Goal: Communication & Community: Participate in discussion

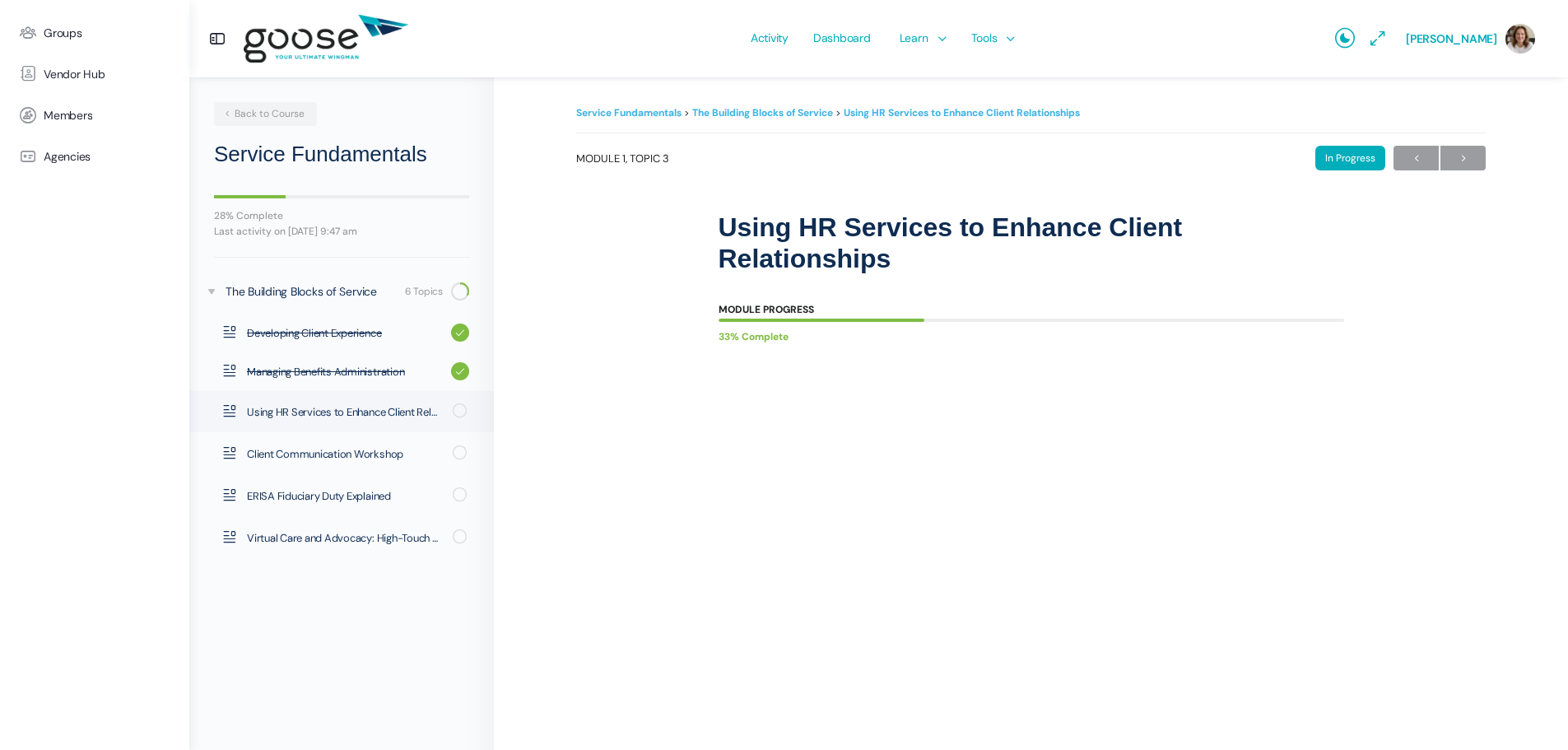
scroll to position [132, 0]
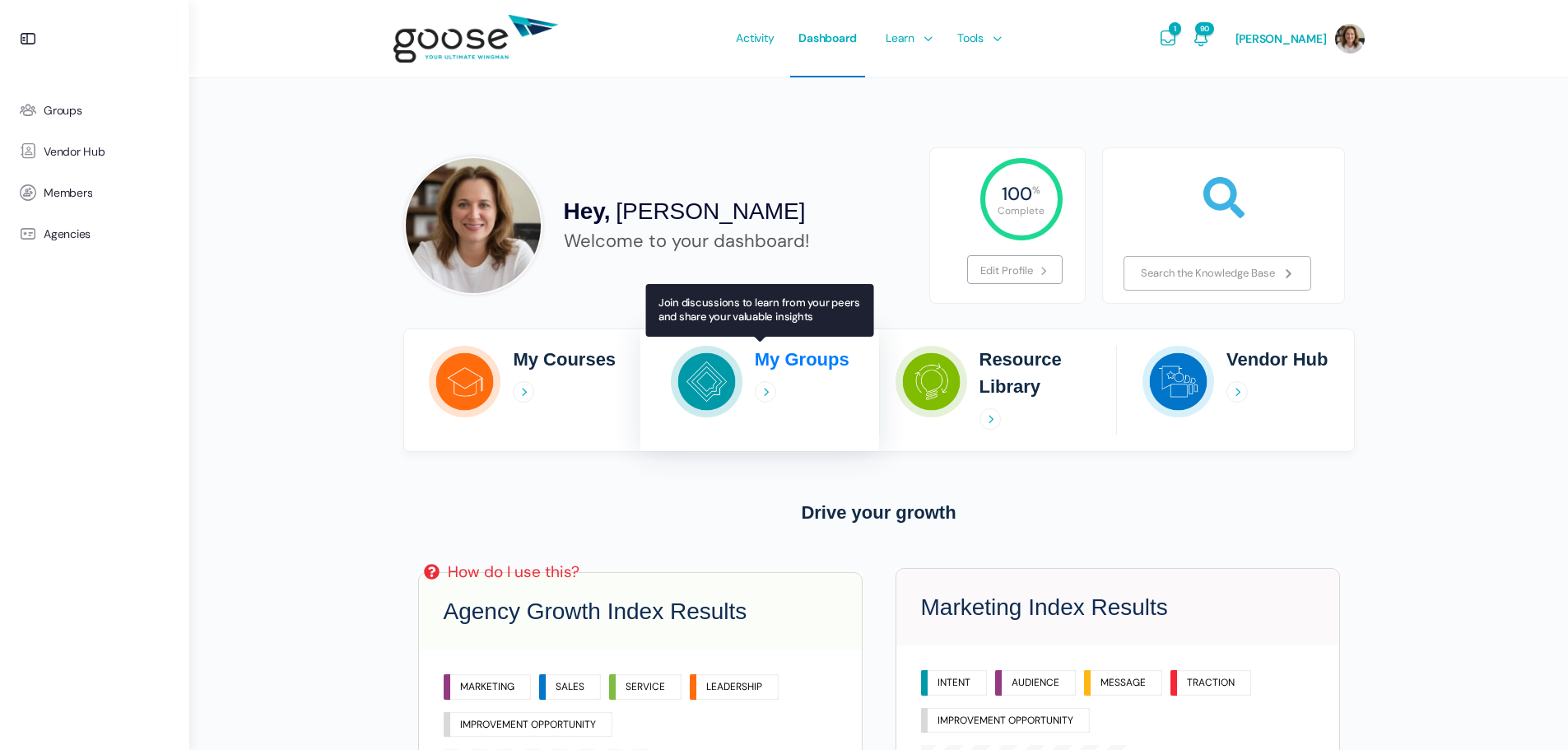
click at [800, 359] on h2 "My Groups" at bounding box center [802, 360] width 95 height 27
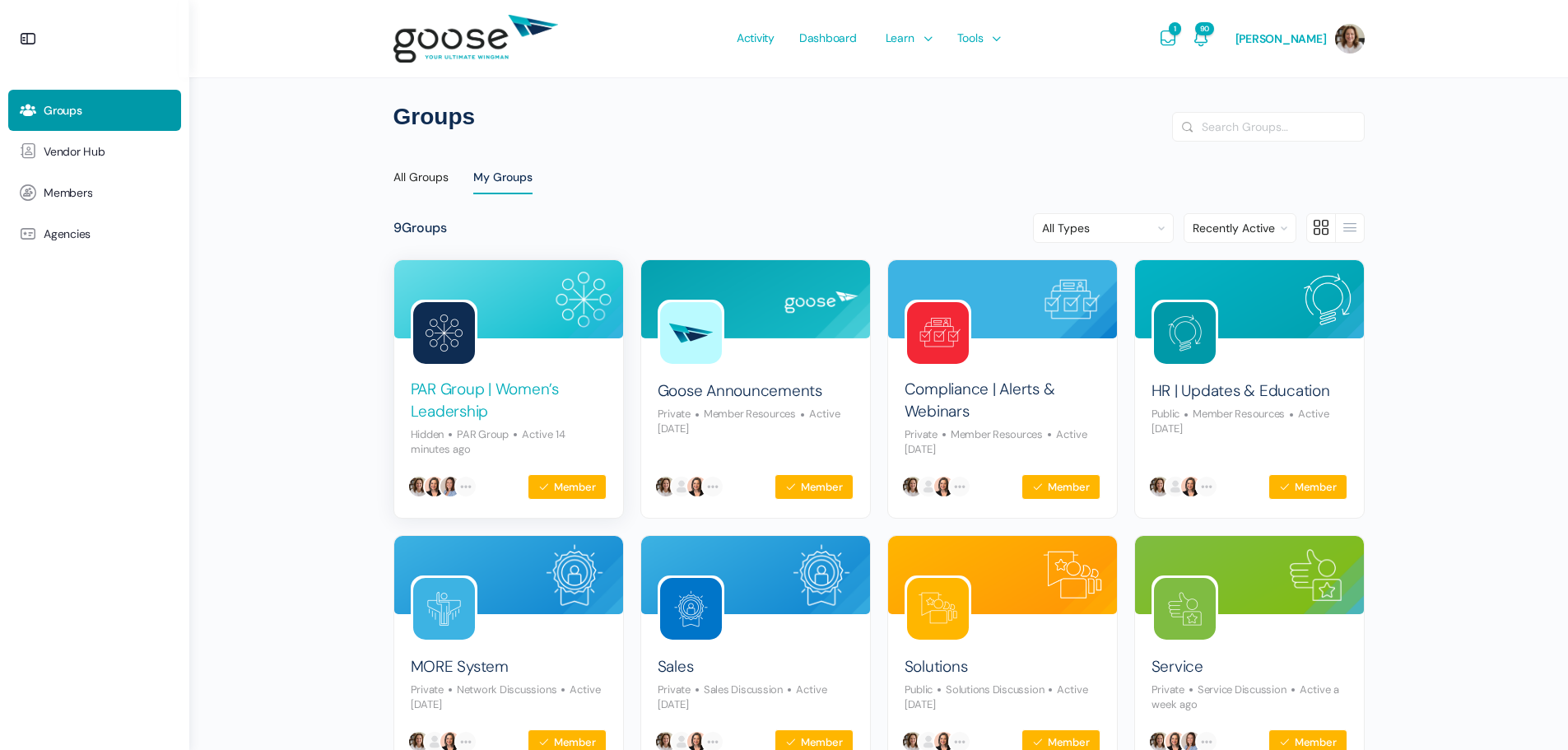
click at [493, 390] on link "PAR Group | Women’s Leadership" at bounding box center [509, 400] width 196 height 43
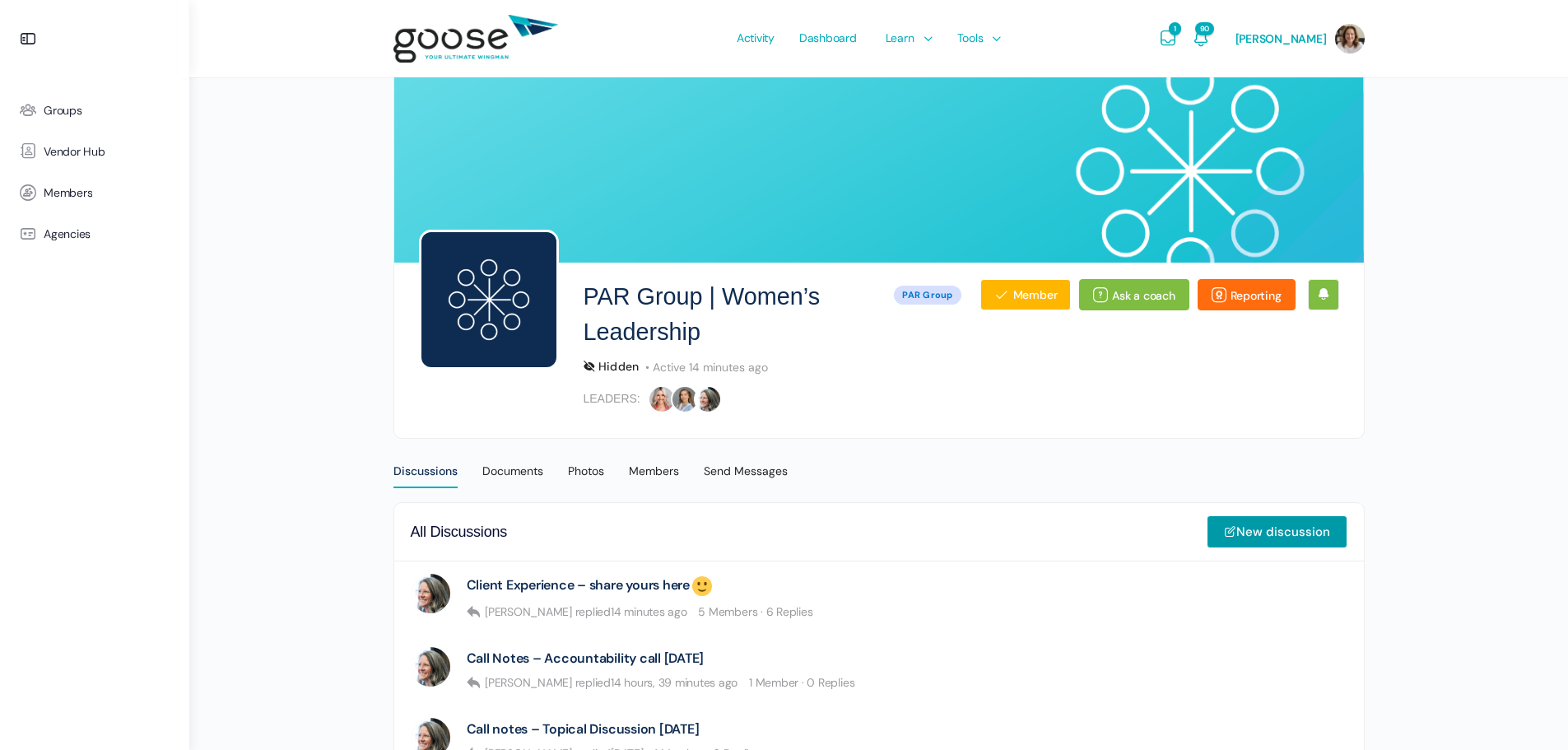
scroll to position [109, 0]
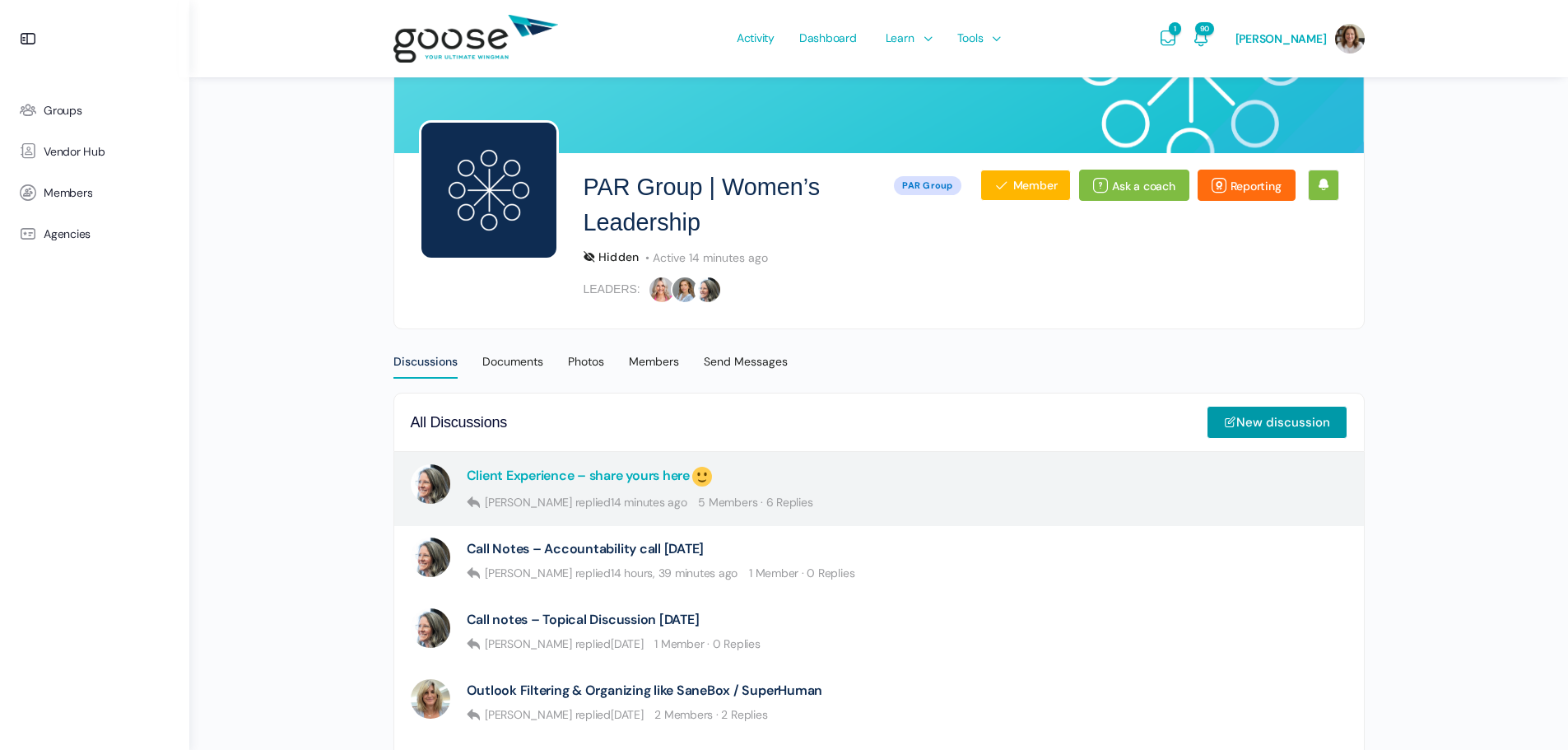
click at [534, 474] on link "Client Experience – share yours here" at bounding box center [591, 476] width 248 height 25
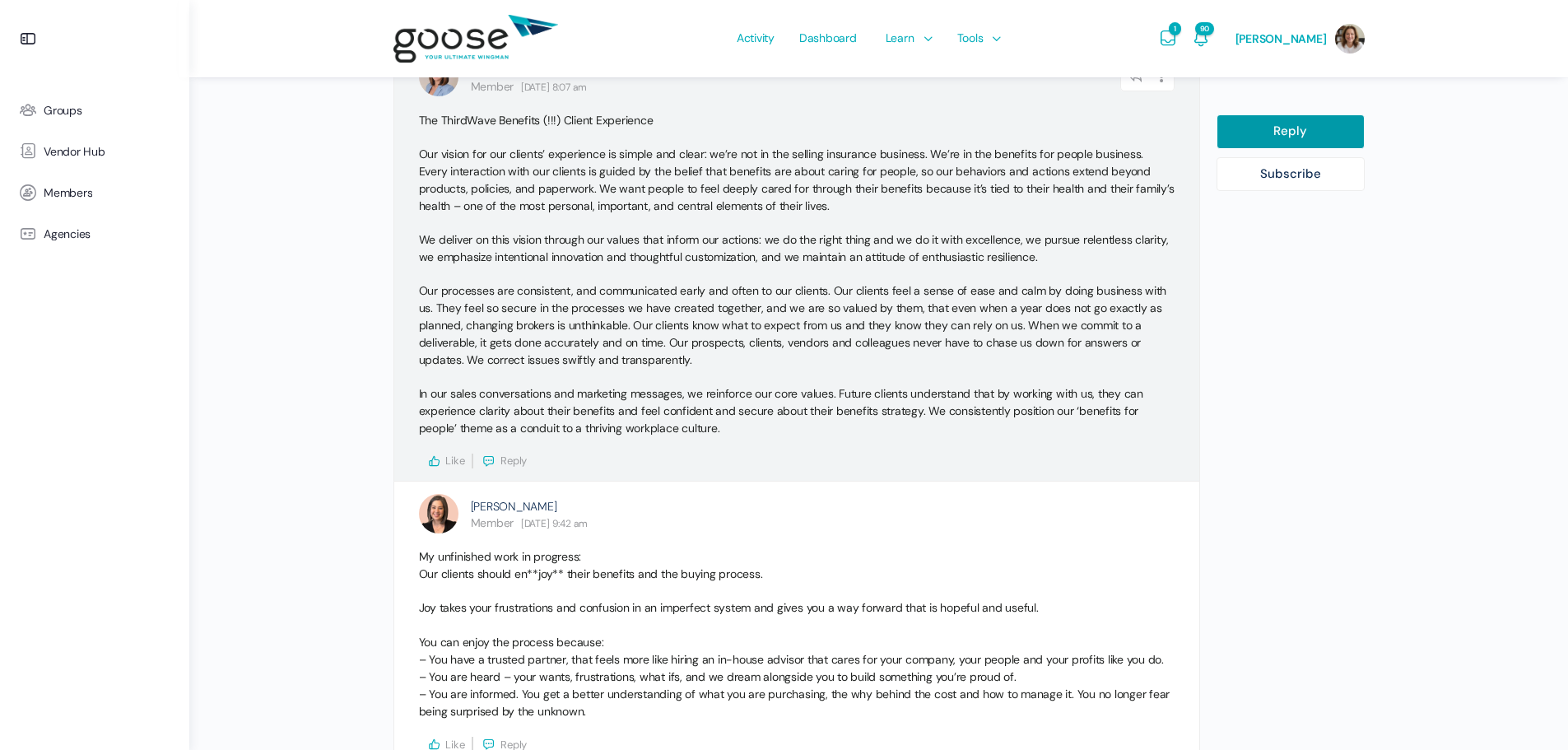
scroll to position [2633, 0]
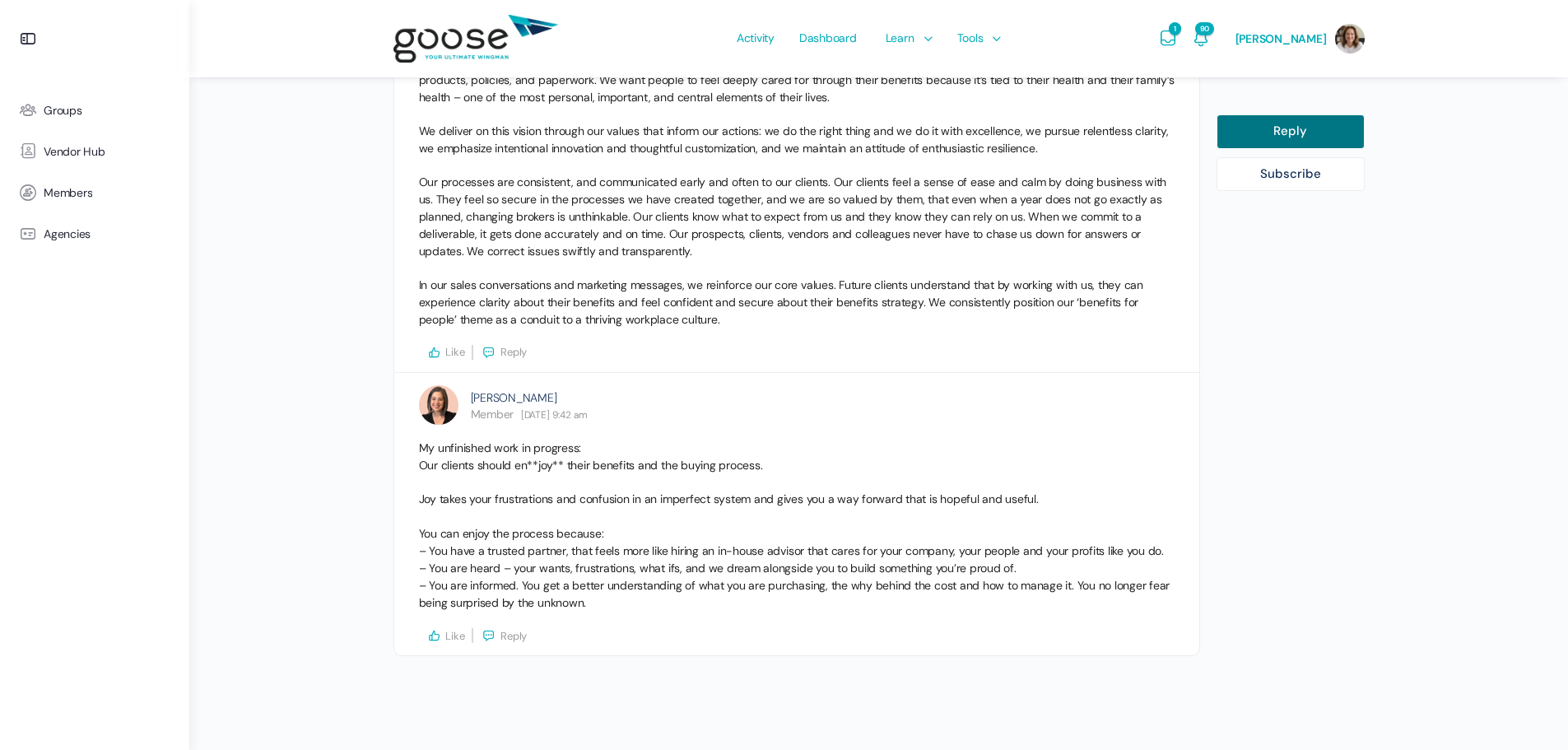
click at [1320, 131] on link "Reply" at bounding box center [1290, 131] width 148 height 35
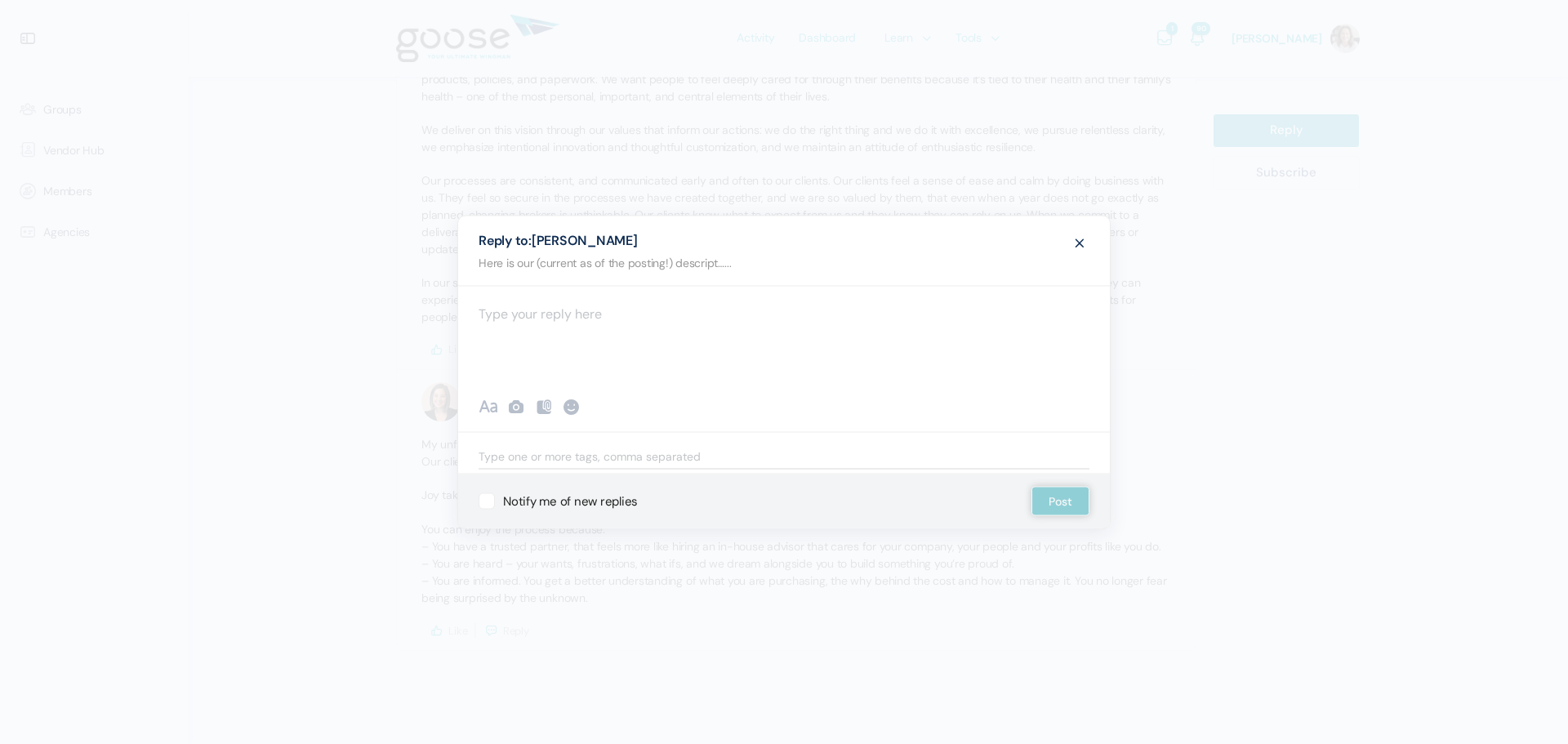
click at [1083, 238] on span at bounding box center [1079, 242] width 19 height 30
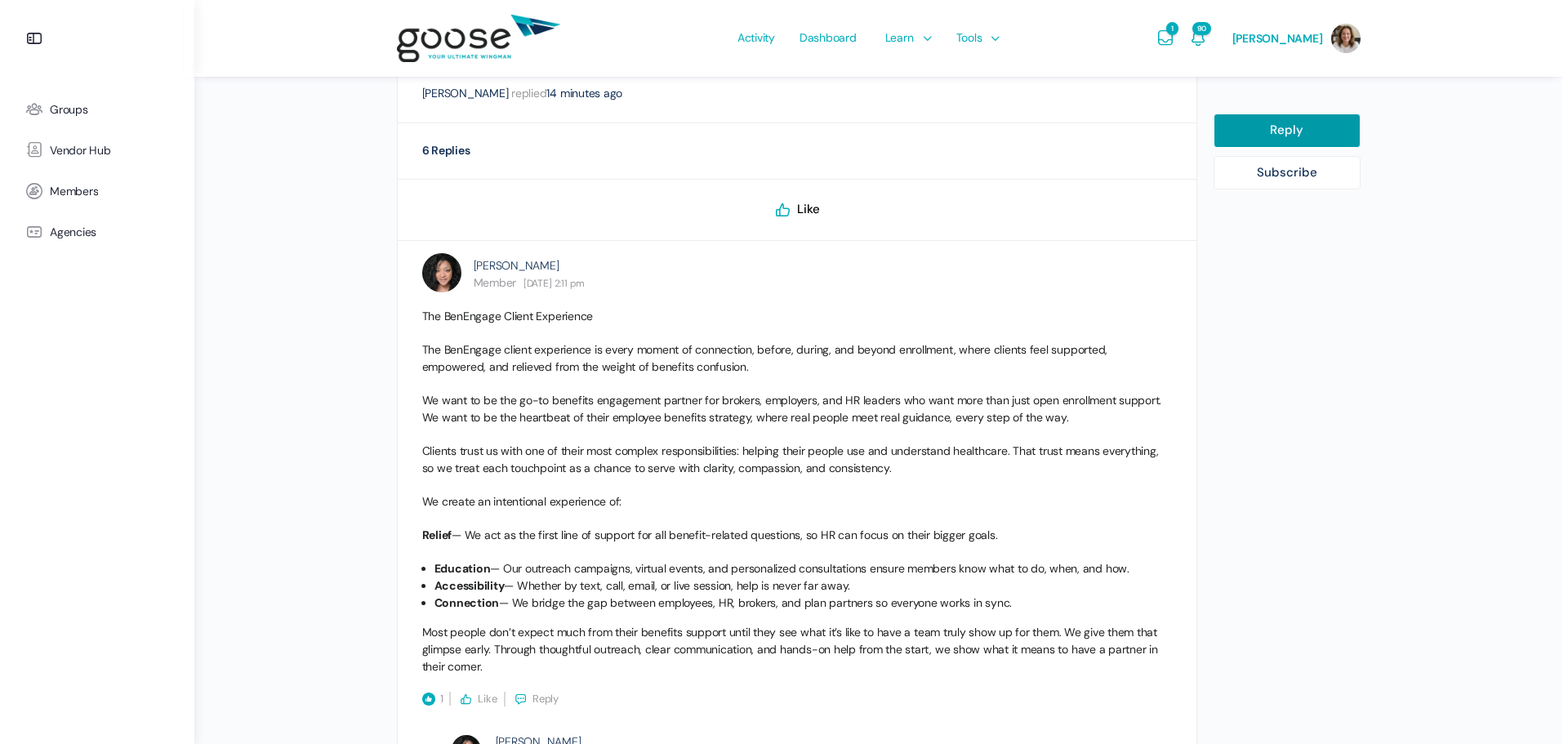
scroll to position [1306, 0]
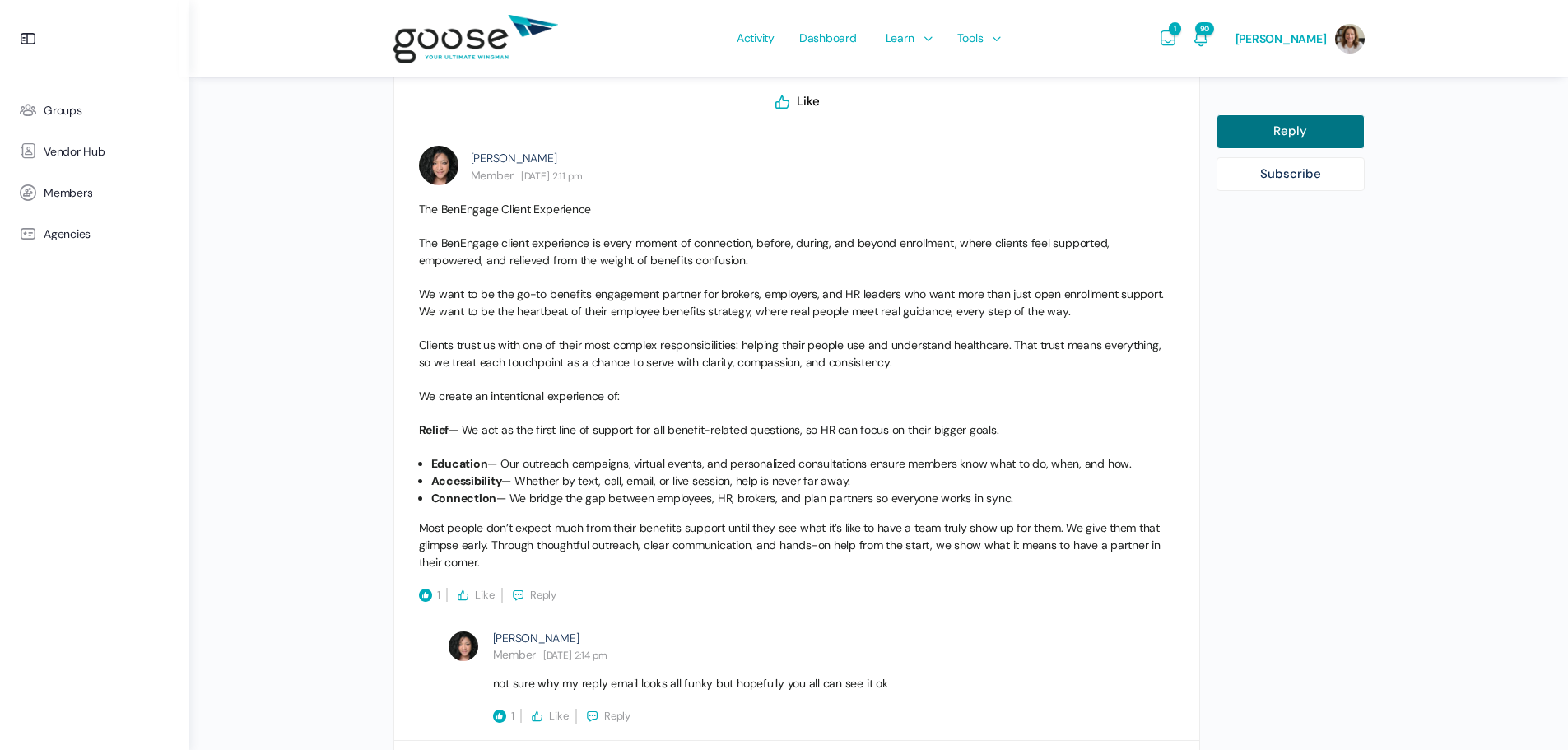
click at [1266, 114] on link "Reply" at bounding box center [1290, 131] width 148 height 35
select select
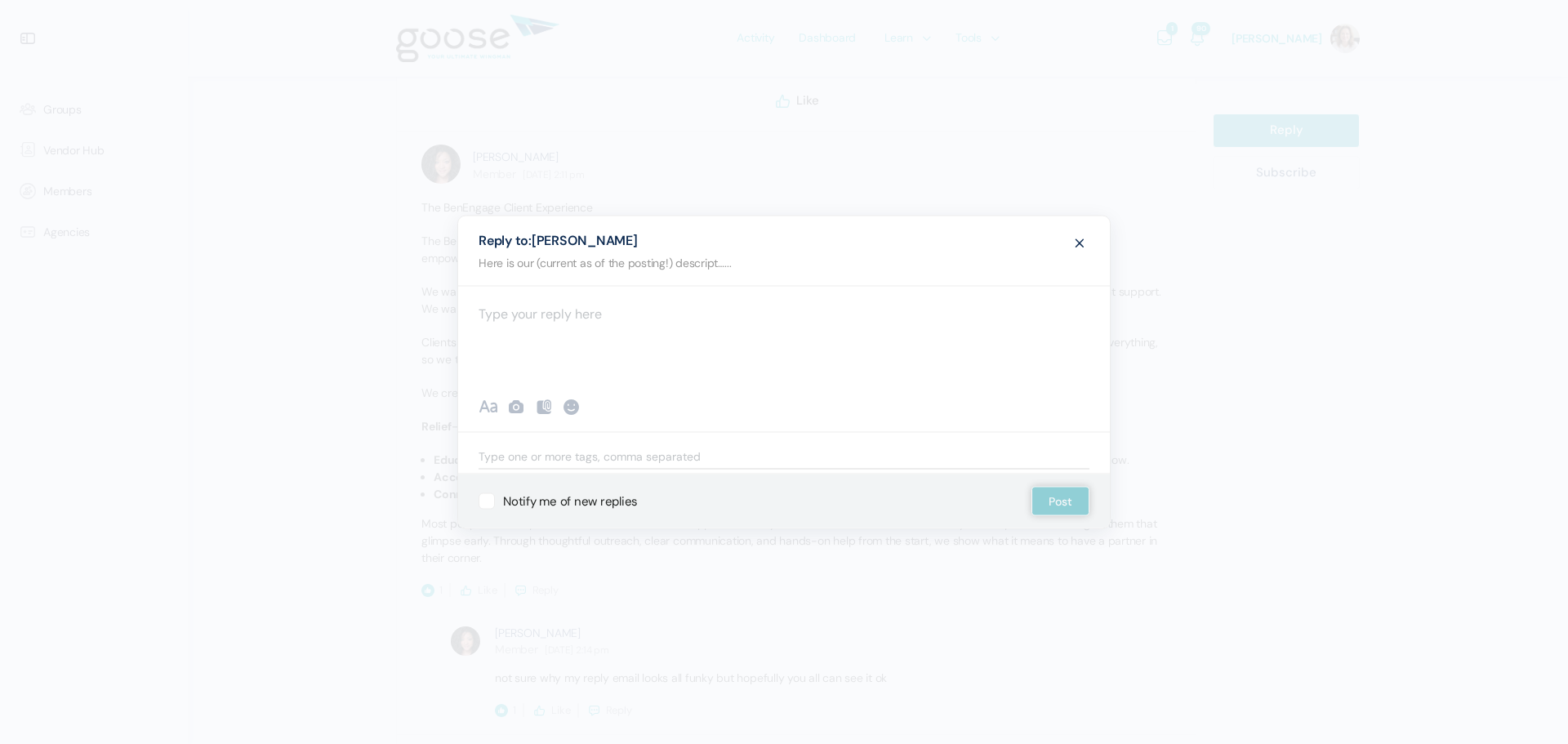
click at [531, 315] on div at bounding box center [784, 335] width 652 height 98
paste div "To enrich screen reader interactions, please activate Accessibility in Grammarl…"
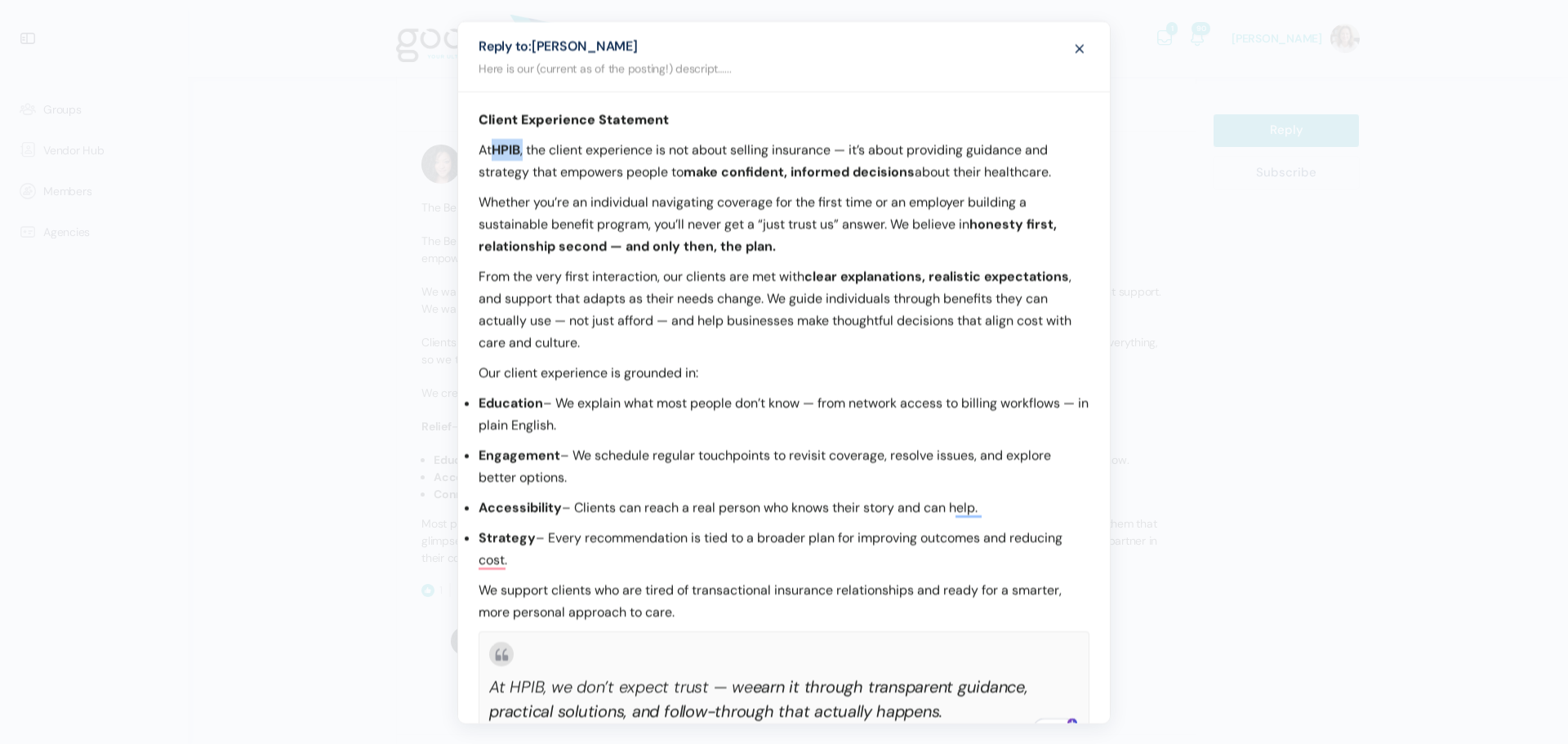
drag, startPoint x: 525, startPoint y: 147, endPoint x: 498, endPoint y: 149, distance: 27.1
click at [498, 149] on p "At HPIB , the client experience is not about selling insurance — it’s about pro…" at bounding box center [784, 161] width 611 height 44
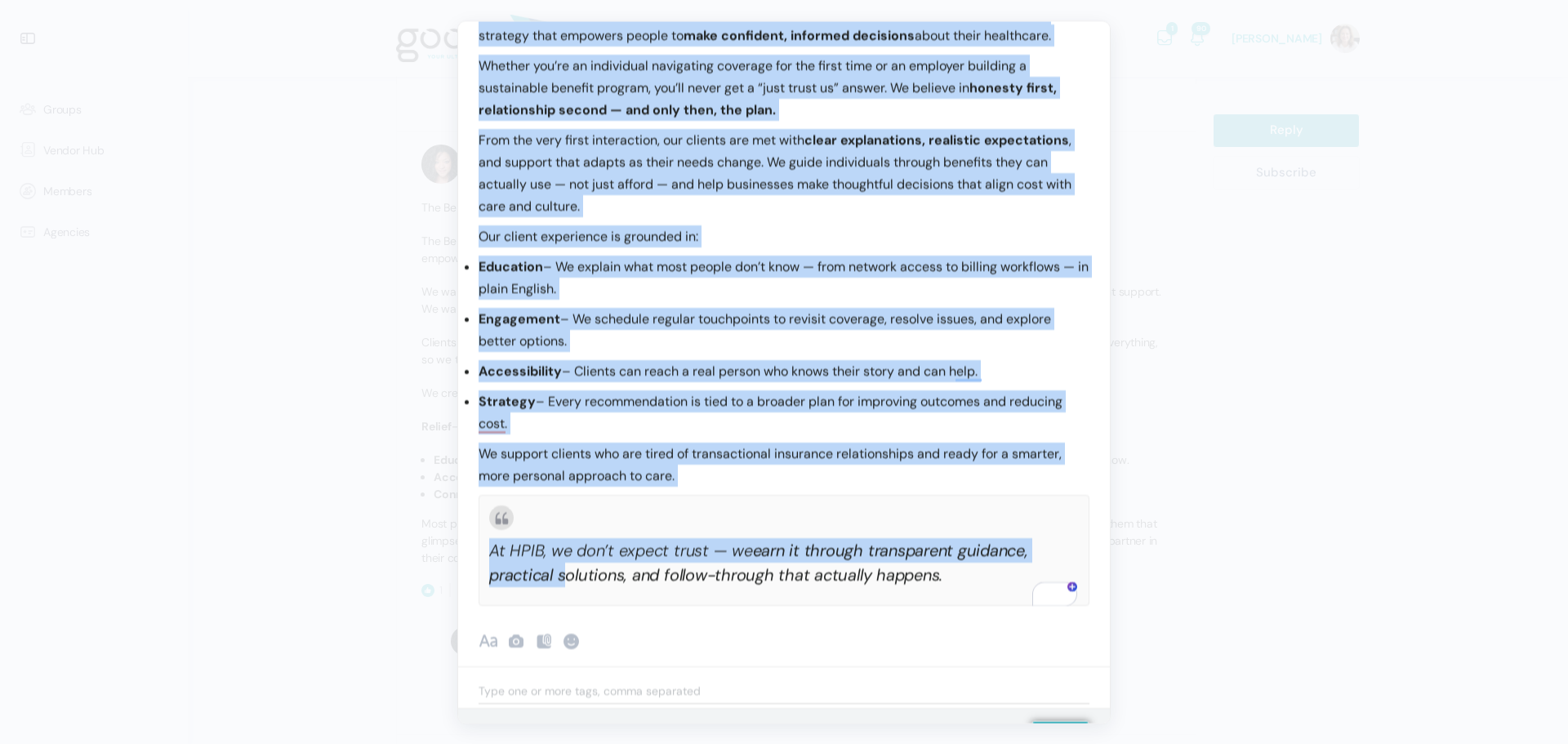
scroll to position [177, 0]
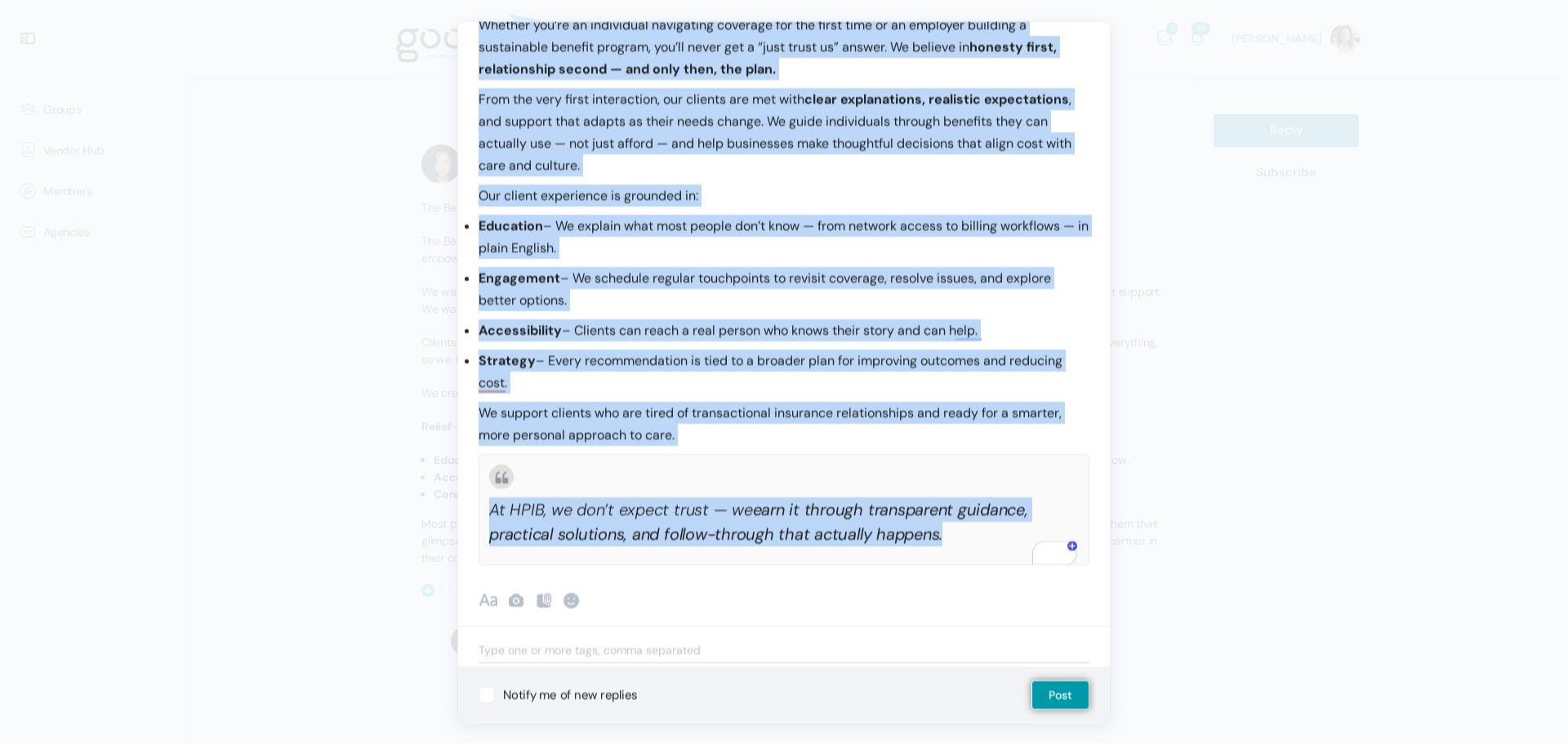
drag, startPoint x: 475, startPoint y: 142, endPoint x: 968, endPoint y: 549, distance: 639.3
click at [968, 549] on div "Client Experience Statement At HPIB , the client experience is not about sellin…" at bounding box center [784, 241] width 652 height 651
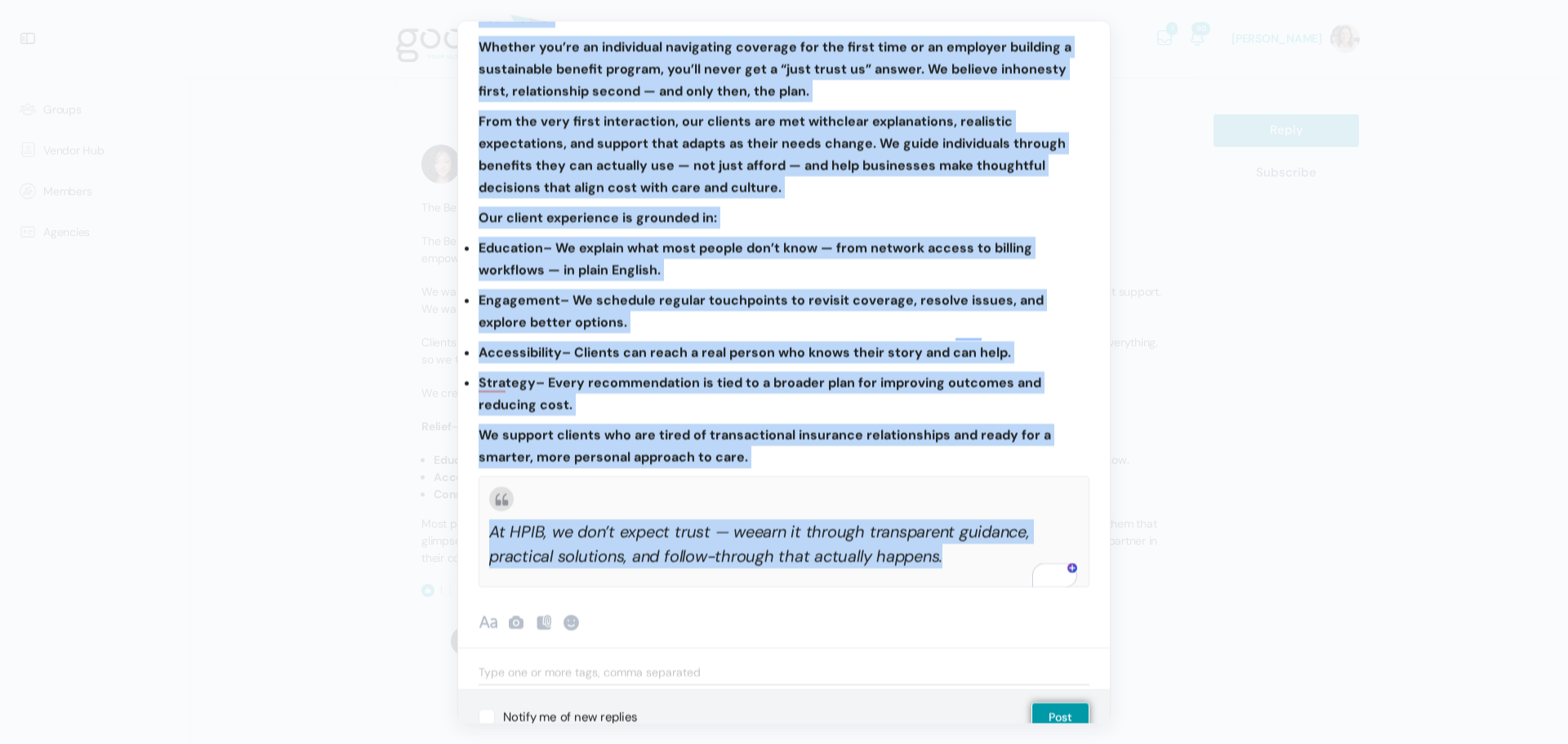
scroll to position [199, 0]
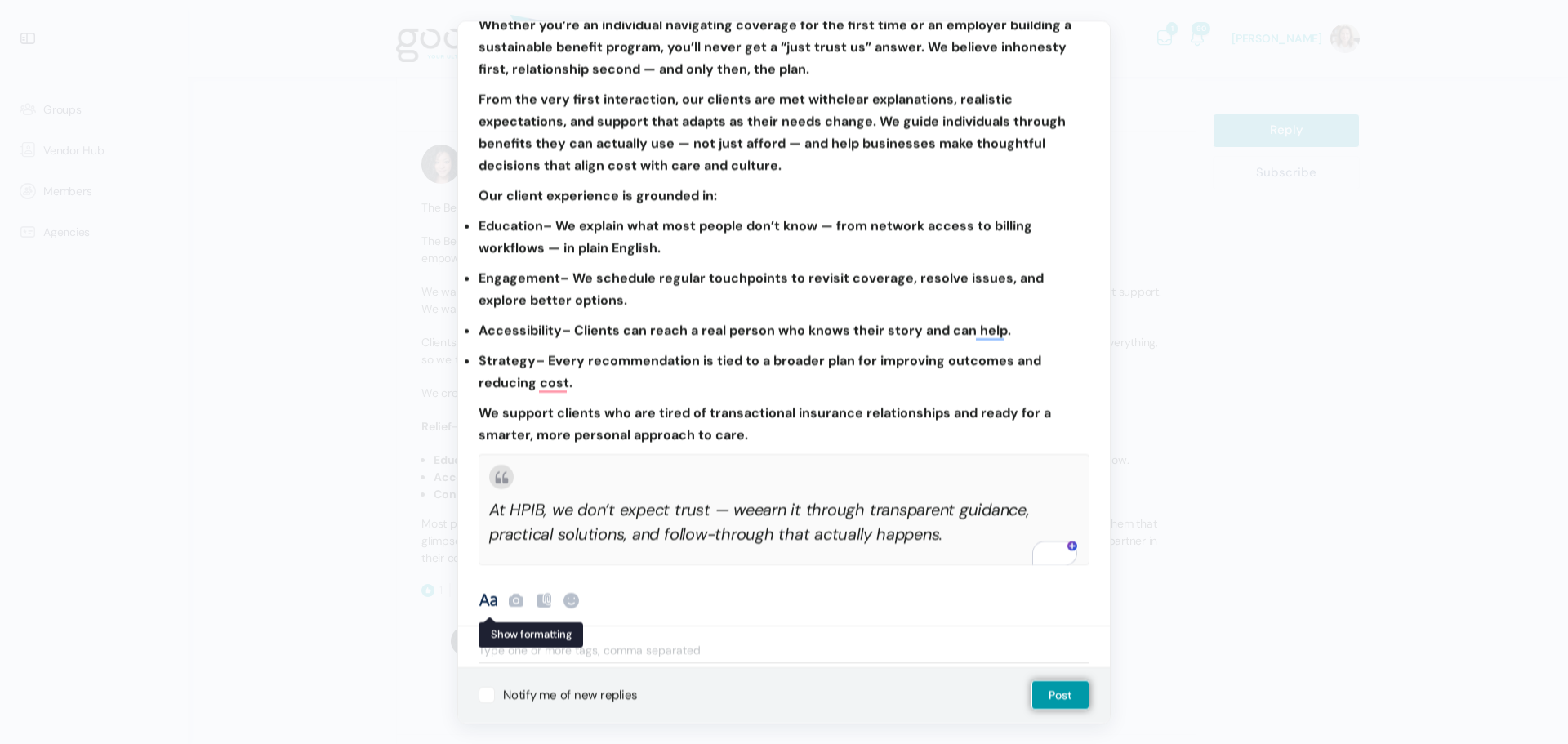
click at [487, 602] on span "Show formatting" at bounding box center [488, 600] width 19 height 19
click at [518, 599] on b "B" at bounding box center [514, 599] width 19 height 16
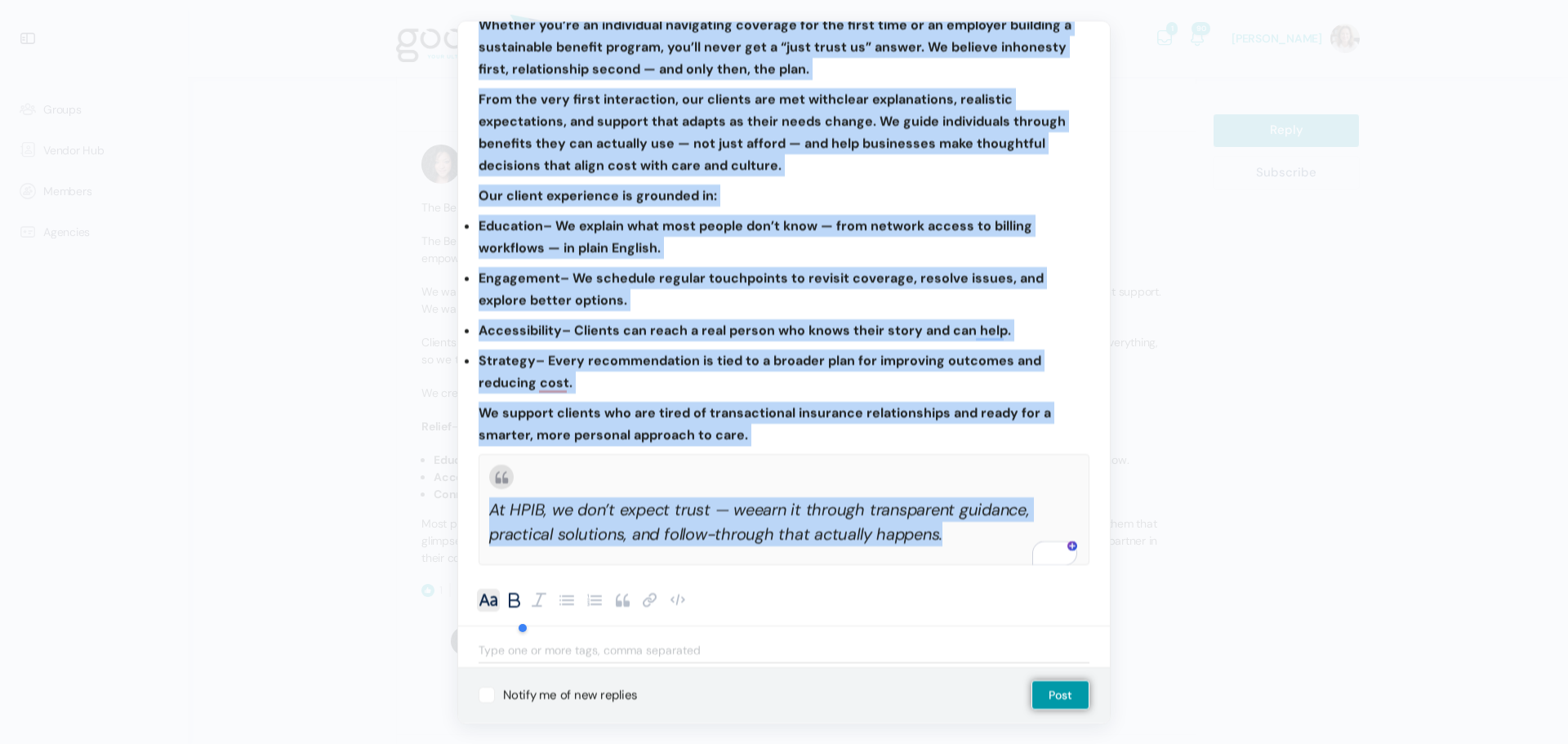
click at [518, 599] on b "B" at bounding box center [514, 599] width 19 height 16
click at [513, 604] on b "B" at bounding box center [514, 599] width 19 height 16
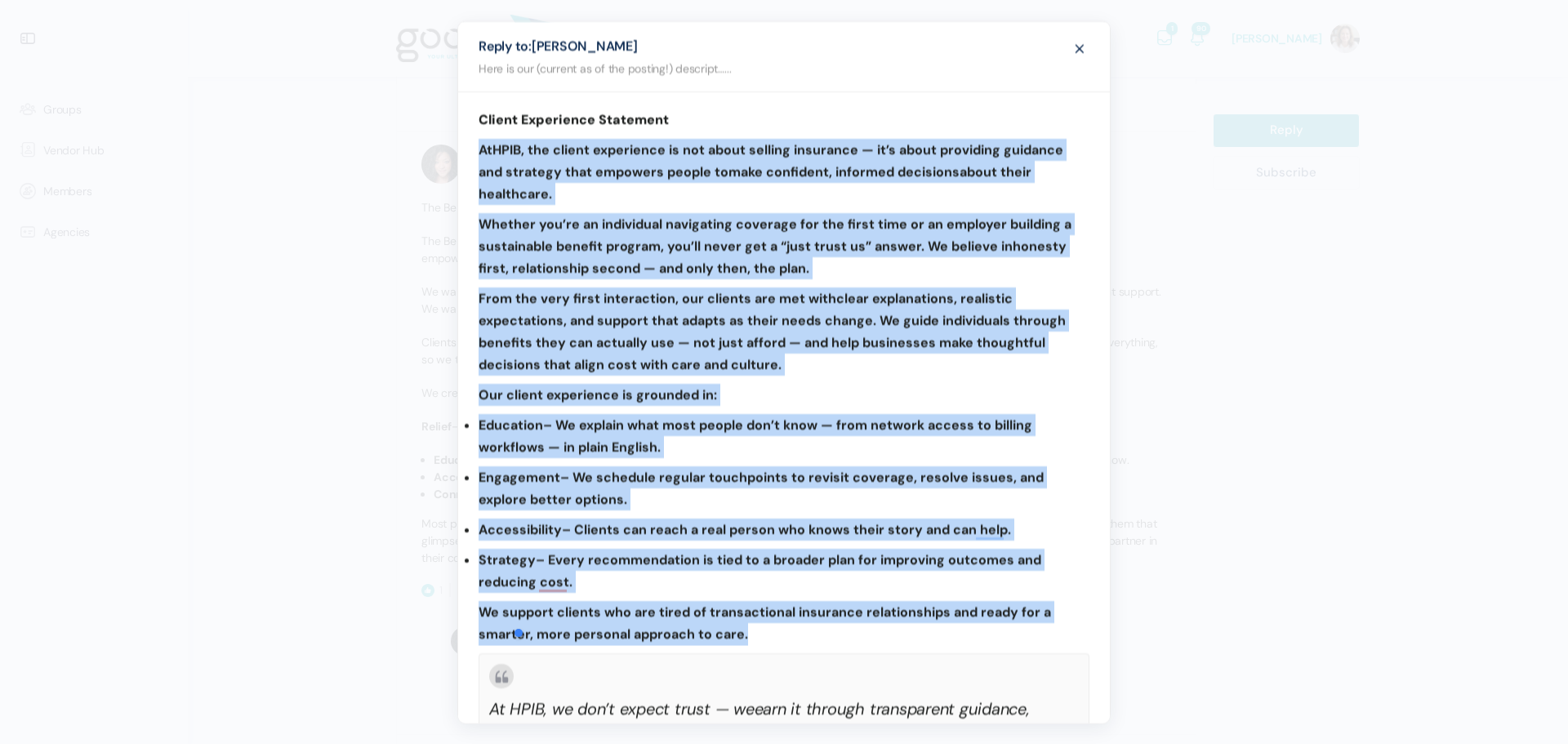
scroll to position [0, 0]
click at [734, 463] on ul "Education – We explain what most people don’t know — from network access to bil…" at bounding box center [784, 504] width 611 height 179
drag, startPoint x: 469, startPoint y: 159, endPoint x: 869, endPoint y: 641, distance: 626.4
click at [869, 641] on div "Client Experience Statement At HPIB , the client experience is not about sellin…" at bounding box center [784, 428] width 652 height 673
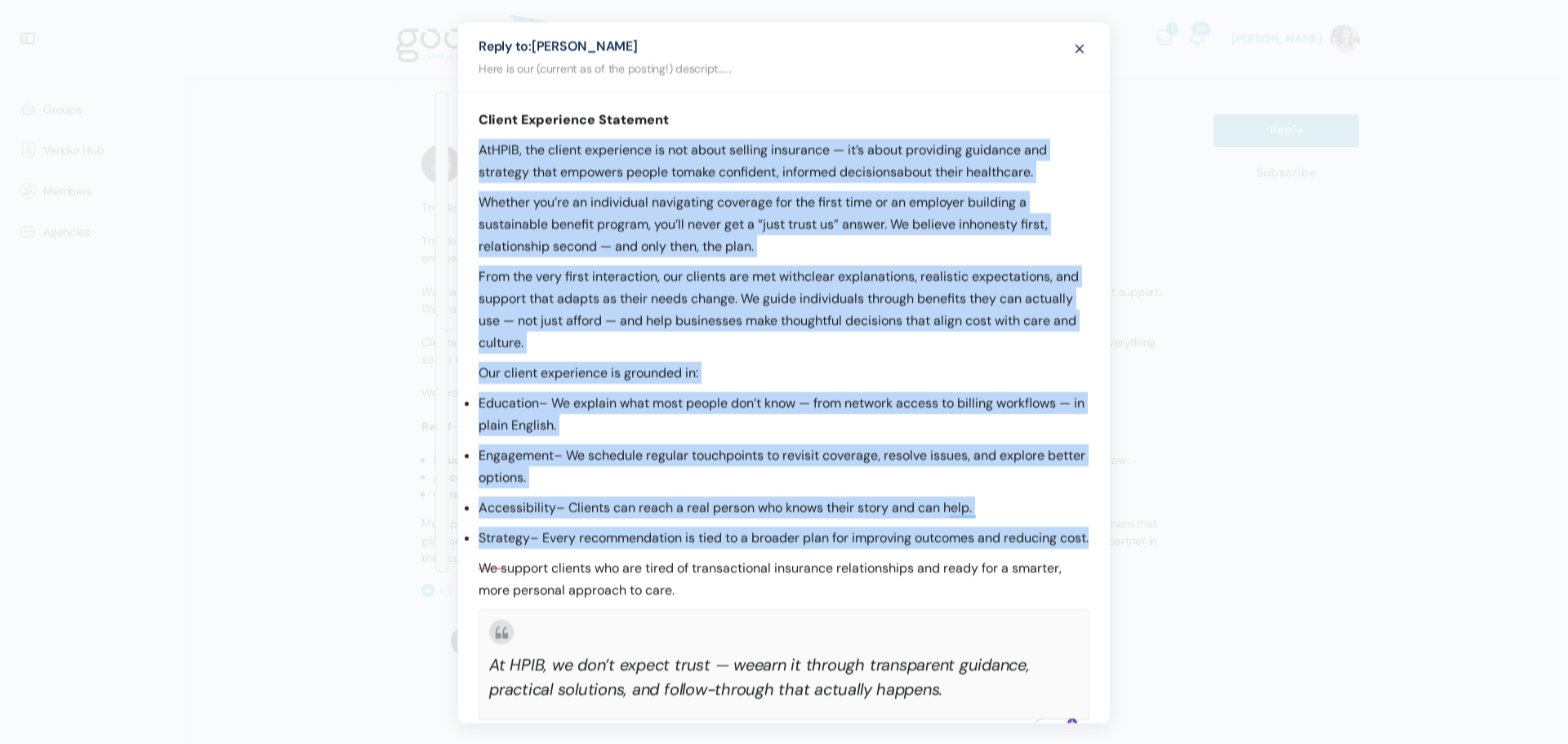
click at [738, 408] on p "Education – We explain what most people don’t know — from network access to bil…" at bounding box center [784, 414] width 611 height 44
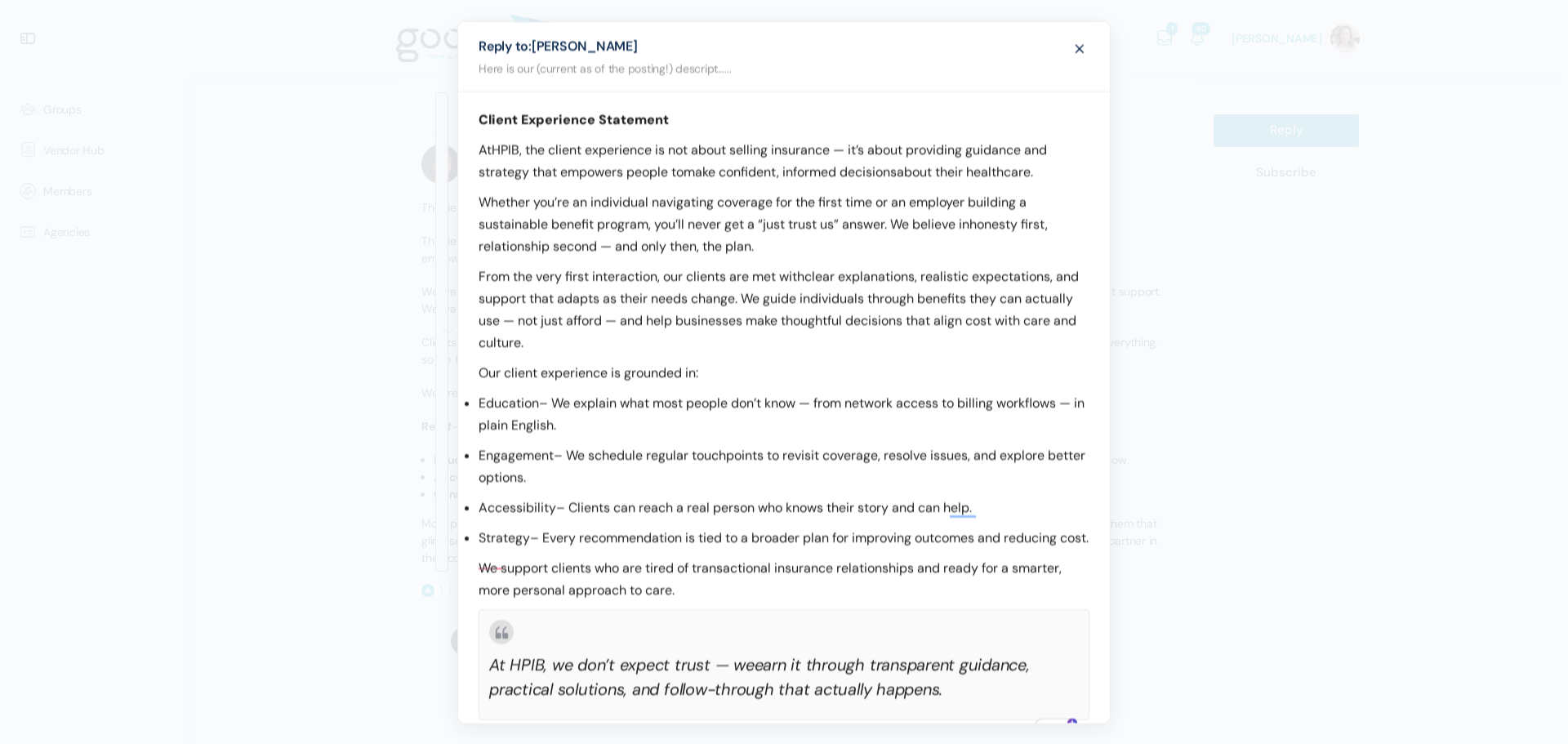
click at [732, 113] on p "Client Experience Statement" at bounding box center [784, 119] width 611 height 22
drag, startPoint x: 687, startPoint y: 120, endPoint x: 480, endPoint y: 123, distance: 207.0
click at [480, 123] on p "Client Experience Statement" at bounding box center [784, 119] width 611 height 22
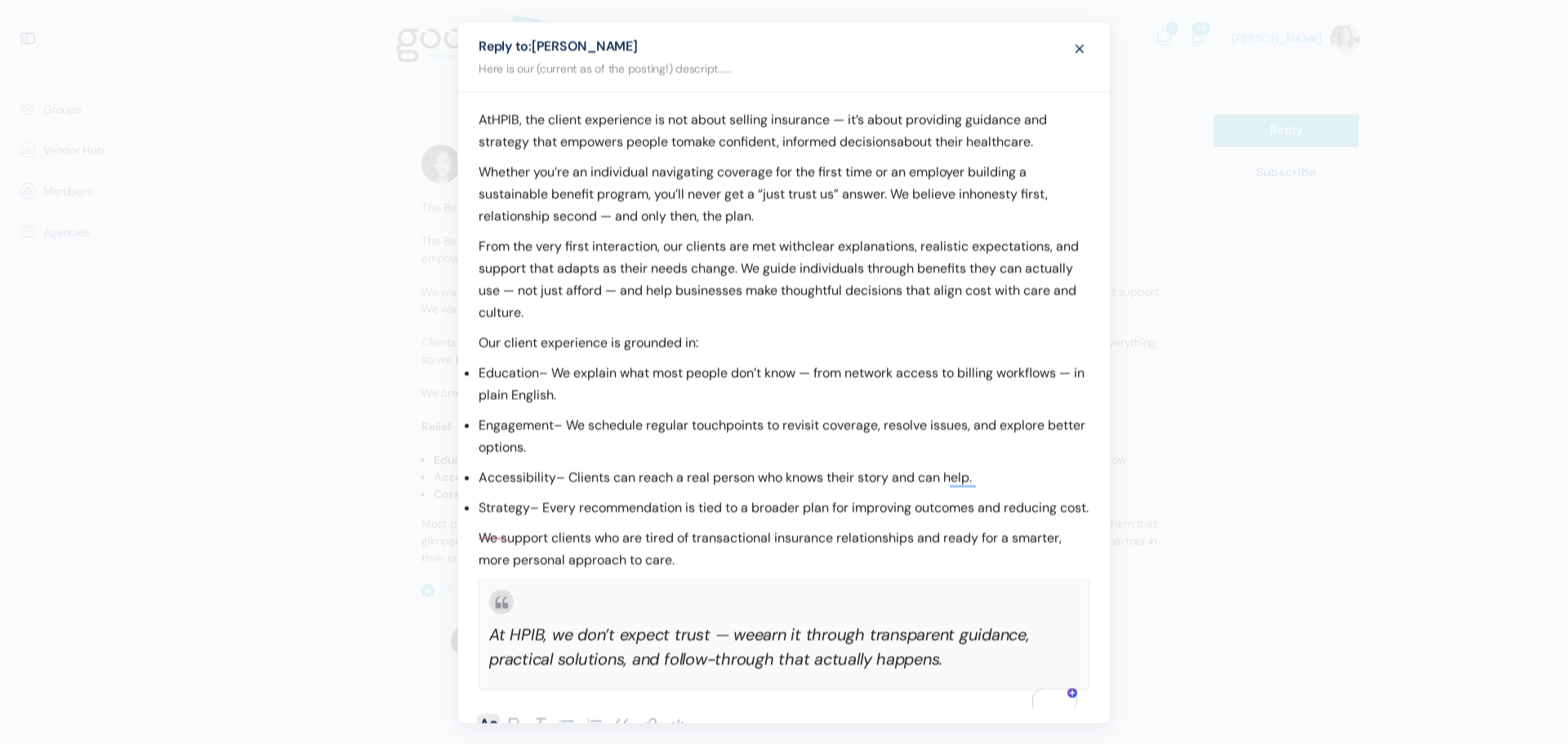
click at [475, 215] on div "At HPIB , the client experience is not about selling insurance — it’s about pro…" at bounding box center [784, 391] width 652 height 599
click at [496, 248] on span "button" at bounding box center [496, 243] width 3 height 14
click at [637, 243] on span "second" at bounding box center [621, 243] width 42 height 14
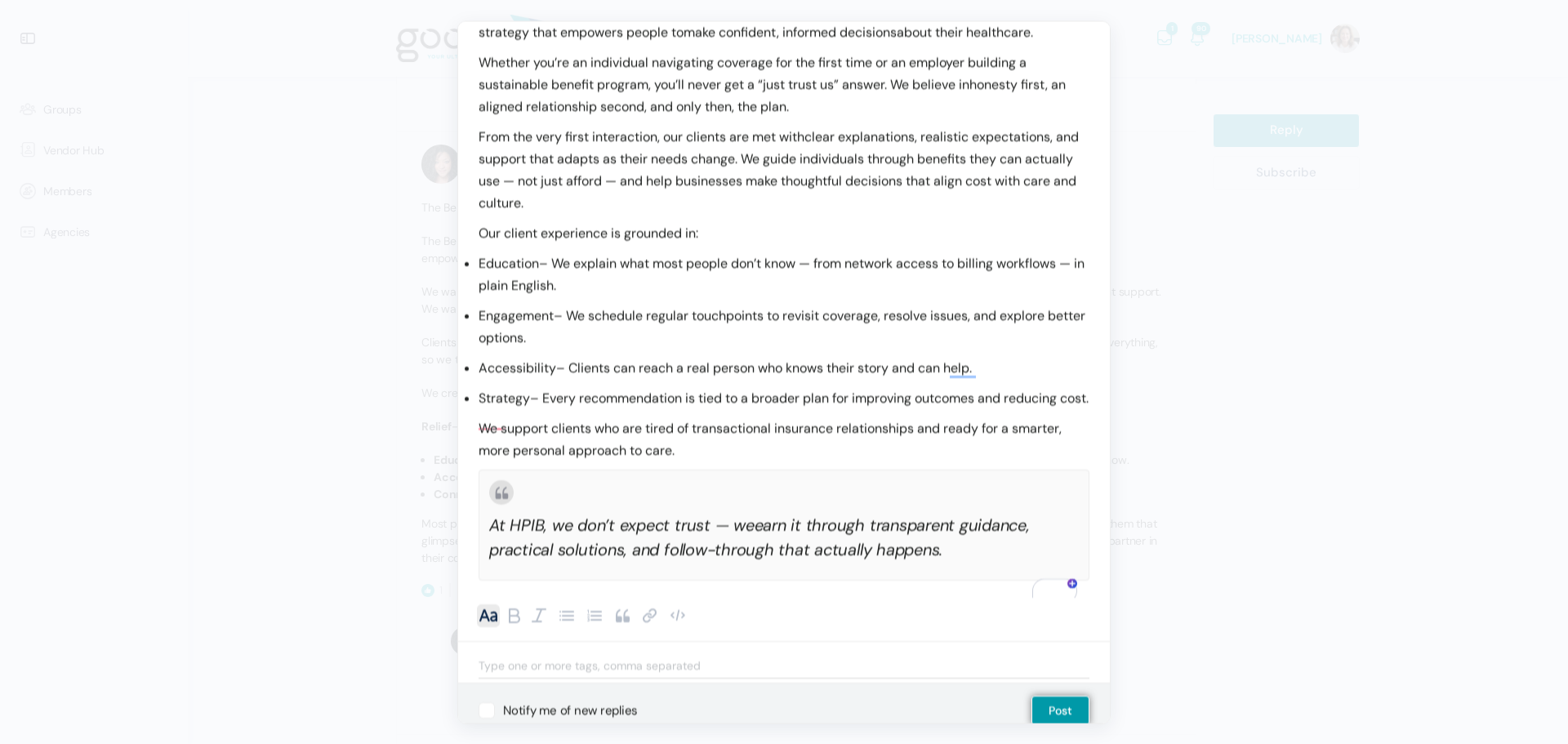
click at [950, 265] on p "Education – We explain what most people don’t know — from network access to bil…" at bounding box center [784, 275] width 611 height 44
click at [604, 286] on p "Education – We explain what most people don’t know — from network access, cost …" at bounding box center [784, 275] width 611 height 44
click at [600, 287] on p "Education – We explain what most people don’t know — from network access, cost …" at bounding box center [784, 275] width 611 height 44
click at [549, 265] on p "Education – We explain what most people don’t know — from network access, cost …" at bounding box center [784, 275] width 611 height 44
click at [547, 264] on p "Education – We explain what most people don’t know — from network access, cost …" at bounding box center [784, 275] width 611 height 44
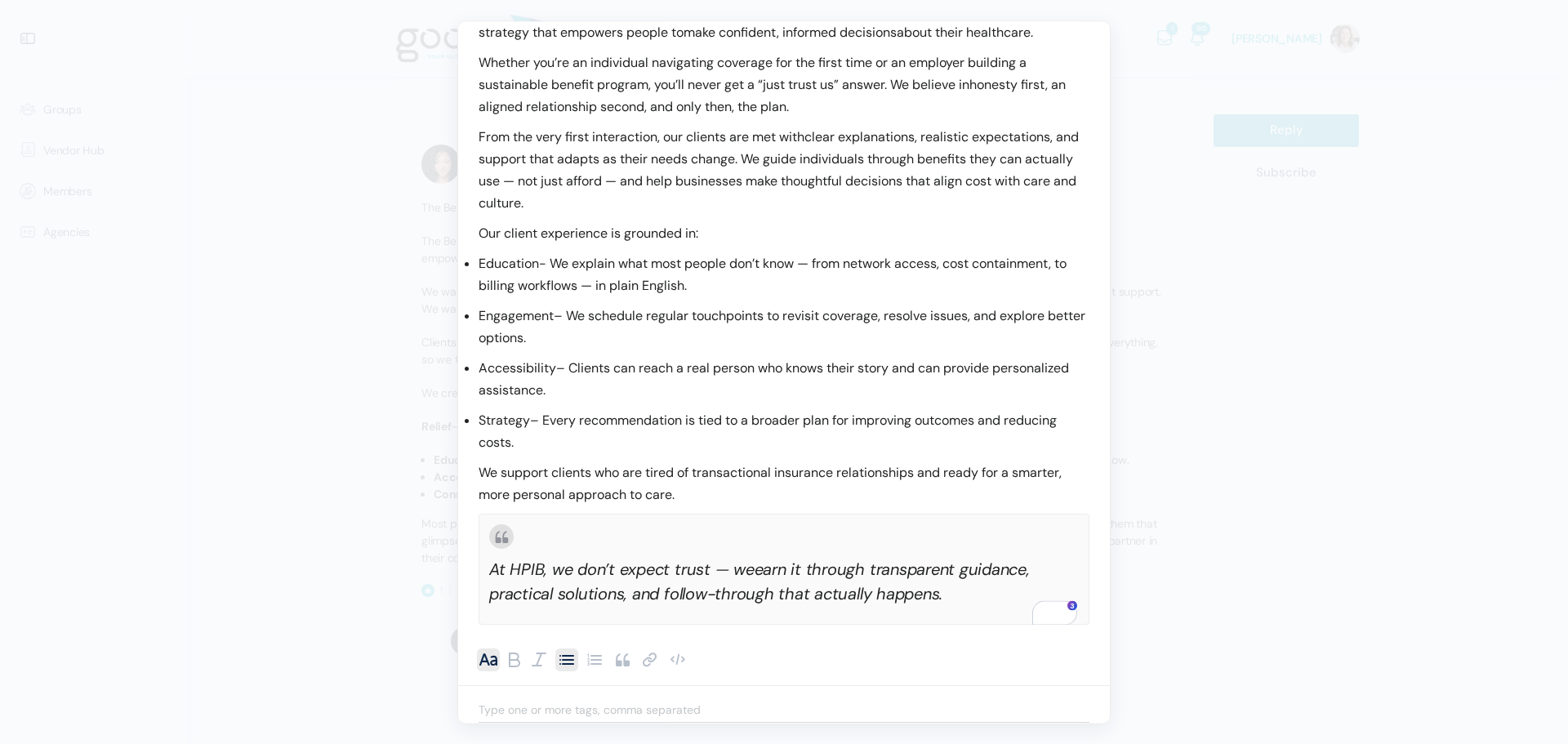
scroll to position [167, 0]
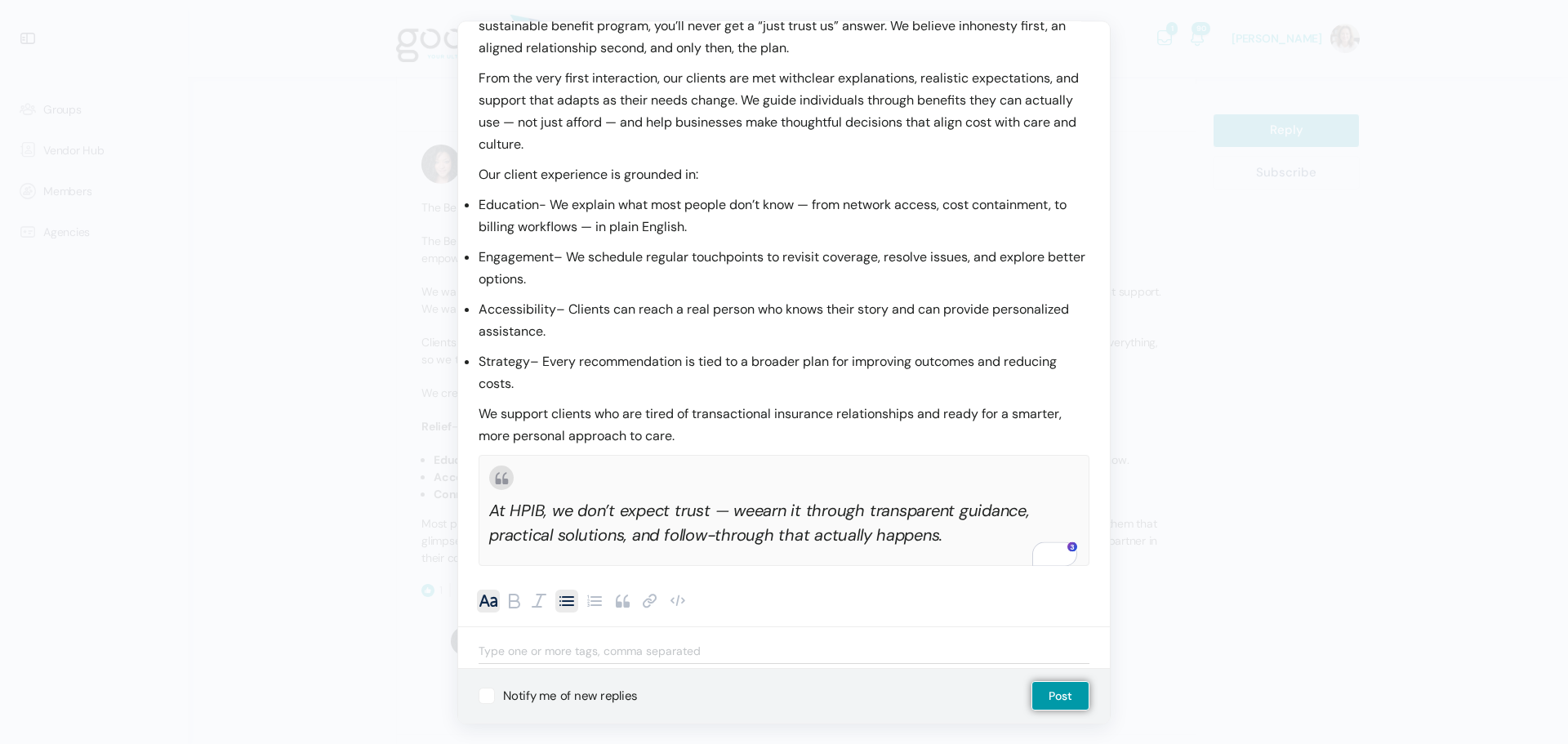
click at [824, 522] on p "At HPIB, we don’t expect trust — we earn it through transparent guidance, pract…" at bounding box center [783, 523] width 589 height 49
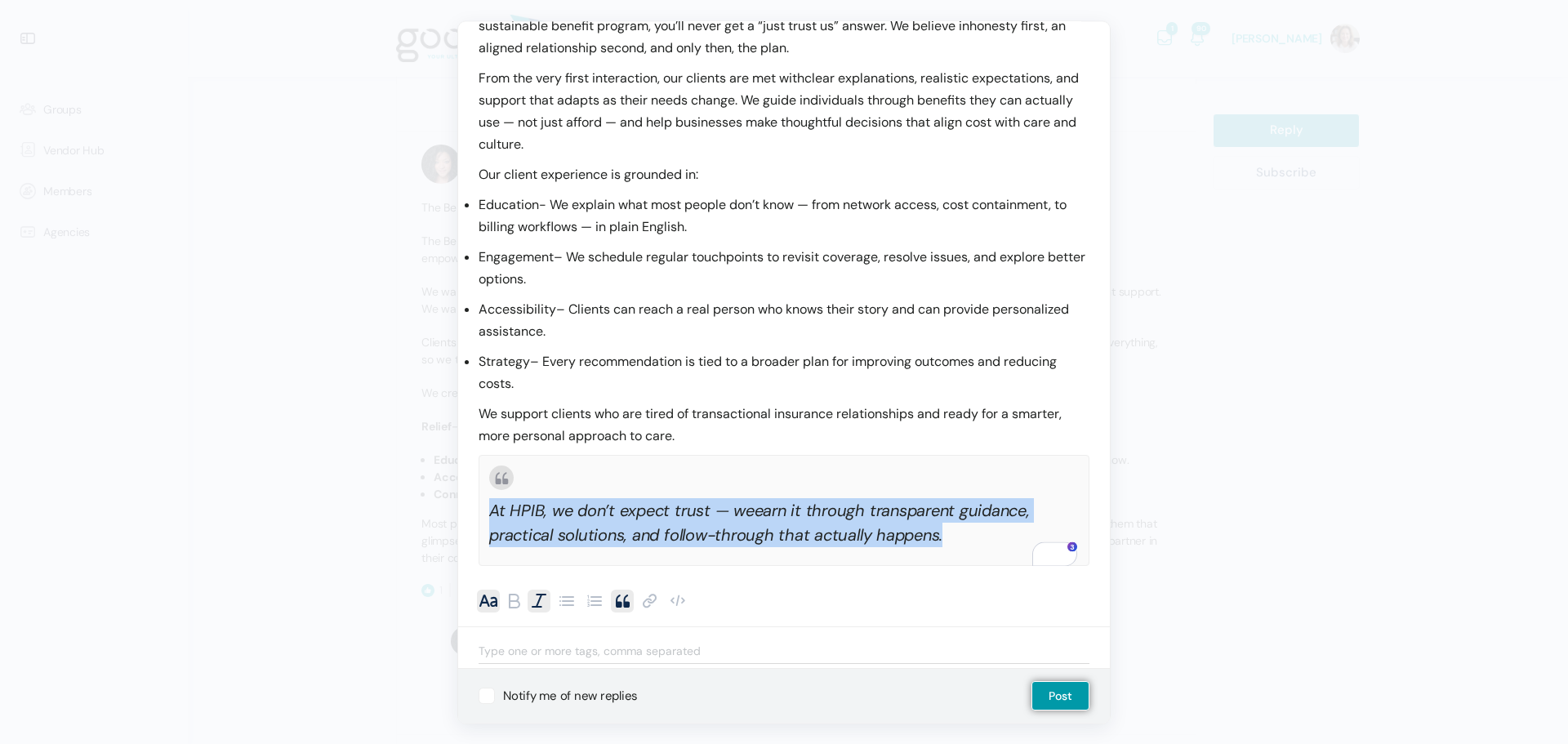
drag, startPoint x: 942, startPoint y: 539, endPoint x: 484, endPoint y: 515, distance: 458.6
click at [484, 515] on blockquote "At HPIB, we don’t expect trust — we earn it through transparent guidance, pract…" at bounding box center [784, 511] width 611 height 111
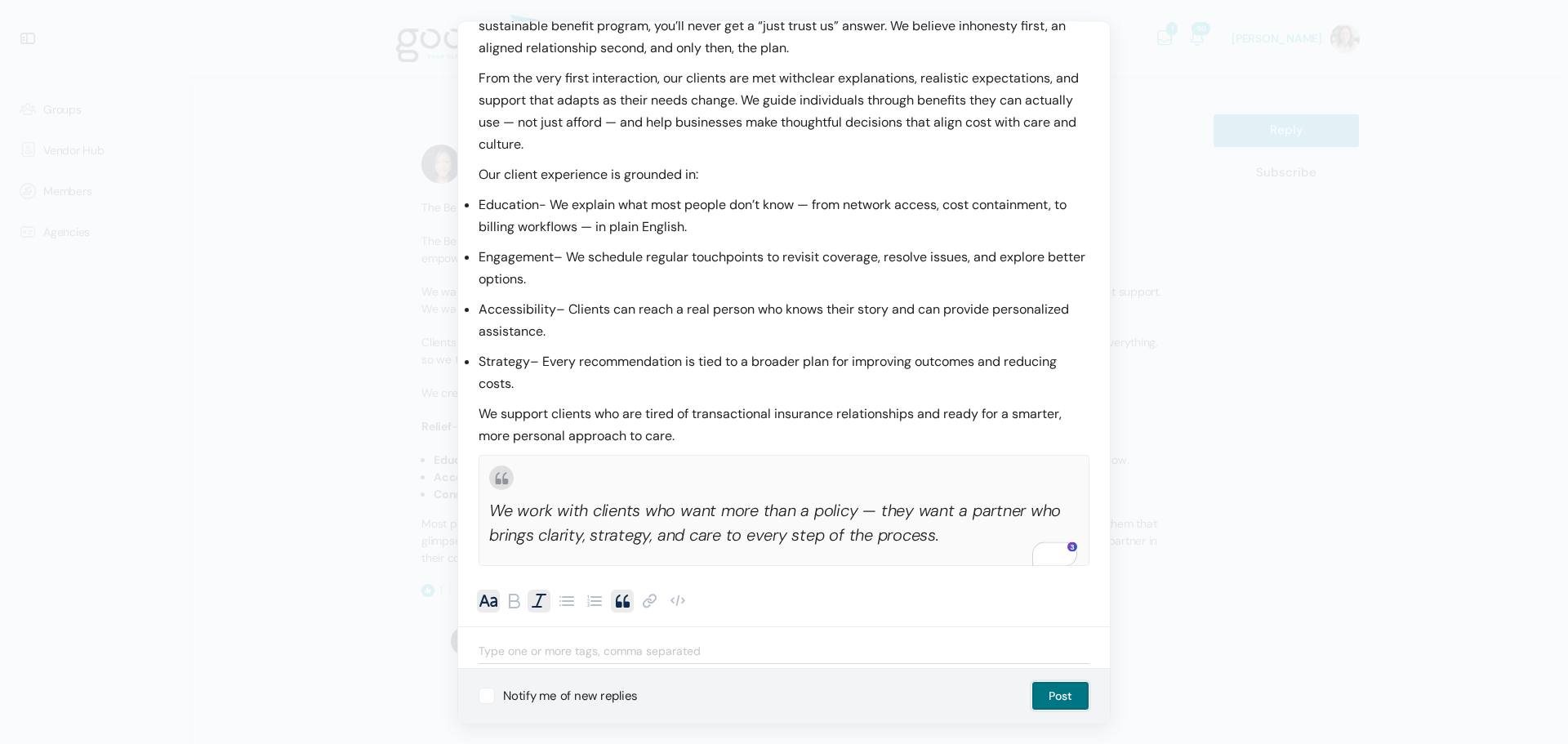
click at [1060, 700] on button "Post" at bounding box center [1061, 696] width 58 height 30
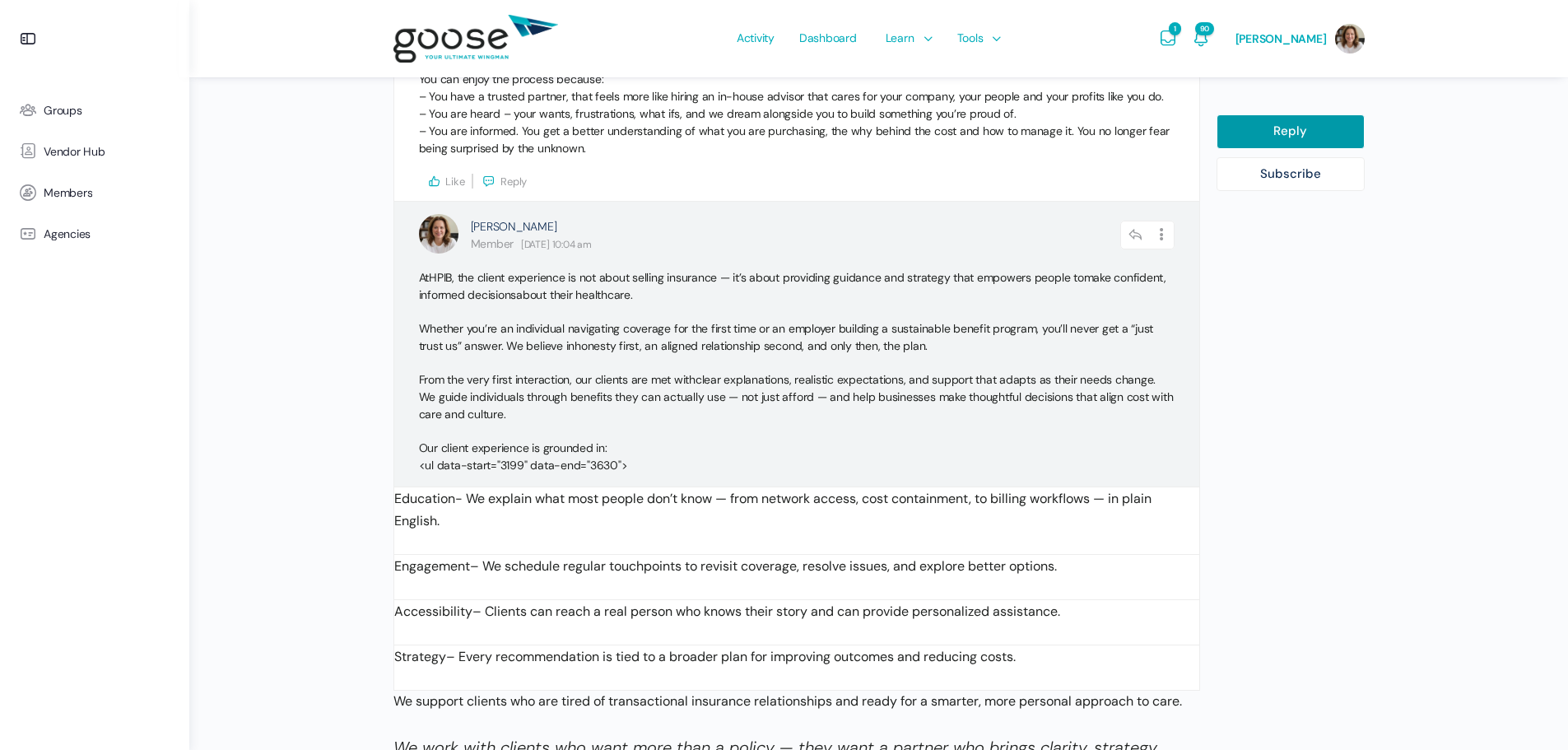
scroll to position [2978, 0]
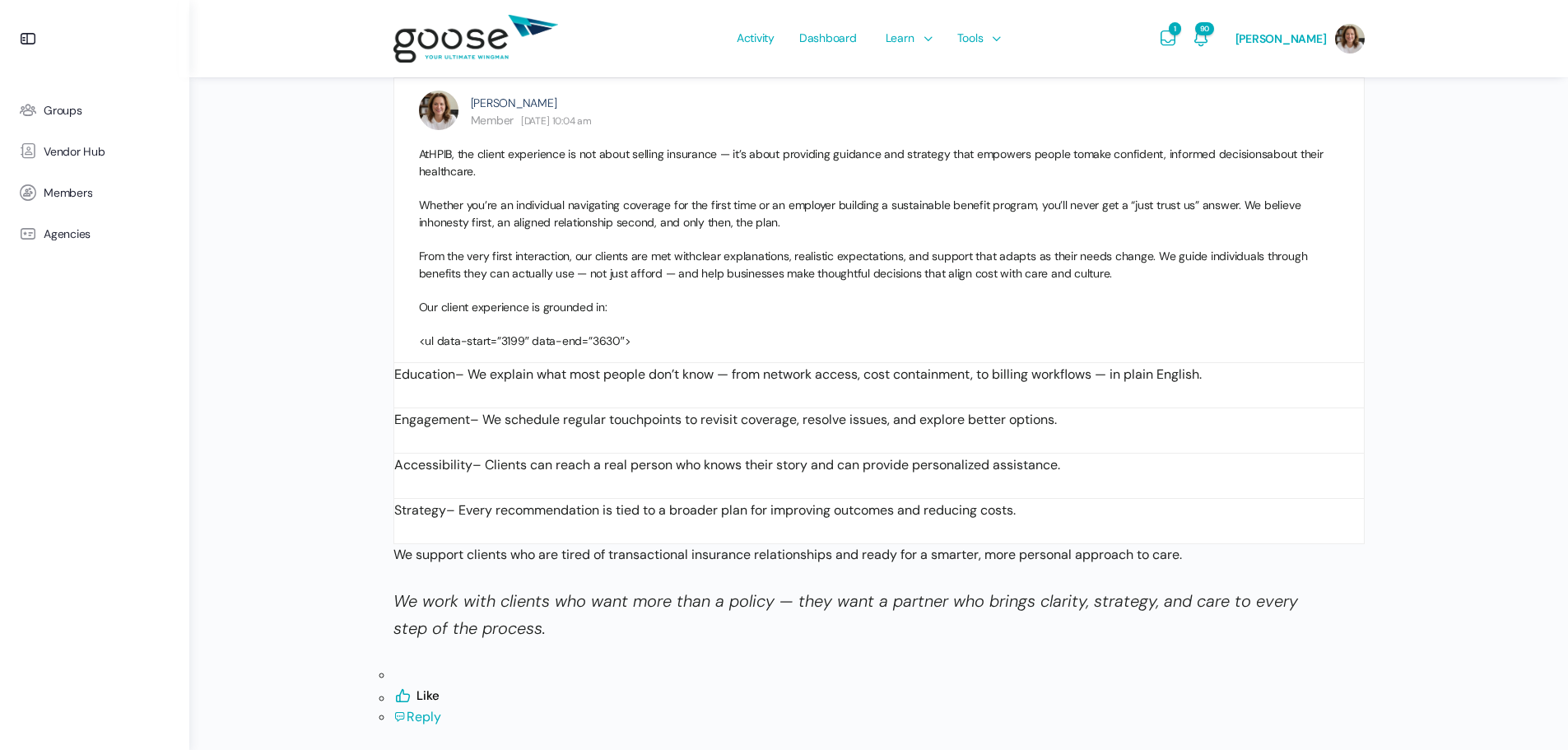
scroll to position [3017, 0]
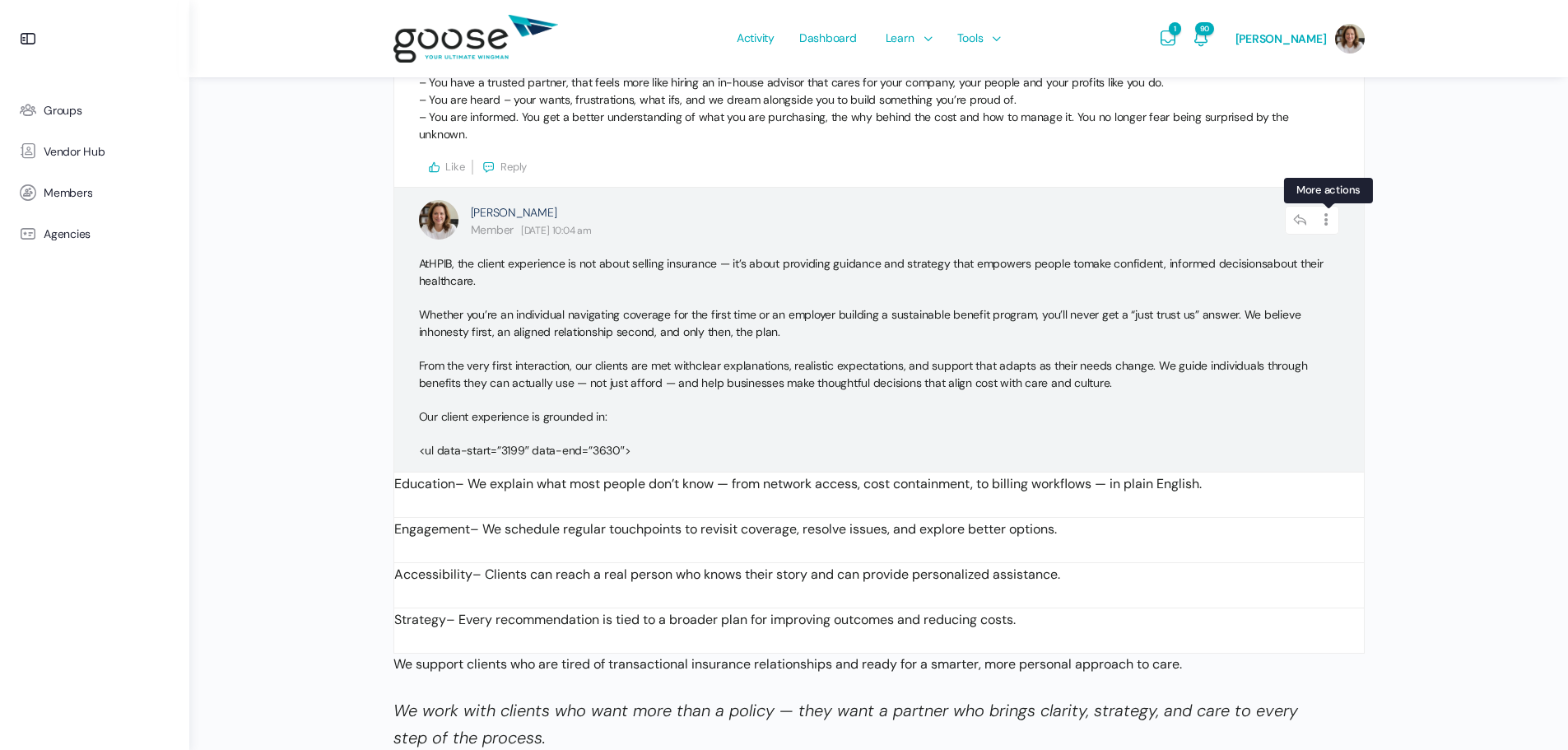
click at [1332, 205] on icon at bounding box center [1326, 220] width 25 height 29
click at [1271, 248] on link "Edit" at bounding box center [1282, 263] width 125 height 32
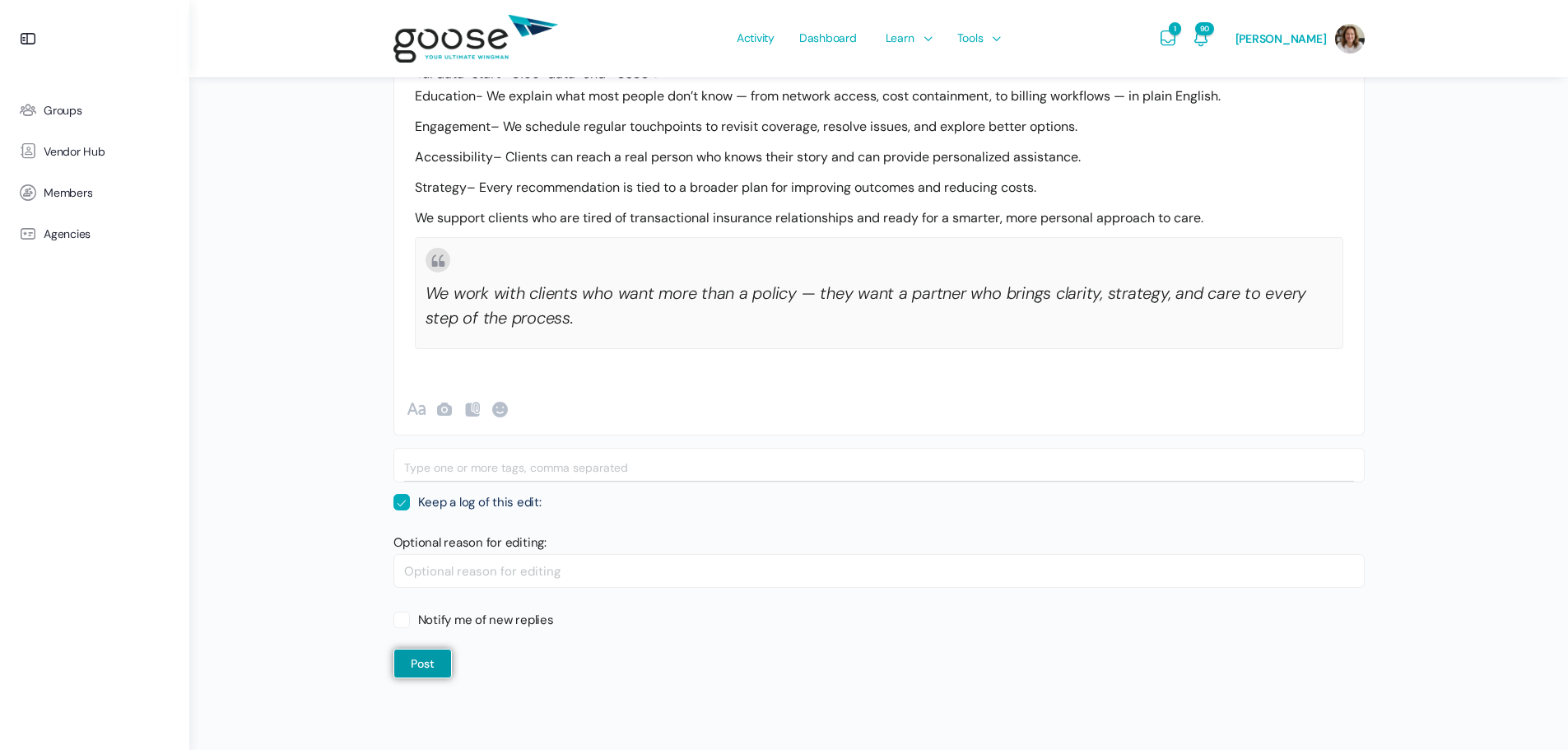
scroll to position [450, 0]
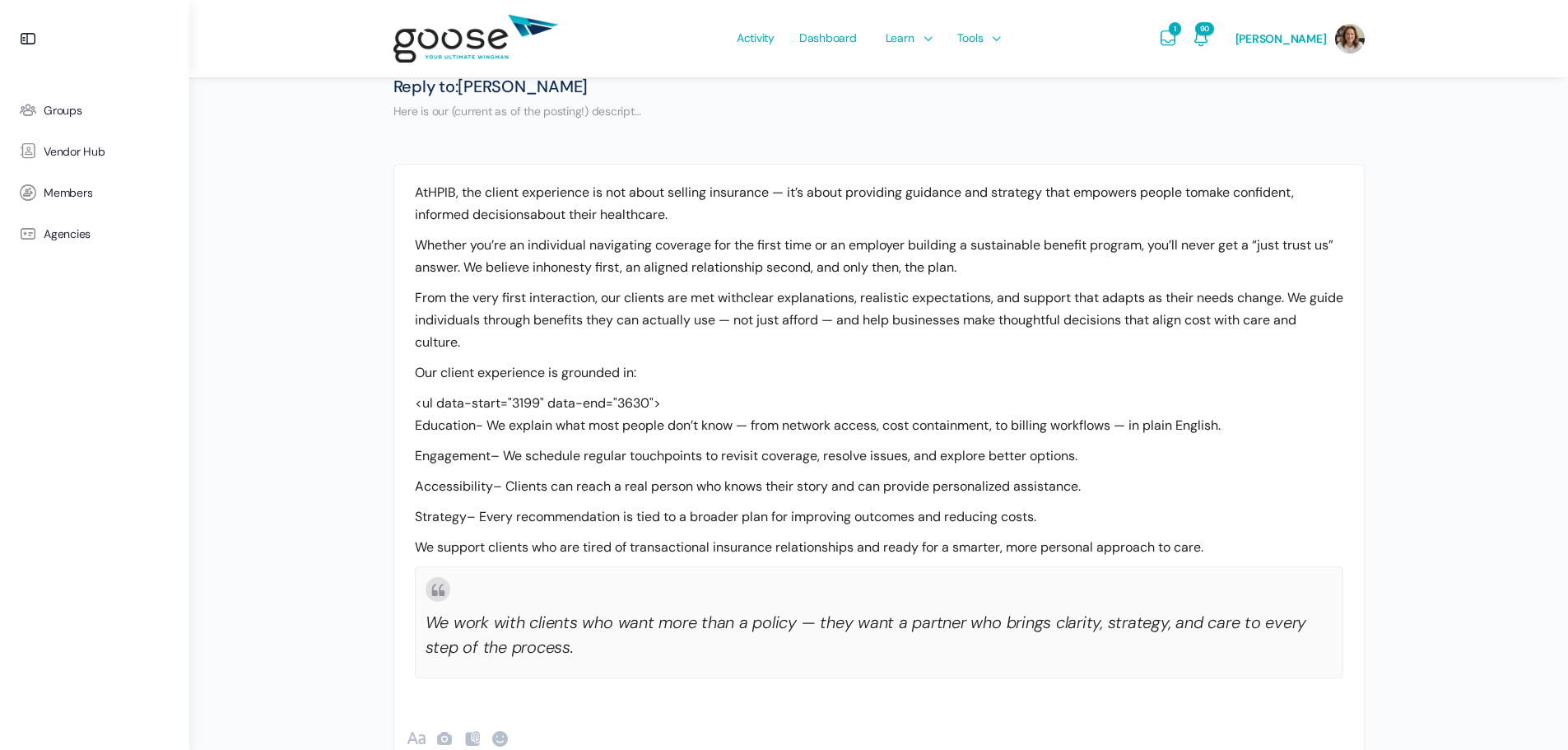
click at [672, 405] on div "At HPIB , the client experience is not about selling insurance — it’s about pro…" at bounding box center [879, 421] width 970 height 514
drag, startPoint x: 672, startPoint y: 397, endPoint x: 393, endPoint y: 407, distance: 279.2
click at [394, 407] on div "At HPIB , the client experience is not about selling insurance — it’s about pro…" at bounding box center [879, 427] width 971 height 527
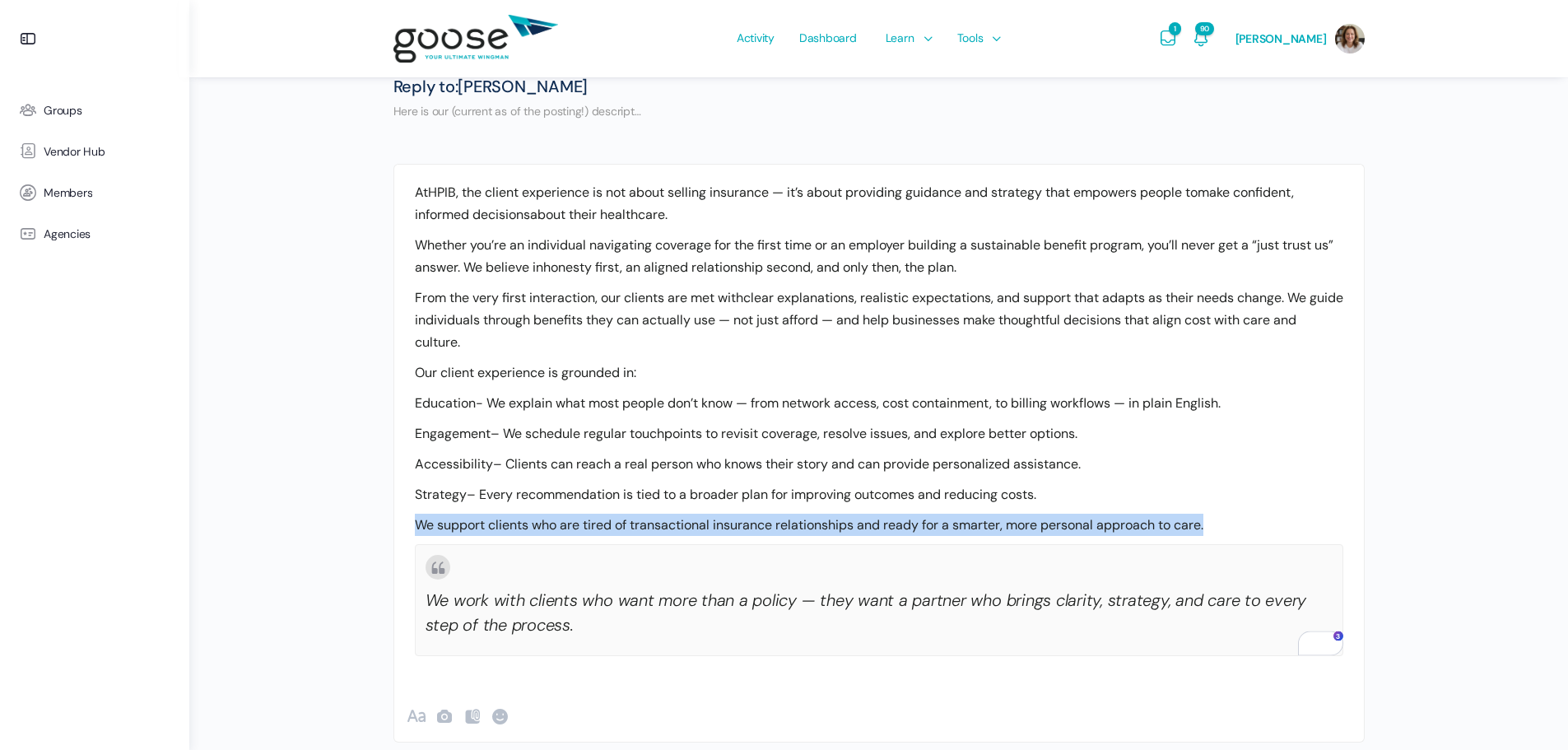
drag, startPoint x: 1217, startPoint y: 524, endPoint x: 407, endPoint y: 529, distance: 810.0
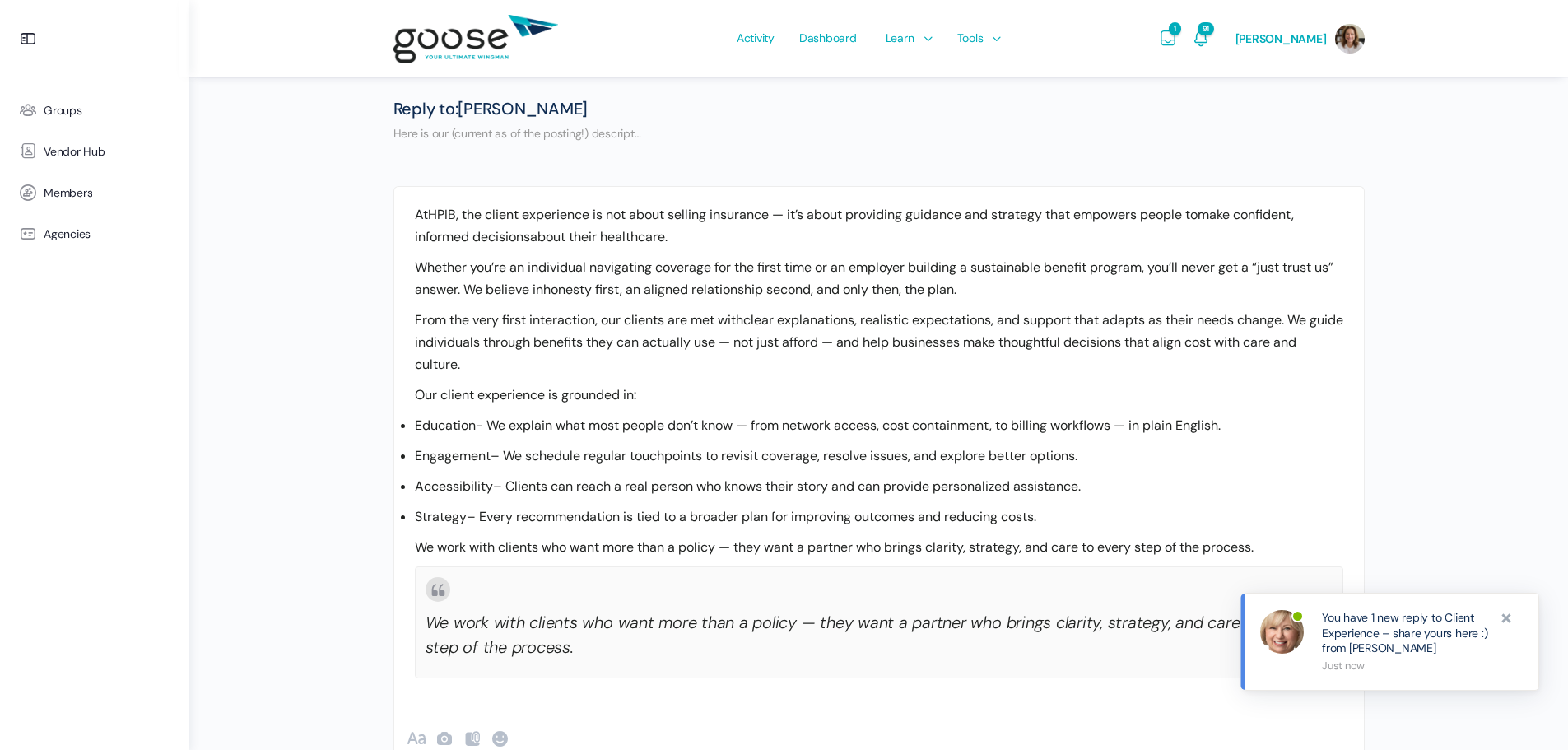
scroll to position [538, 0]
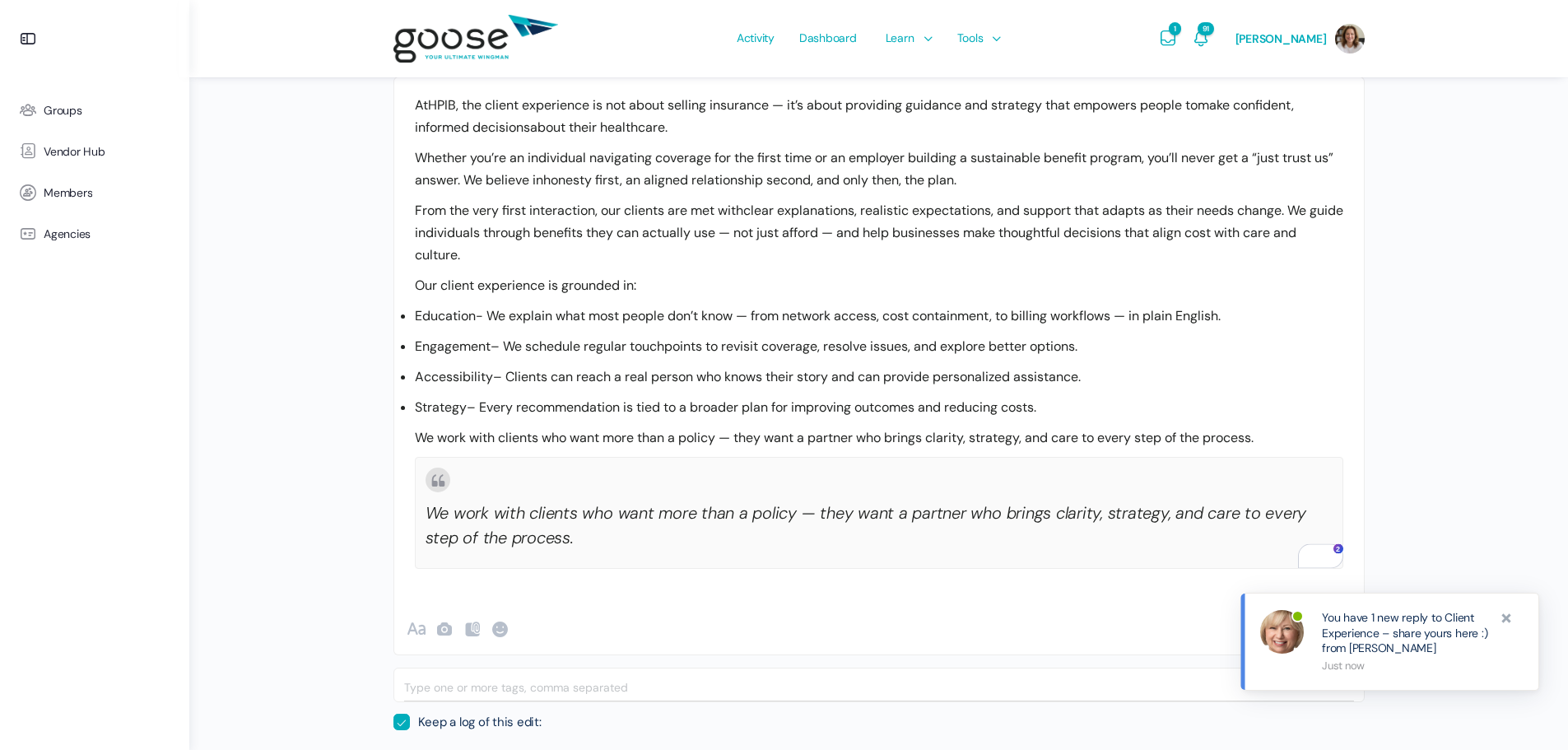
click at [584, 541] on p "We work with clients who want more than a policy — they want a partner who brin…" at bounding box center [879, 525] width 907 height 49
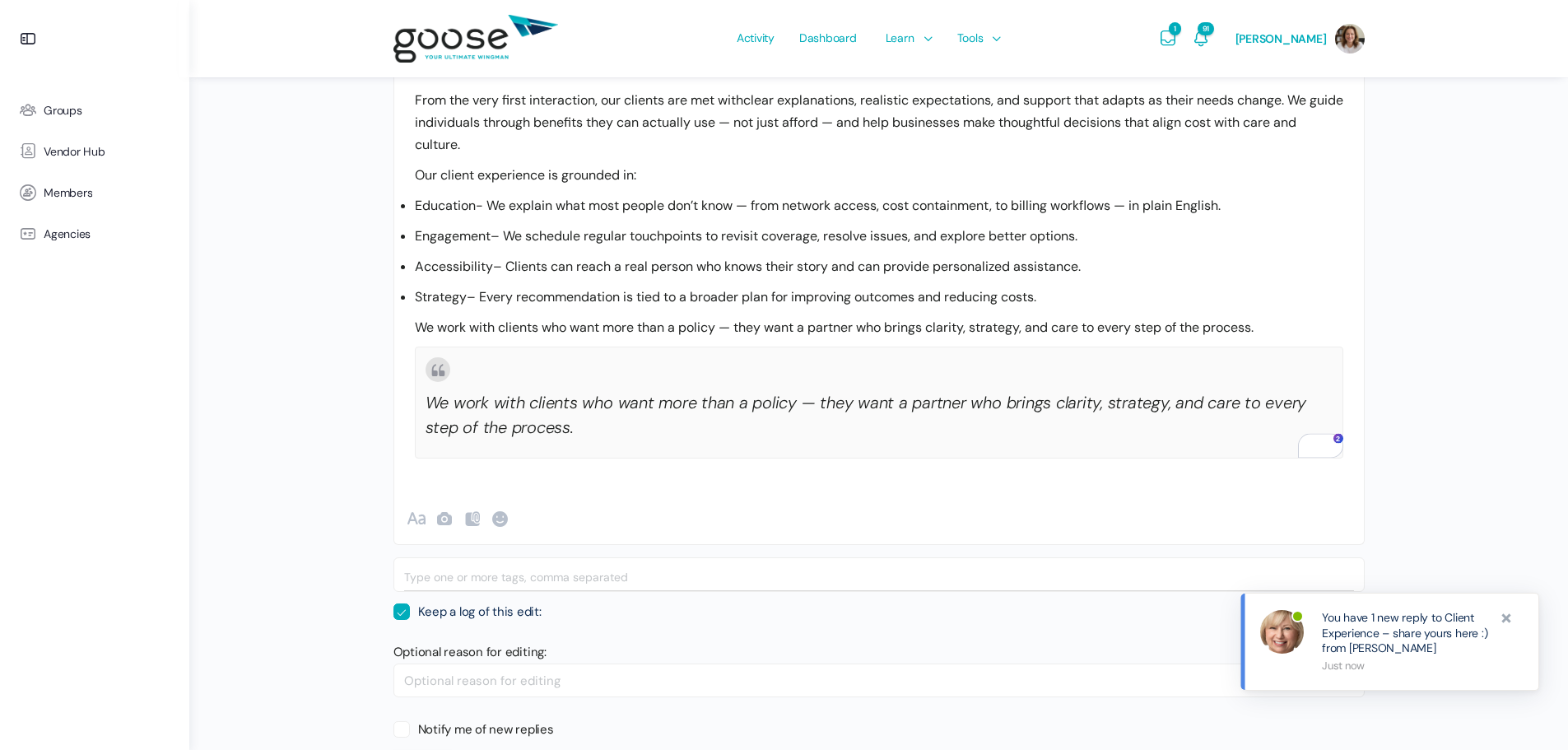
scroll to position [758, 0]
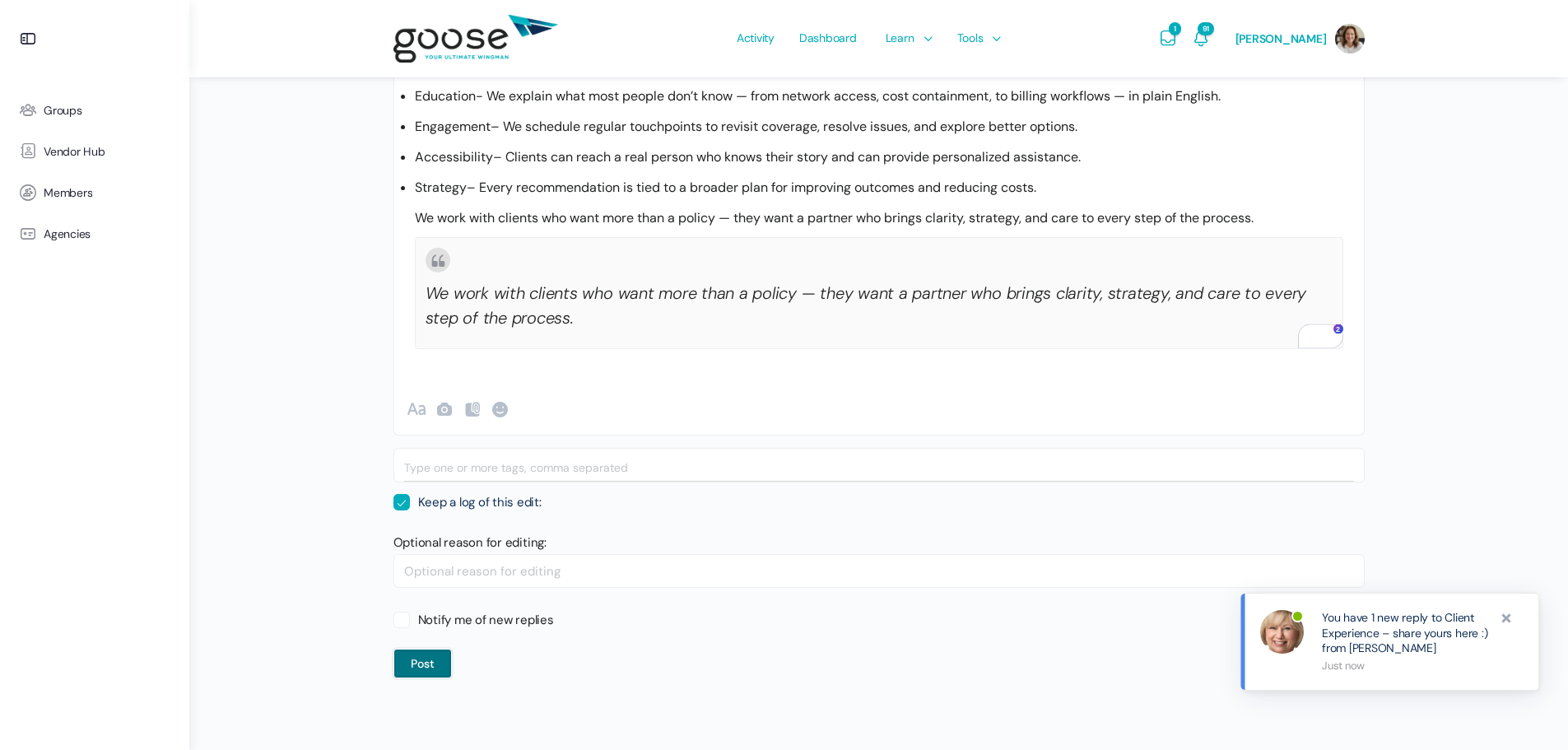
click at [429, 665] on button "Post" at bounding box center [423, 663] width 59 height 30
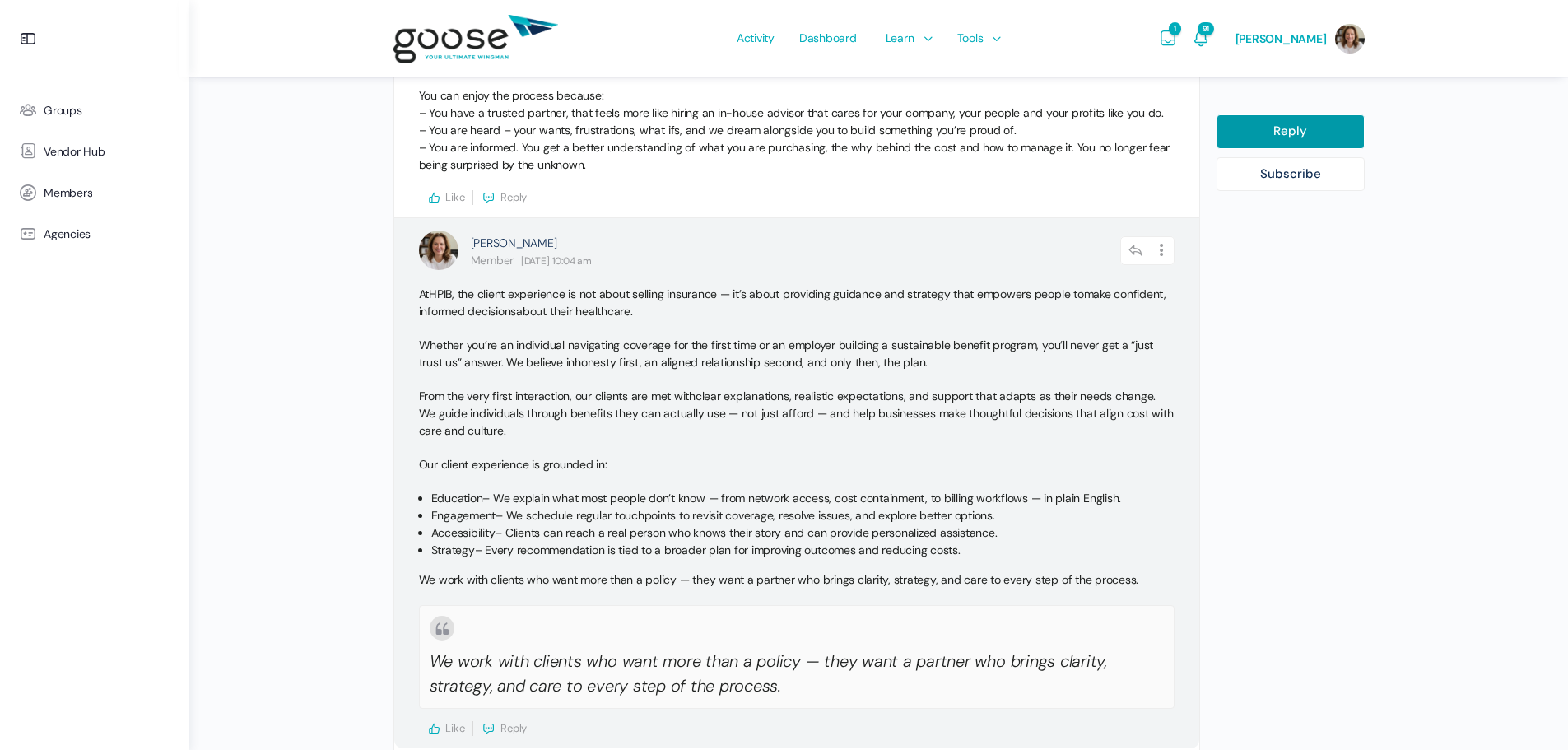
scroll to position [3199, 0]
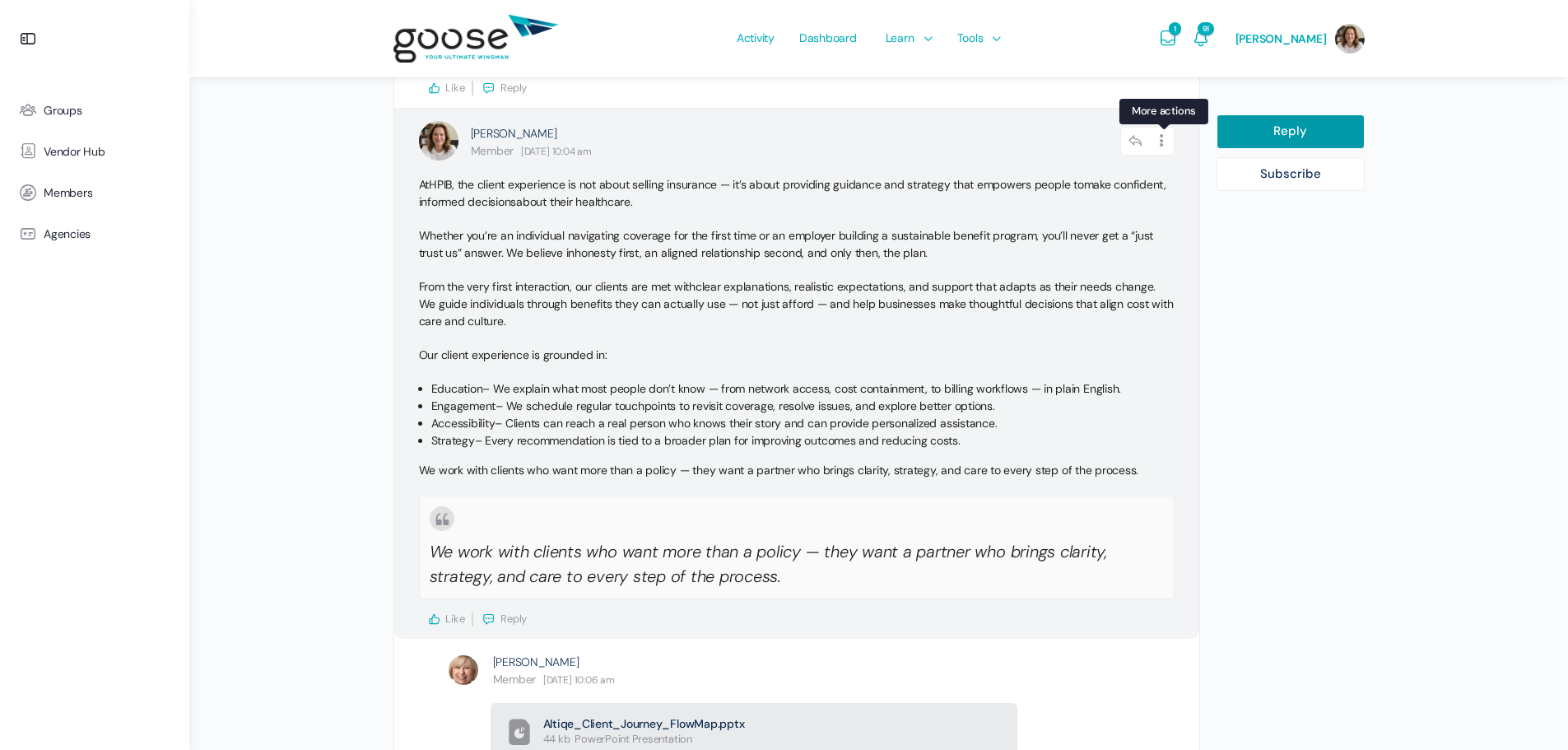
click at [1164, 142] on icon at bounding box center [1162, 141] width 25 height 29
click at [1094, 184] on link "Edit" at bounding box center [1117, 184] width 125 height 32
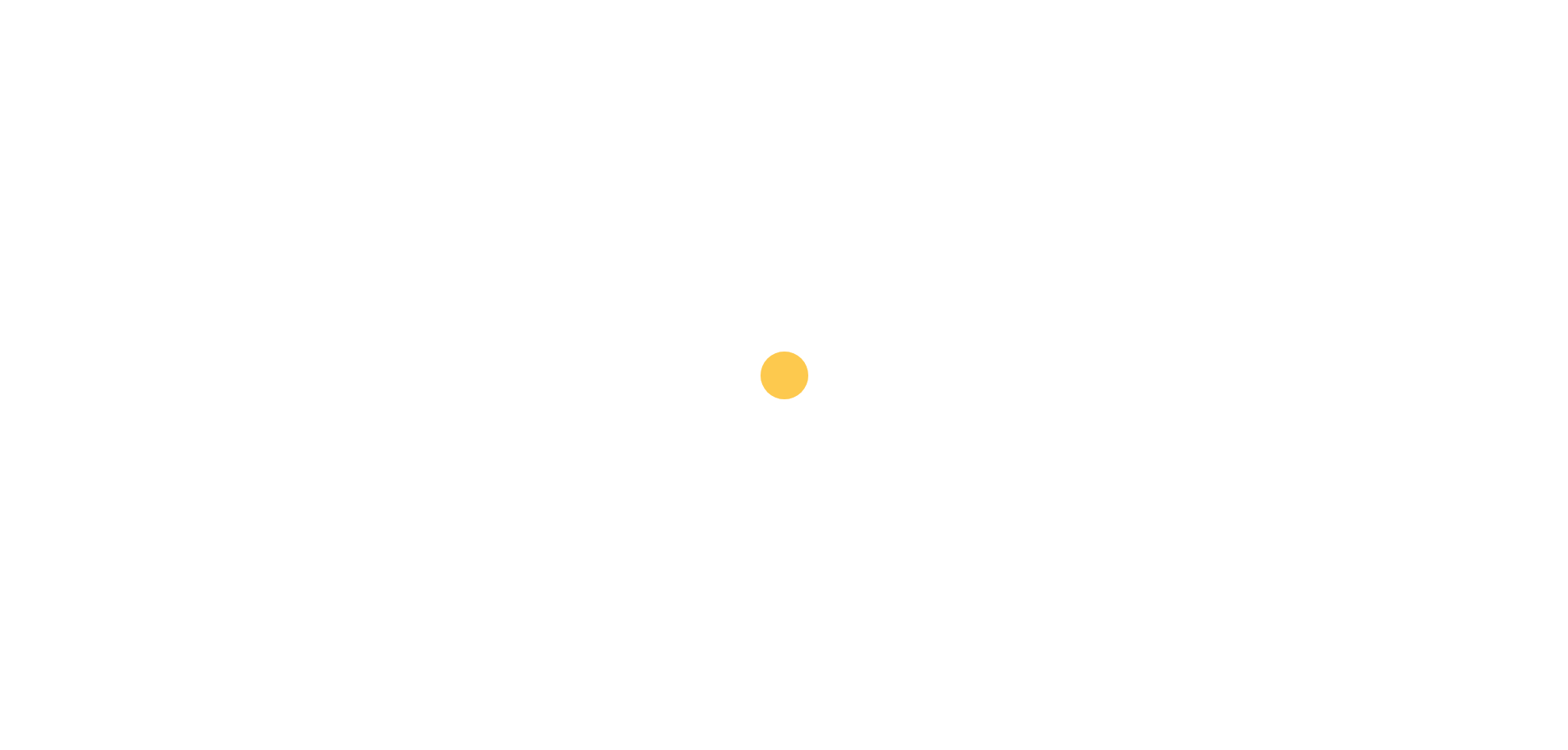
click at [1098, 183] on link "Edit" at bounding box center [1117, 184] width 125 height 32
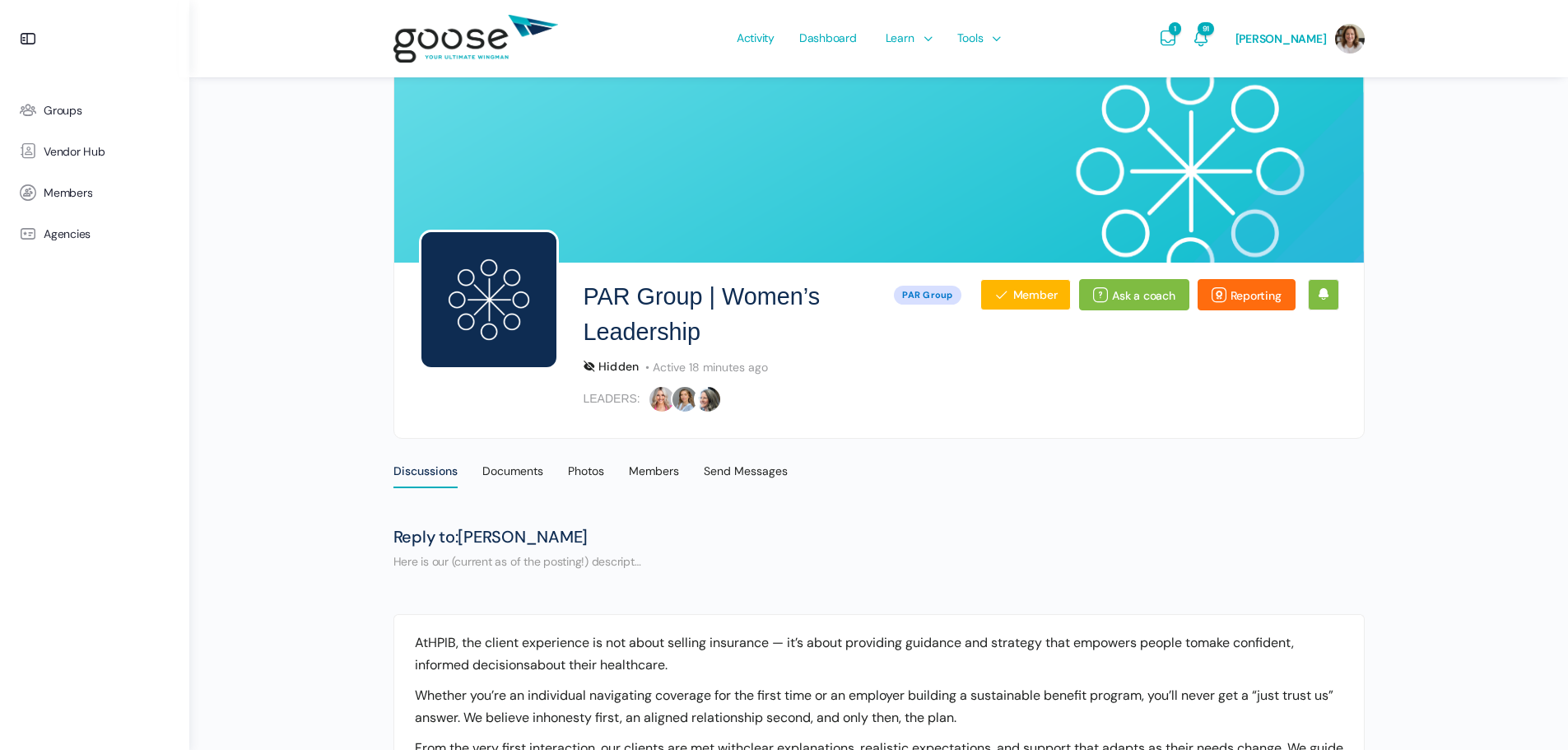
scroll to position [549, 0]
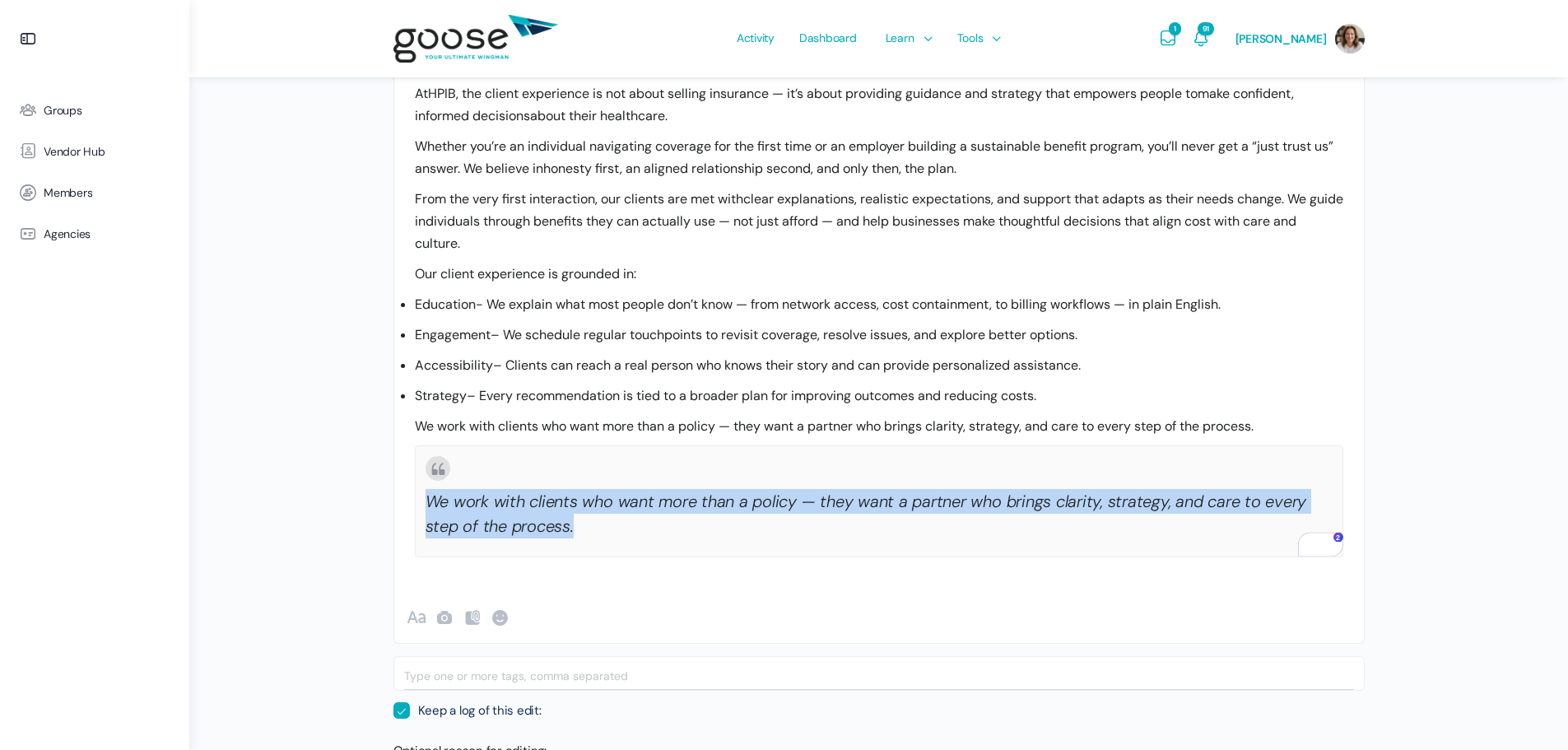
drag, startPoint x: 584, startPoint y: 528, endPoint x: 429, endPoint y: 461, distance: 168.9
click at [429, 461] on blockquote "We work with clients who want more than a policy — they want a partner who brin…" at bounding box center [879, 500] width 928 height 112
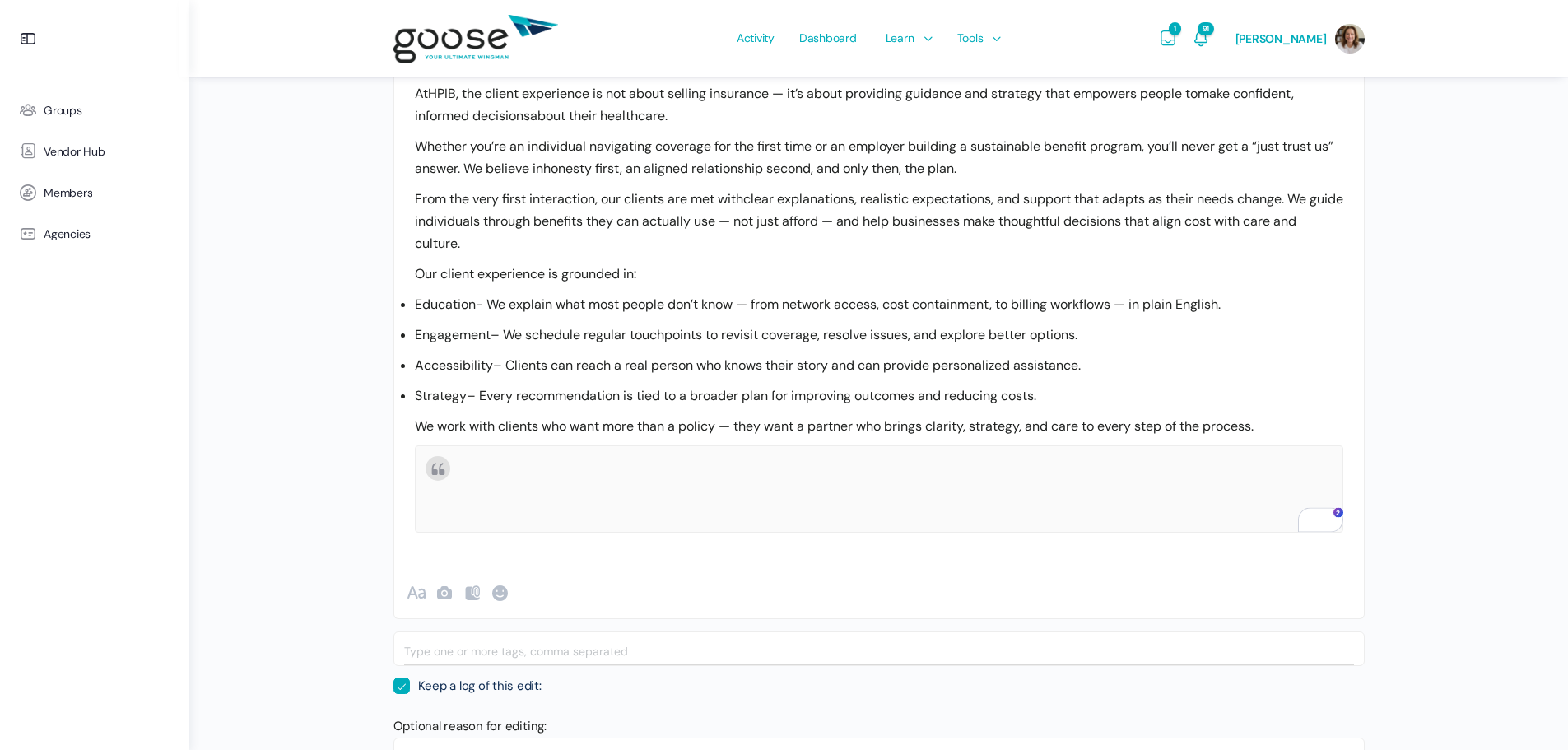
click at [425, 466] on blockquote "To enrich screen reader interactions, please activate Accessibility in Grammarl…" at bounding box center [879, 488] width 928 height 87
click at [417, 596] on span "Show formatting" at bounding box center [416, 592] width 20 height 20
click at [547, 591] on b "“" at bounding box center [545, 592] width 20 height 20
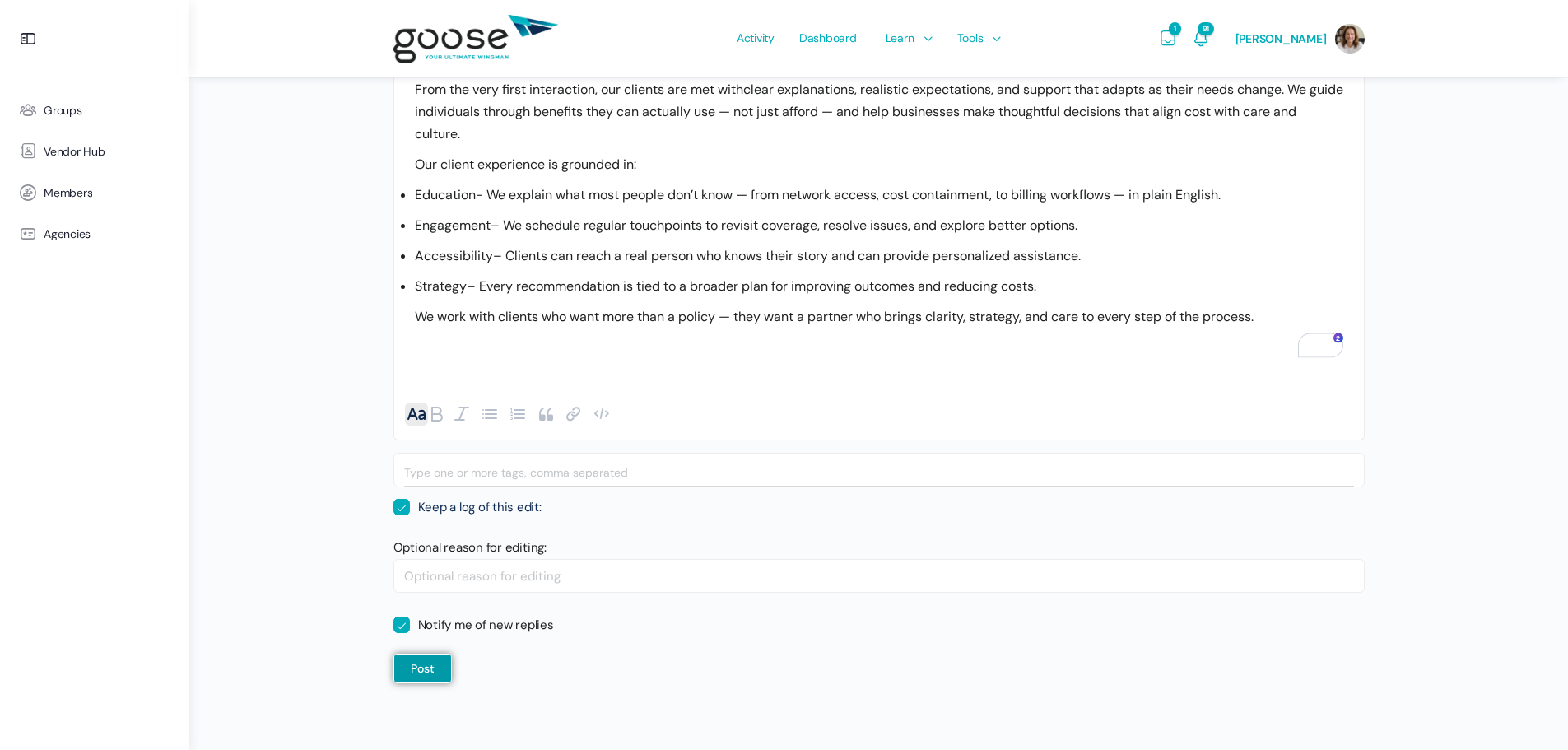
scroll to position [663, 0]
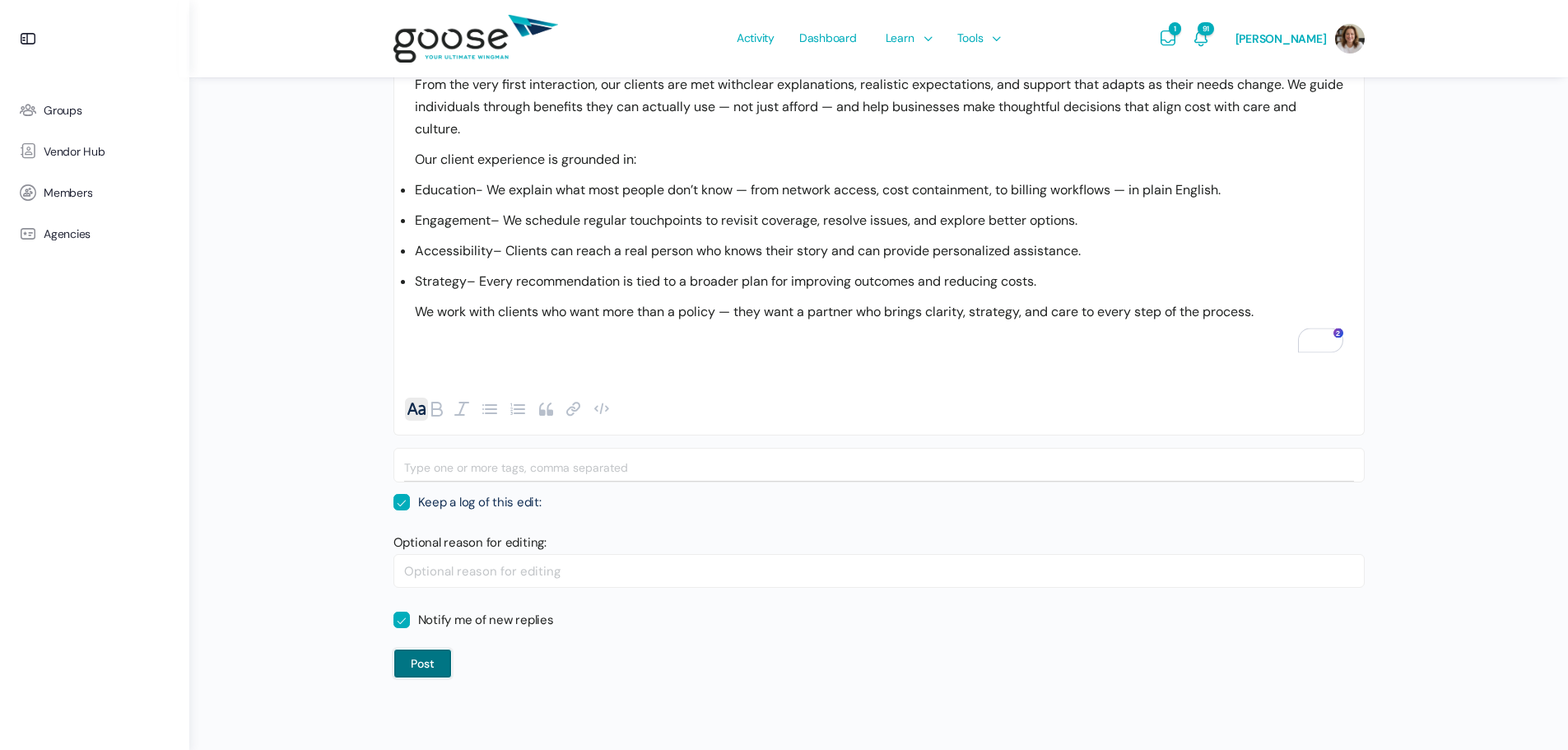
click at [429, 665] on button "Post" at bounding box center [423, 663] width 59 height 30
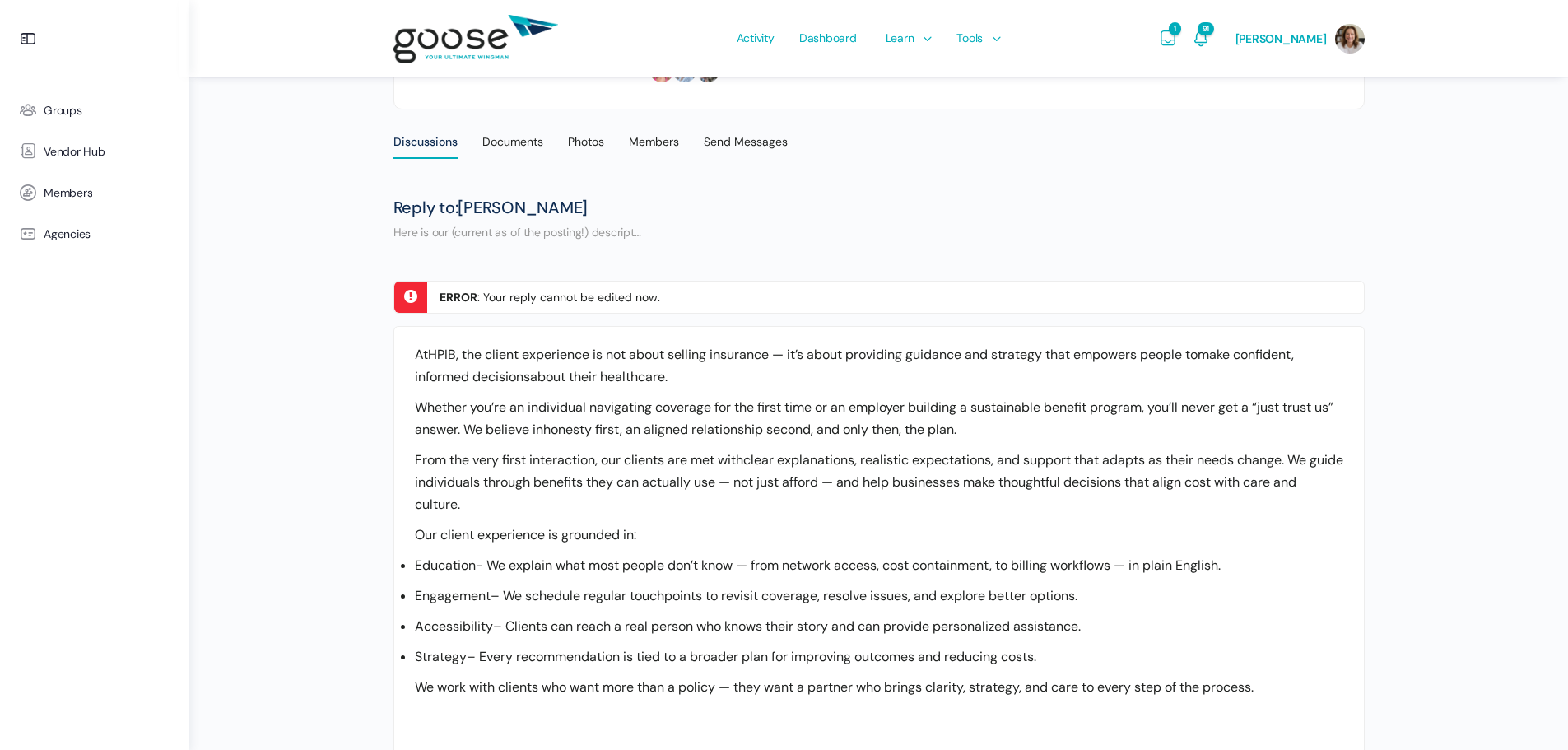
scroll to position [439, 0]
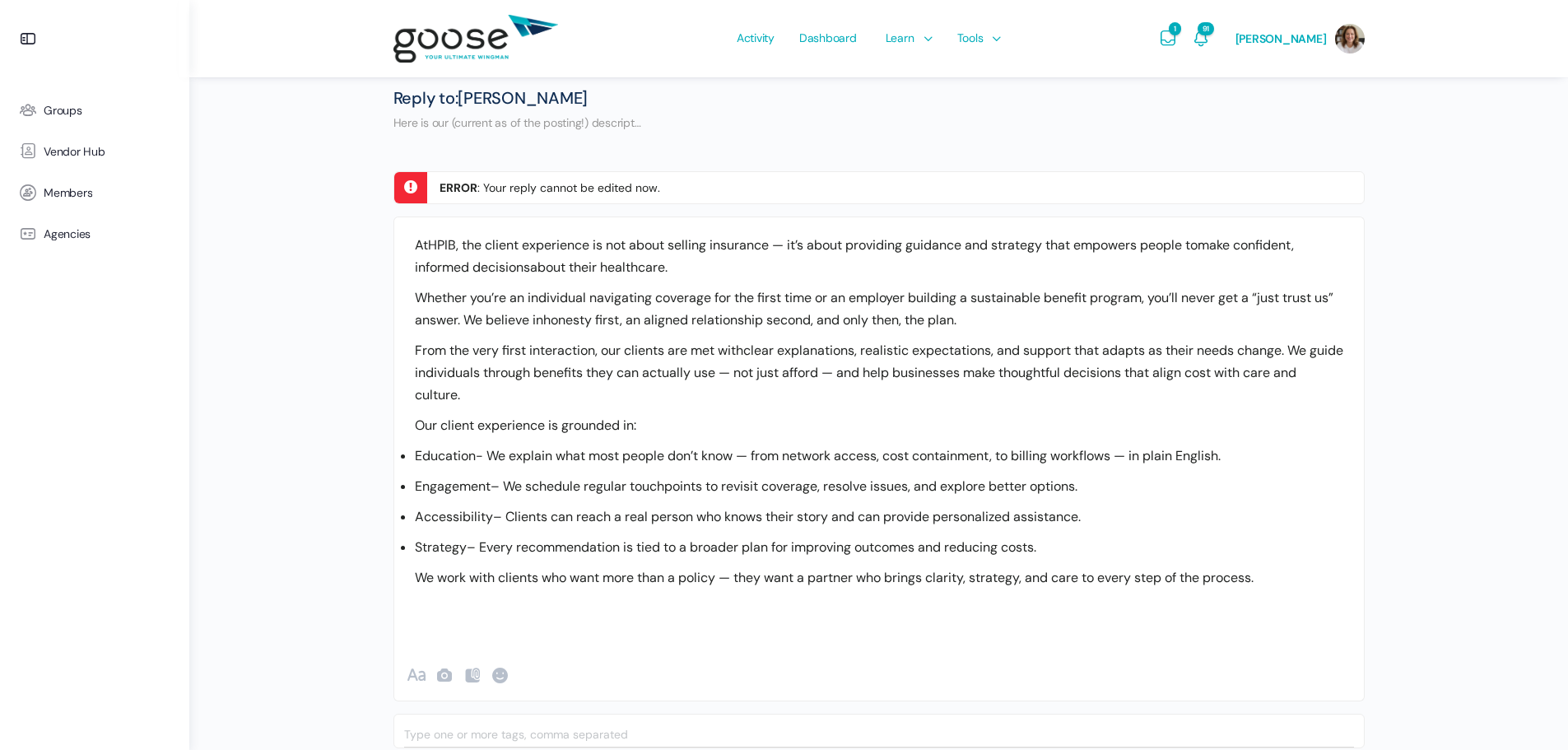
click at [695, 142] on fieldset "Reply to: [PERSON_NAME] Here is our (current as of the posting!) descript… Canc…" at bounding box center [879, 516] width 971 height 857
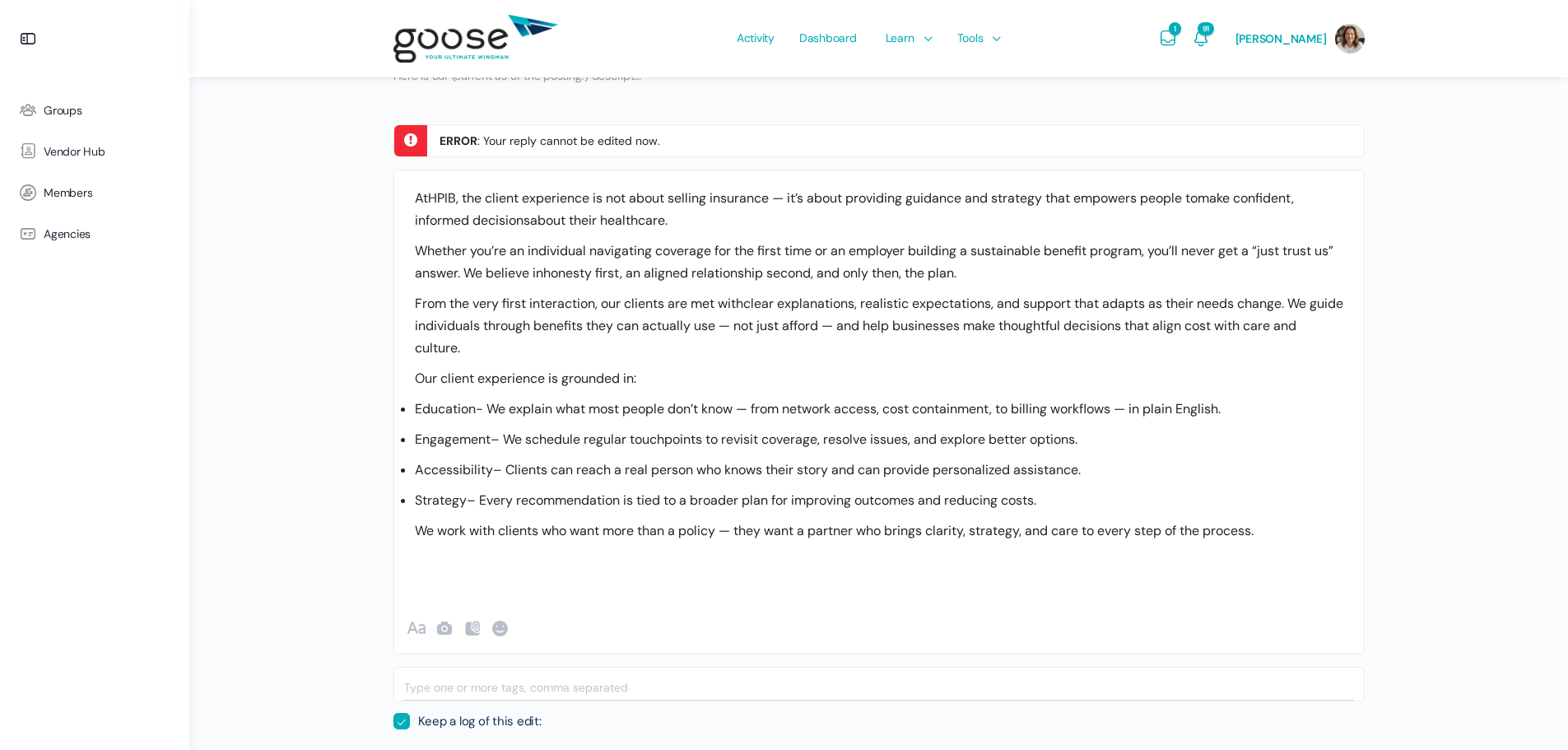
scroll to position [706, 0]
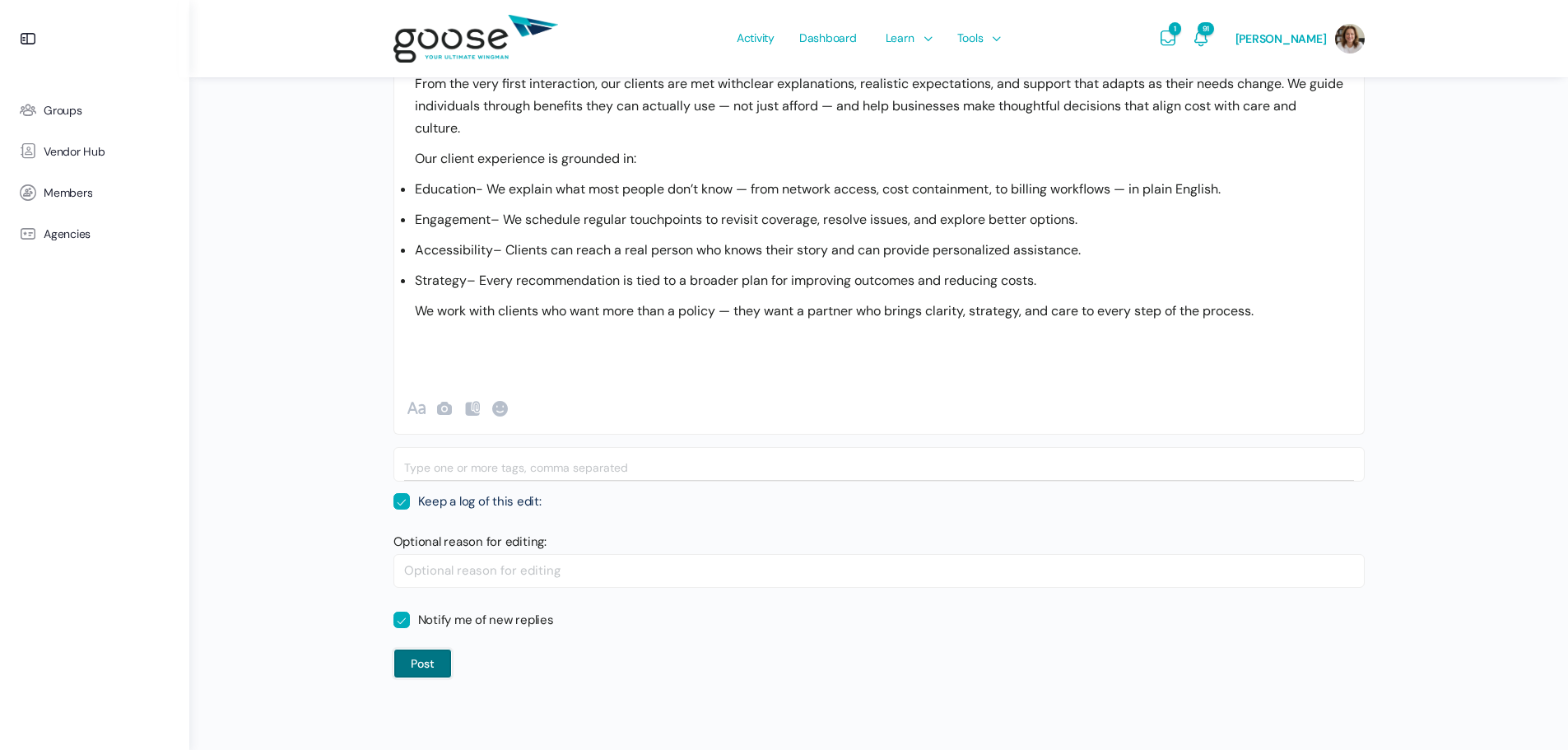
click at [430, 666] on button "Post" at bounding box center [423, 663] width 59 height 30
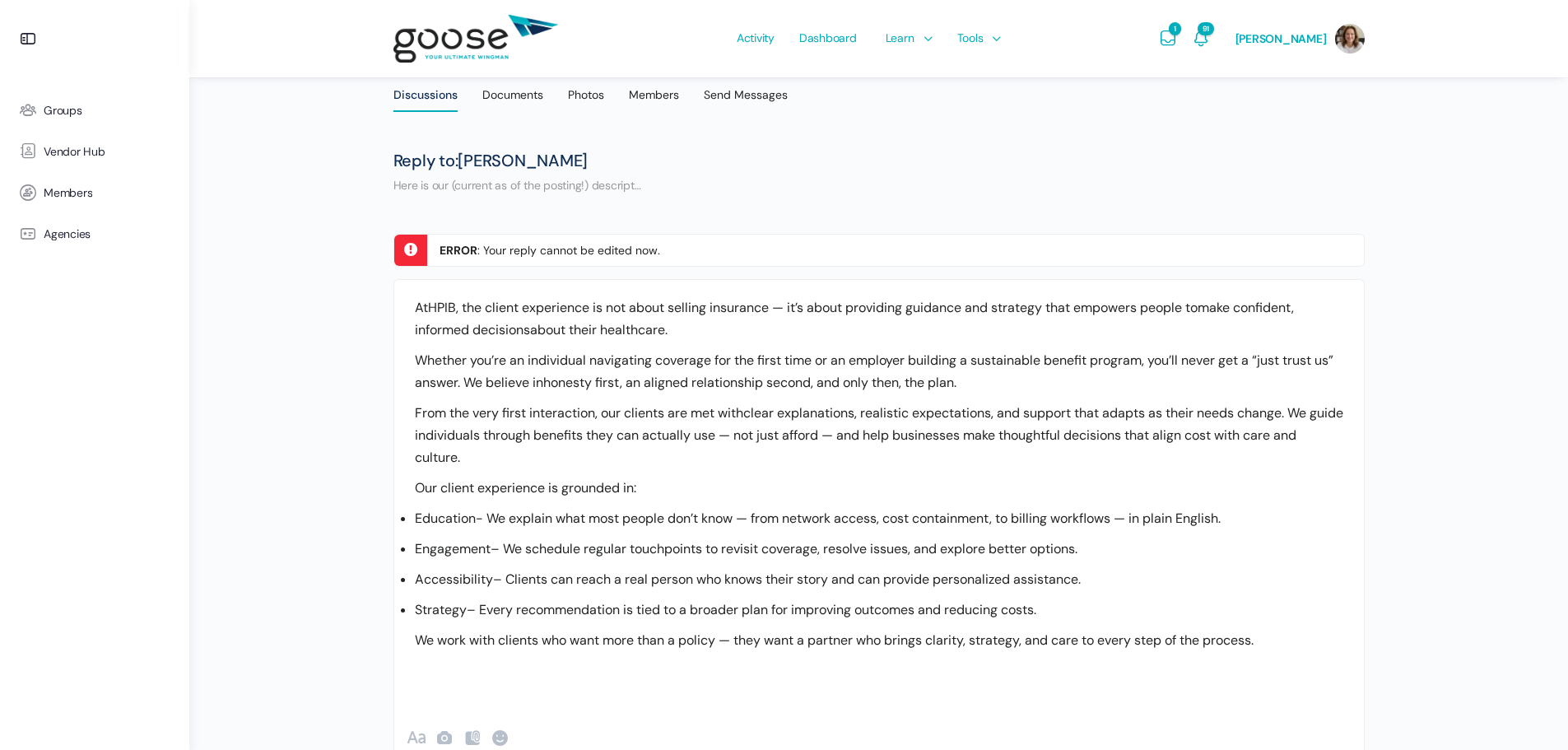
scroll to position [267, 0]
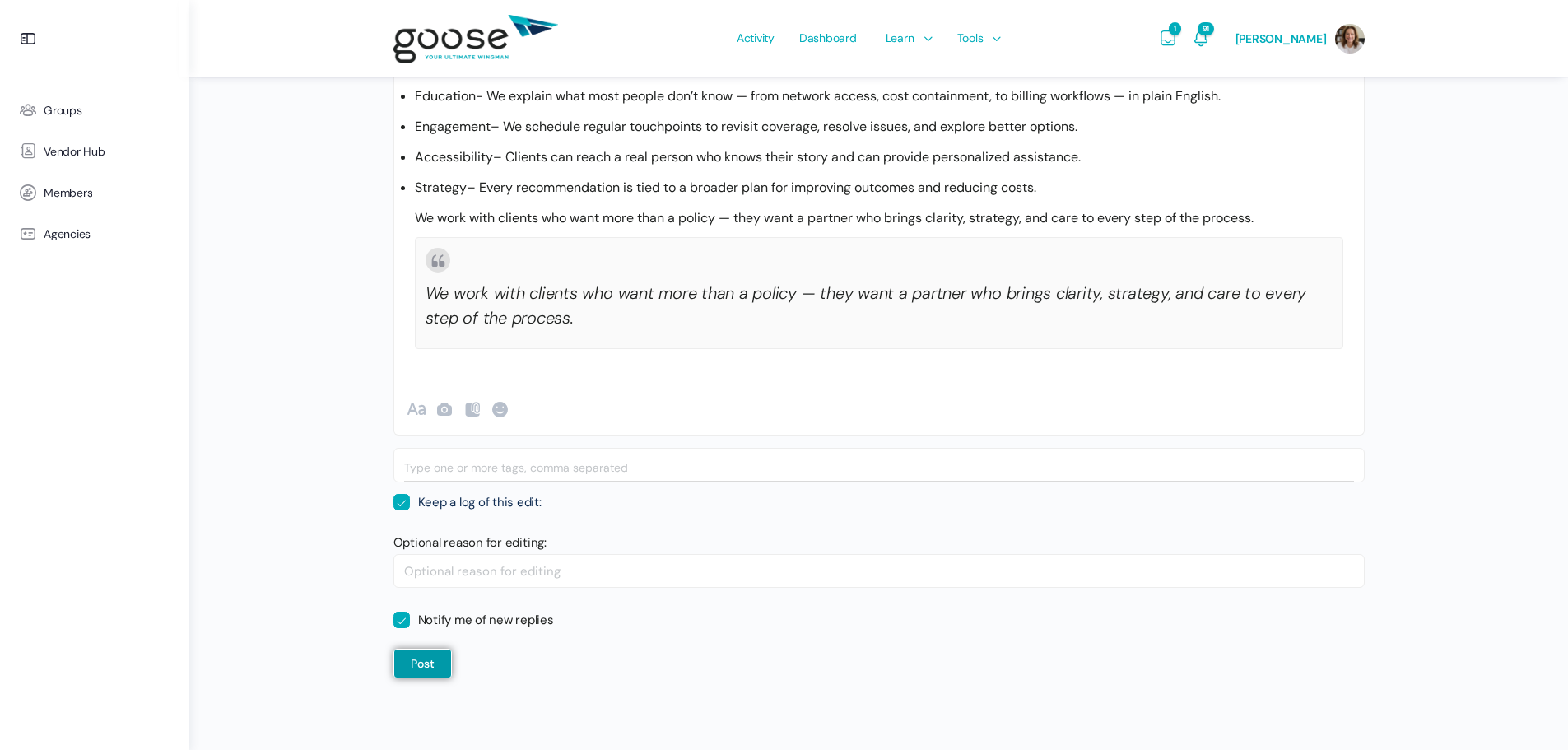
scroll to position [99, 0]
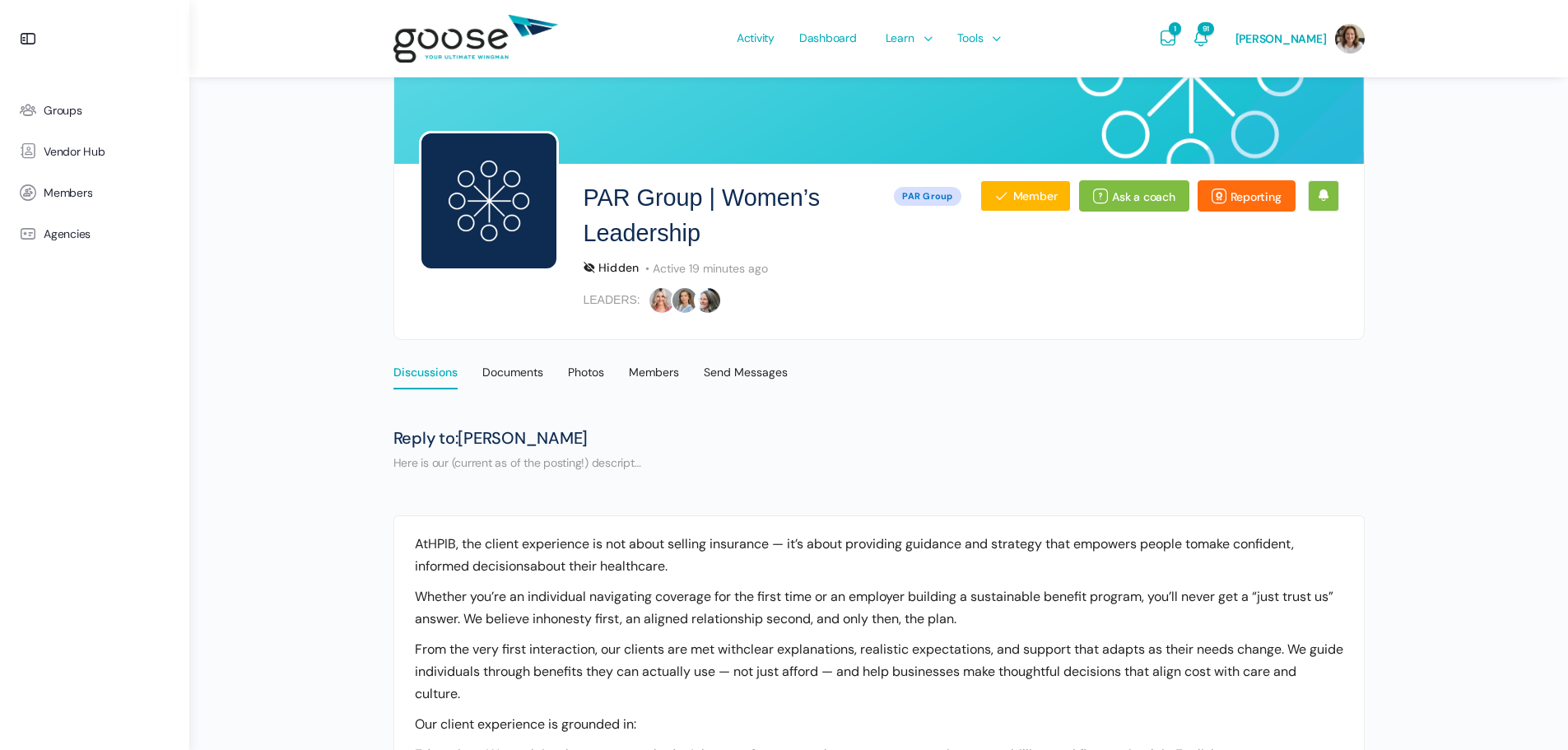
click at [409, 372] on div "Discussions" at bounding box center [425, 377] width 64 height 25
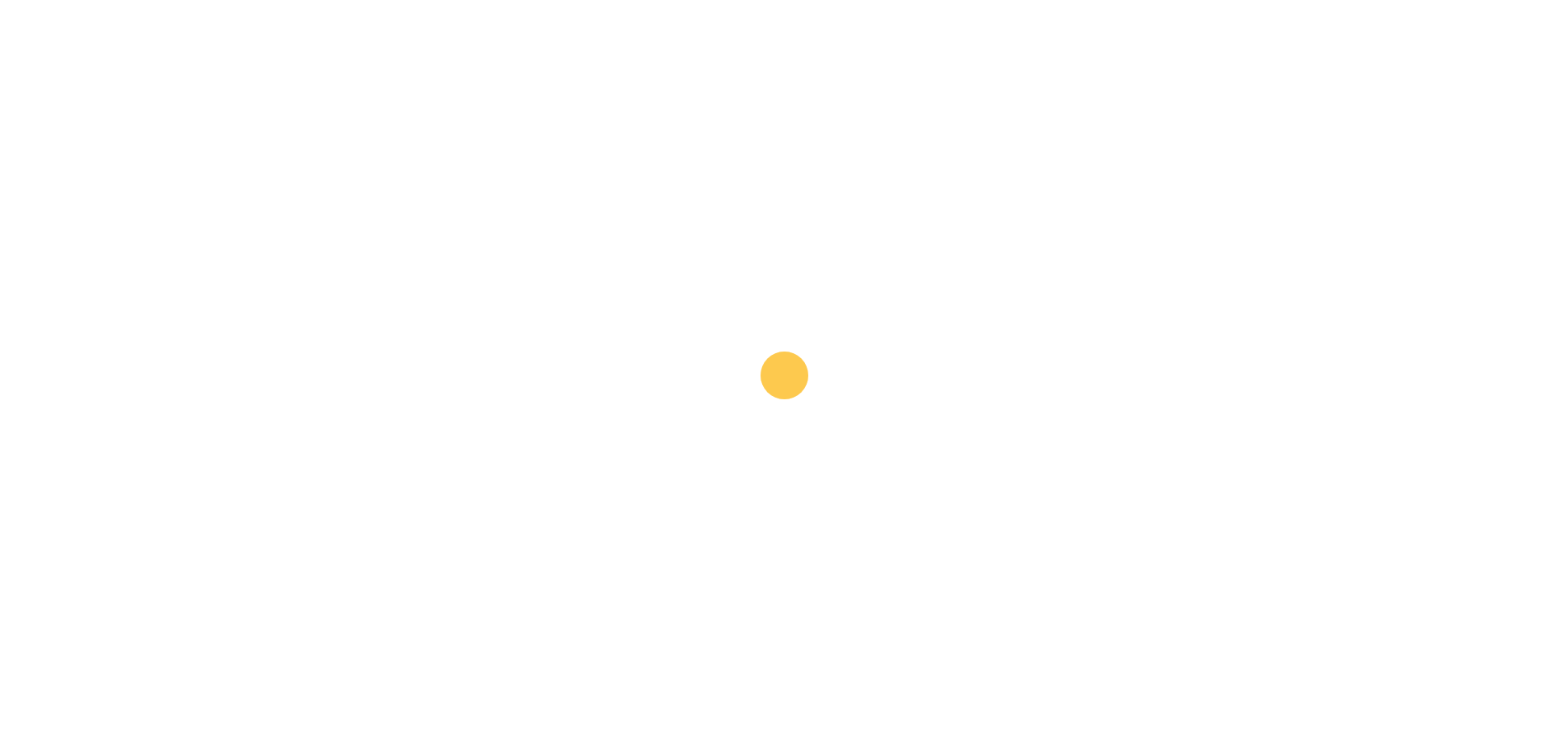
click at [409, 372] on div "Discussions" at bounding box center [425, 377] width 64 height 25
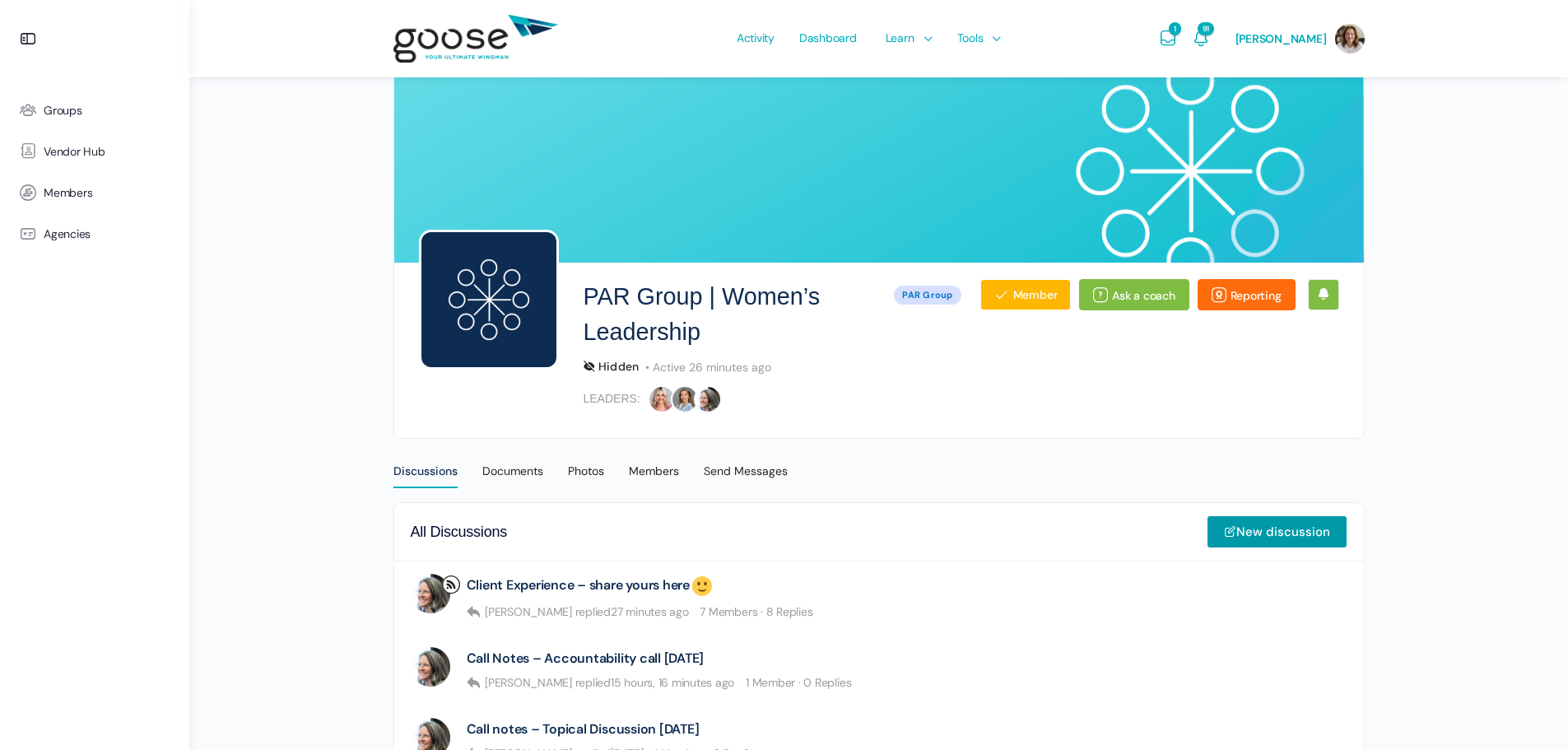
scroll to position [220, 0]
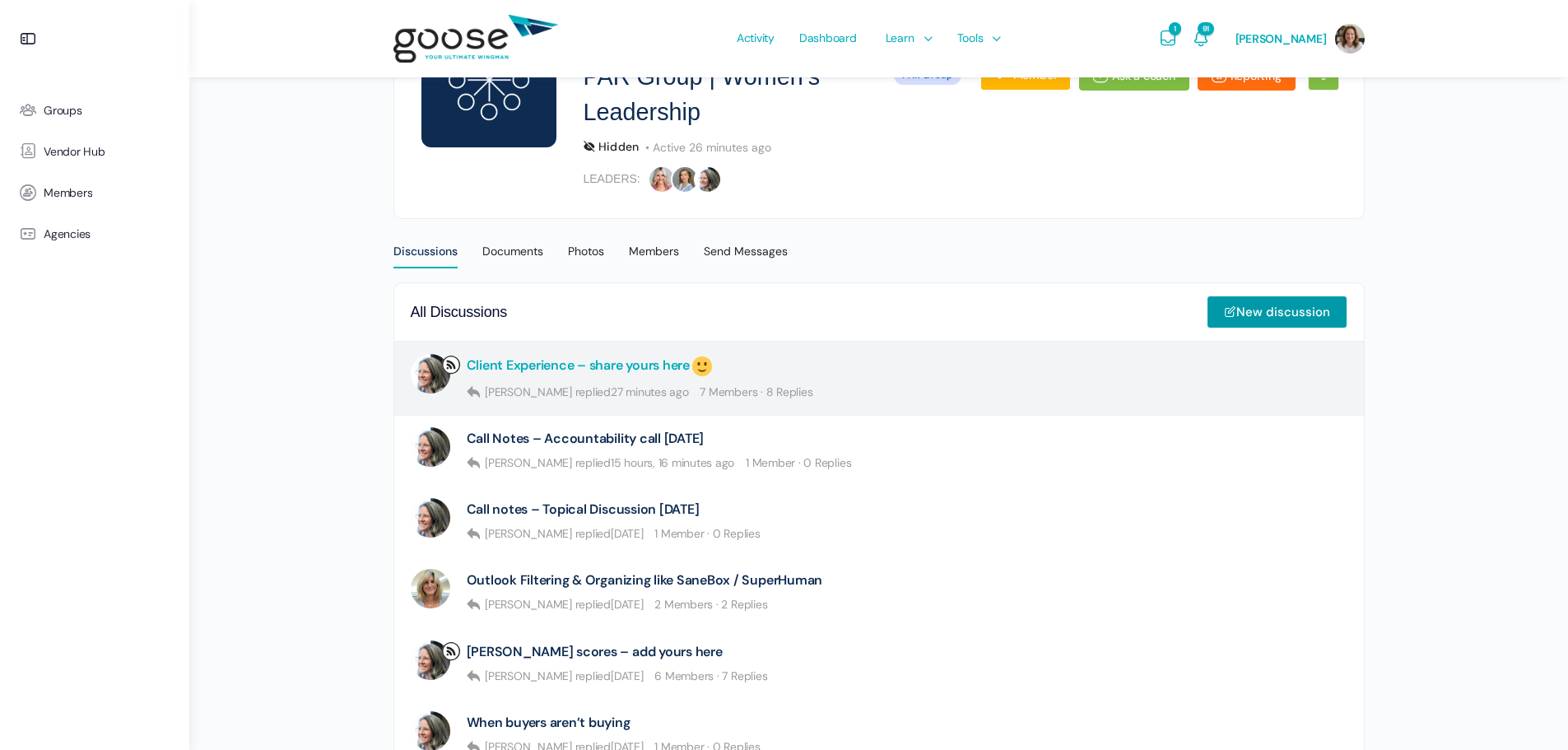
click at [579, 372] on link "Client Experience – share yours here" at bounding box center [591, 366] width 248 height 25
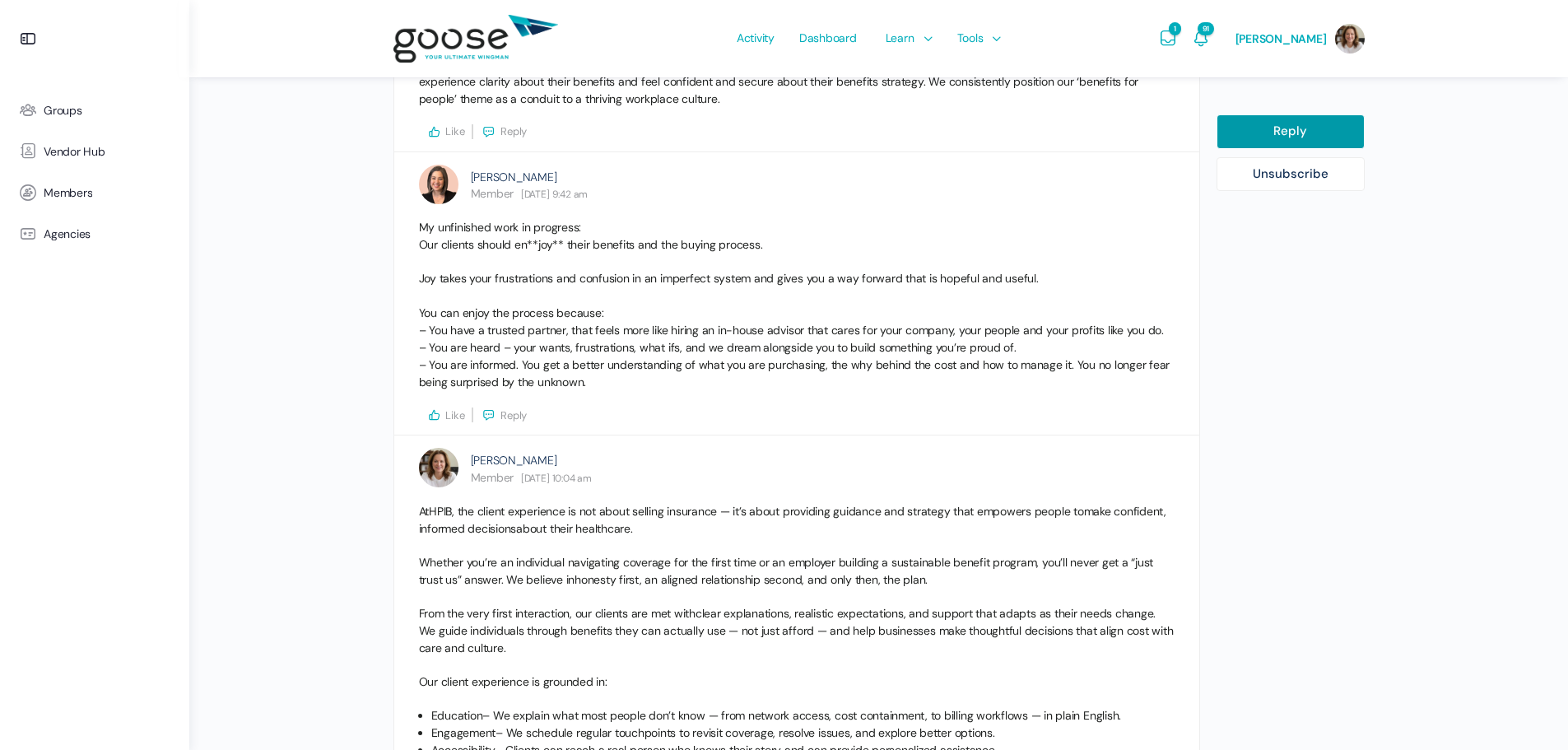
scroll to position [2963, 0]
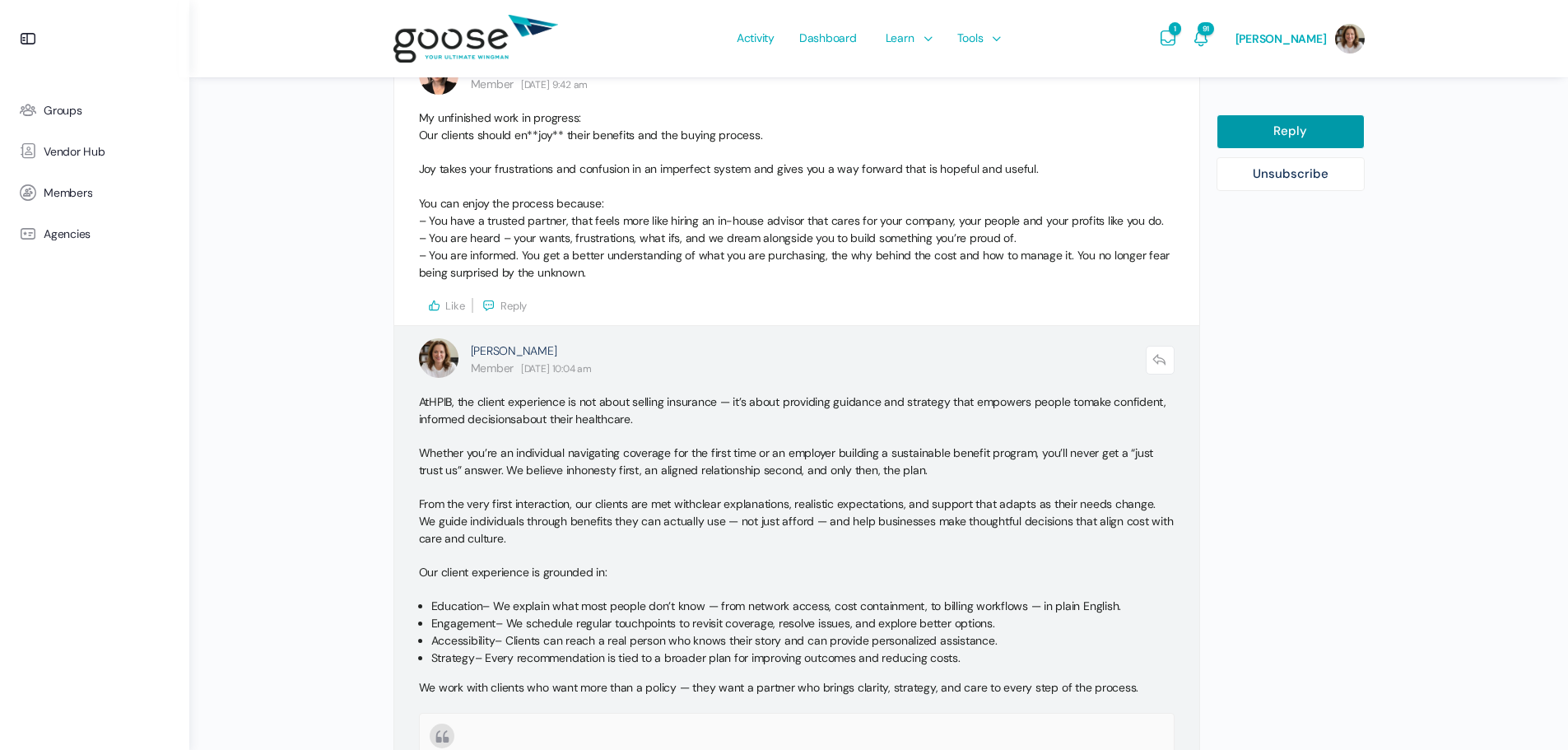
click at [637, 404] on span ", the client experience is not about selling insurance — it’s about providing g…" at bounding box center [767, 401] width 631 height 14
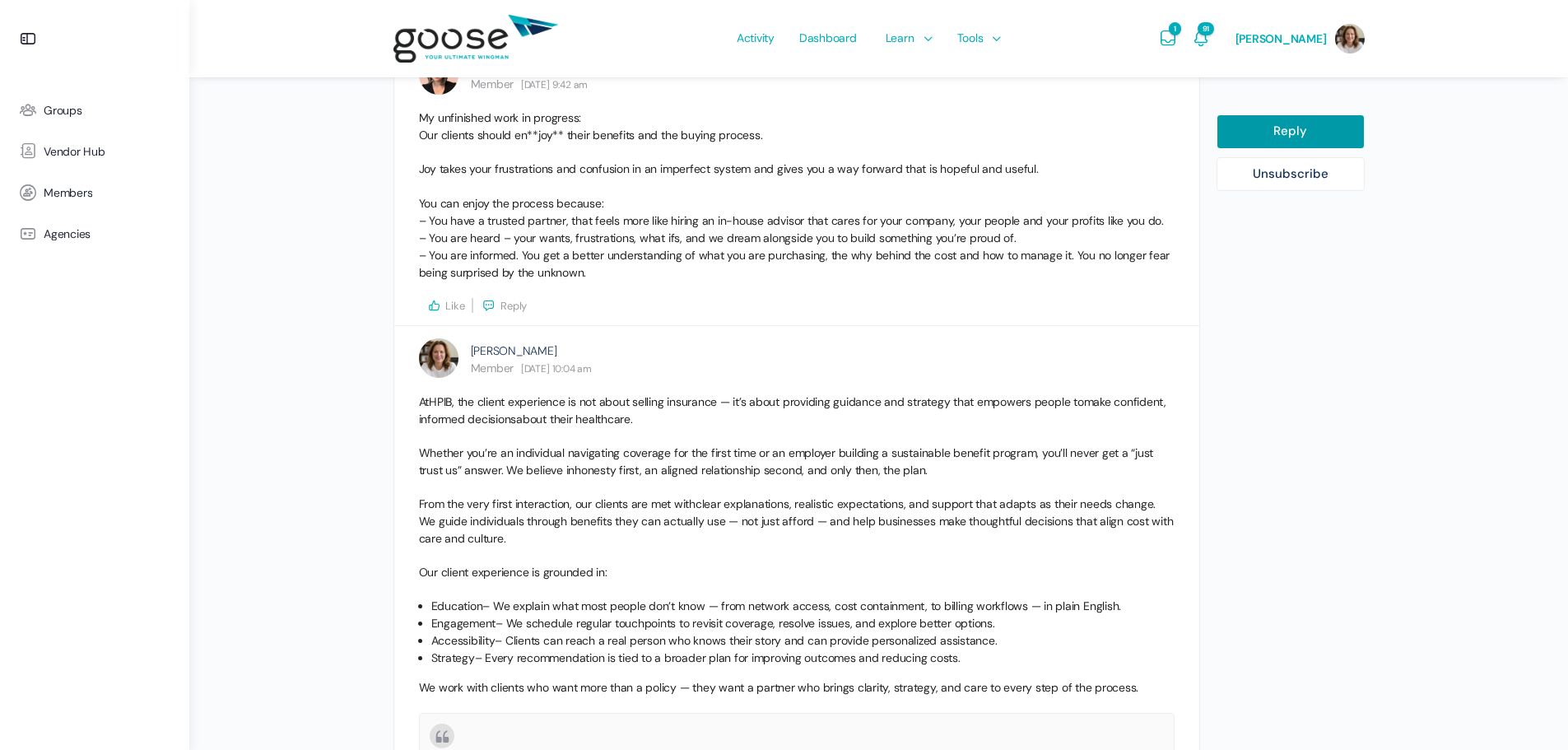
scroll to position [3072, 0]
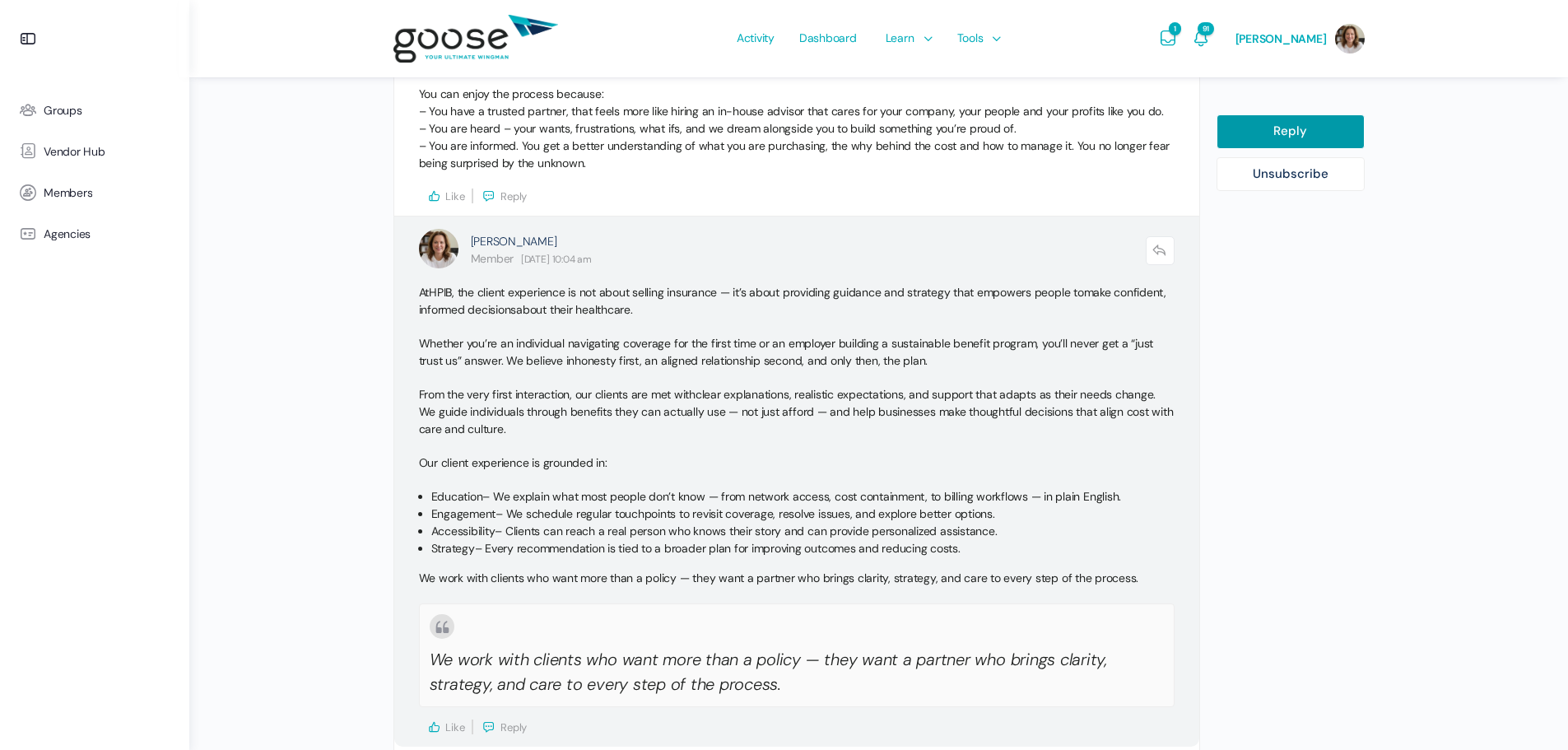
click at [610, 305] on span "about their healthcare." at bounding box center [574, 309] width 116 height 14
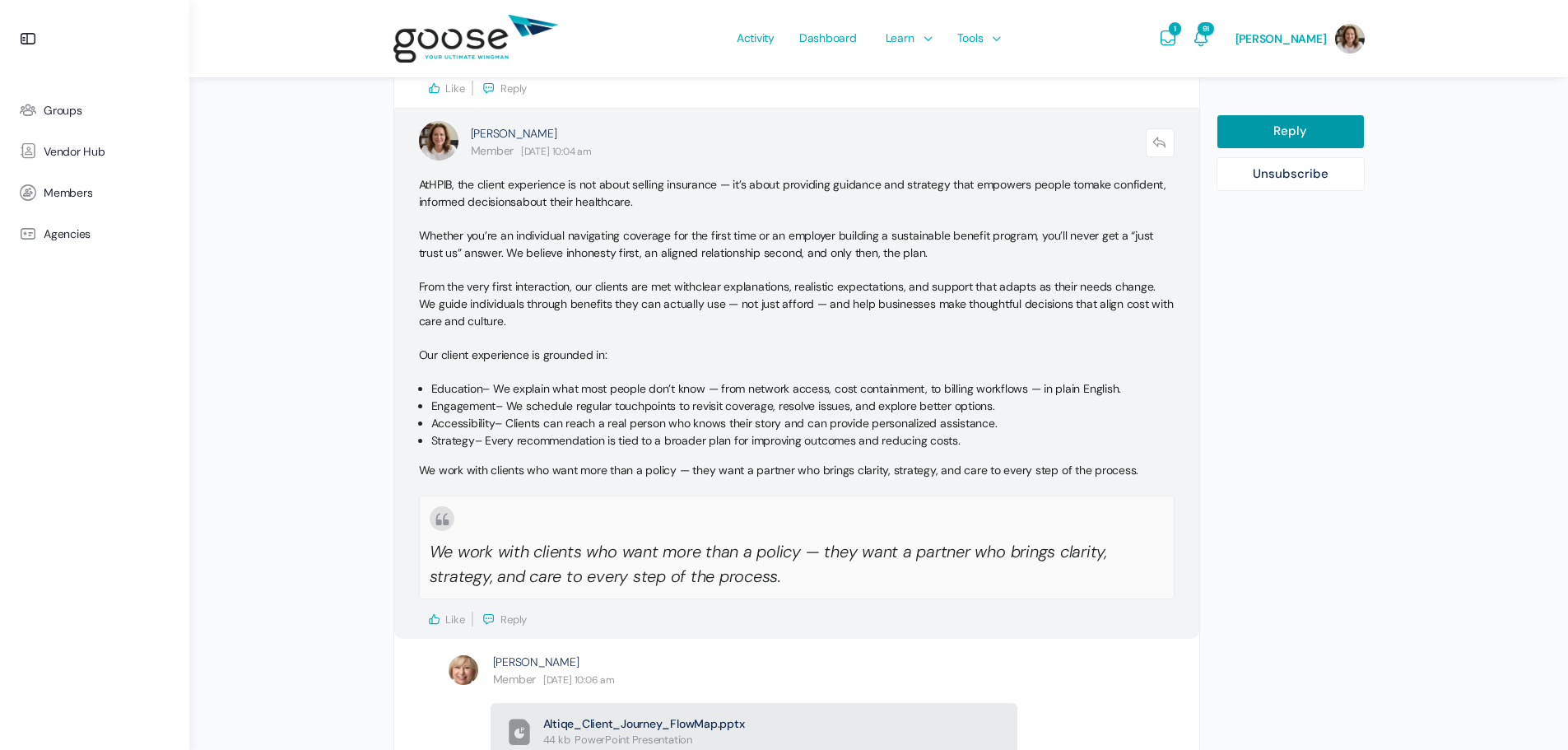
scroll to position [3071, 0]
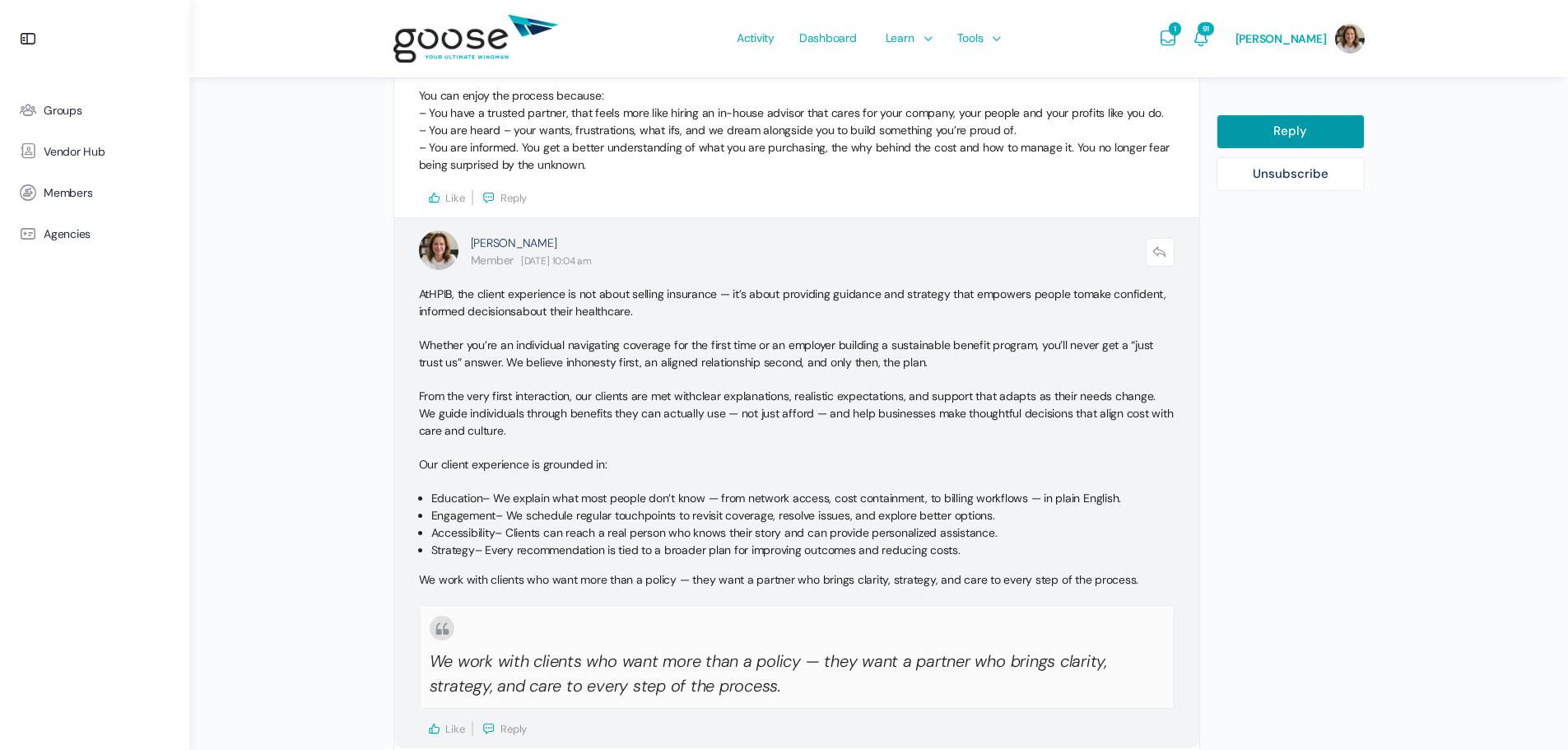
click at [1164, 257] on icon at bounding box center [1159, 252] width 17 height 15
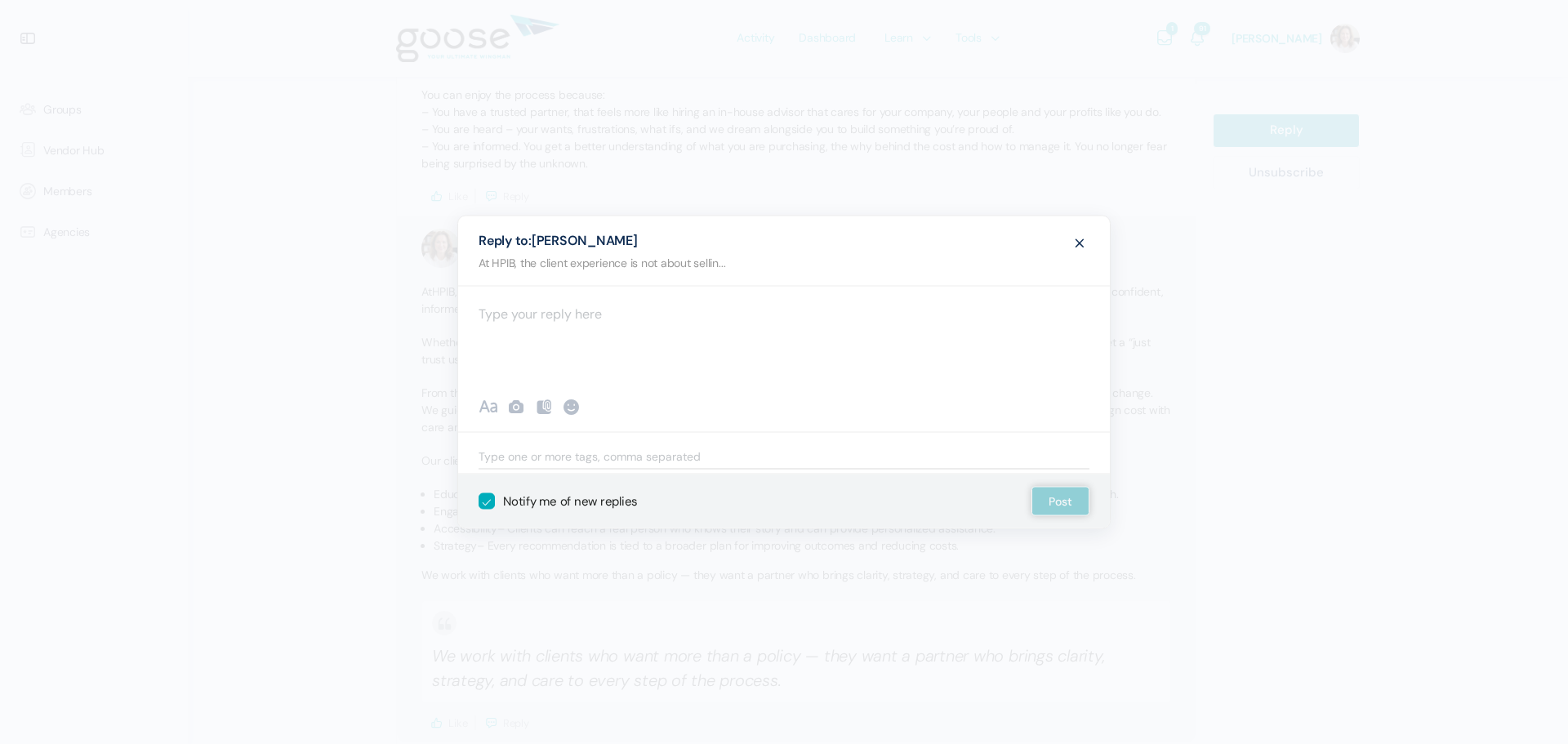
click at [1078, 244] on span at bounding box center [1079, 242] width 19 height 30
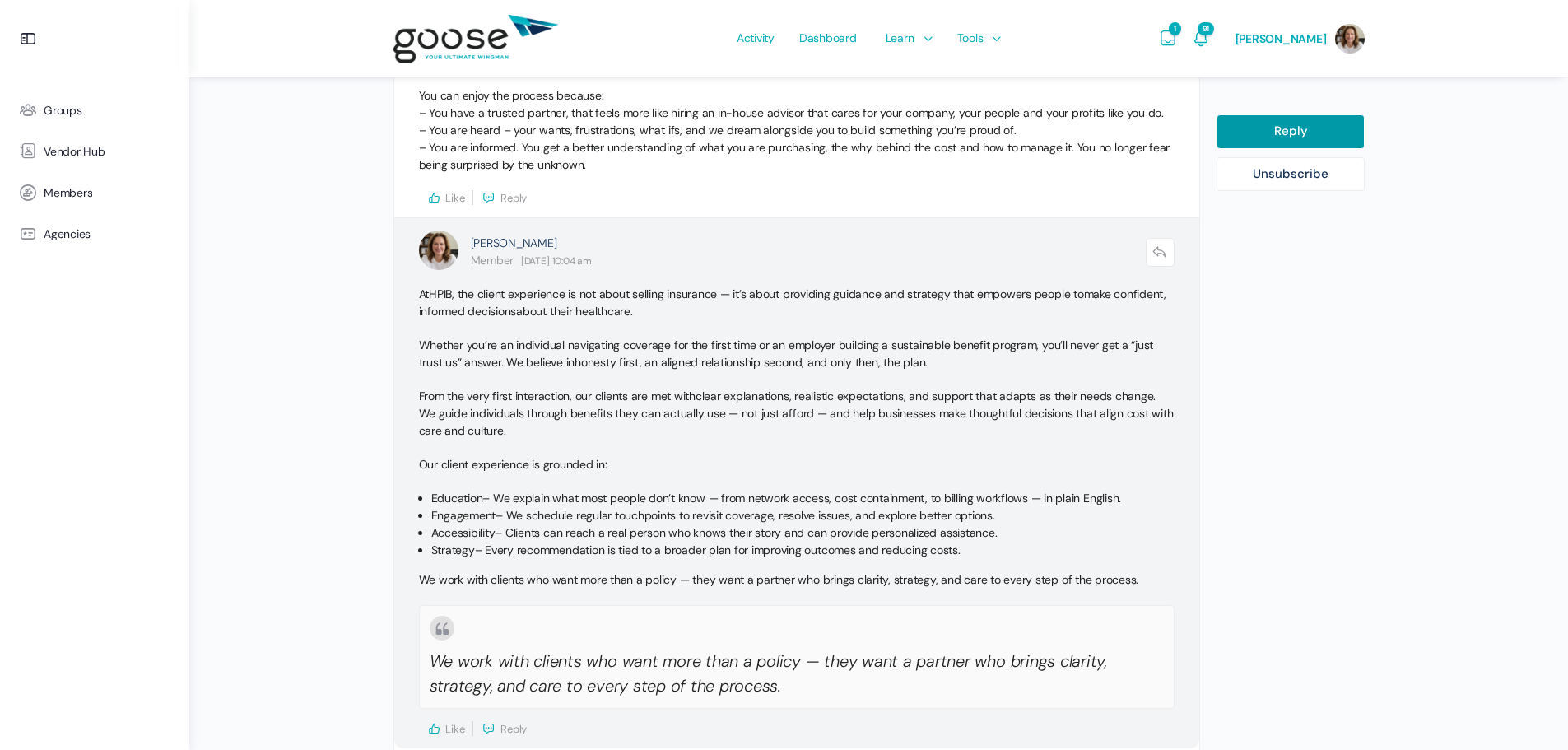
select select
click at [723, 293] on span ", the client experience is not about selling insurance — it’s about providing g…" at bounding box center [767, 293] width 631 height 14
click at [1162, 252] on icon at bounding box center [1159, 252] width 17 height 15
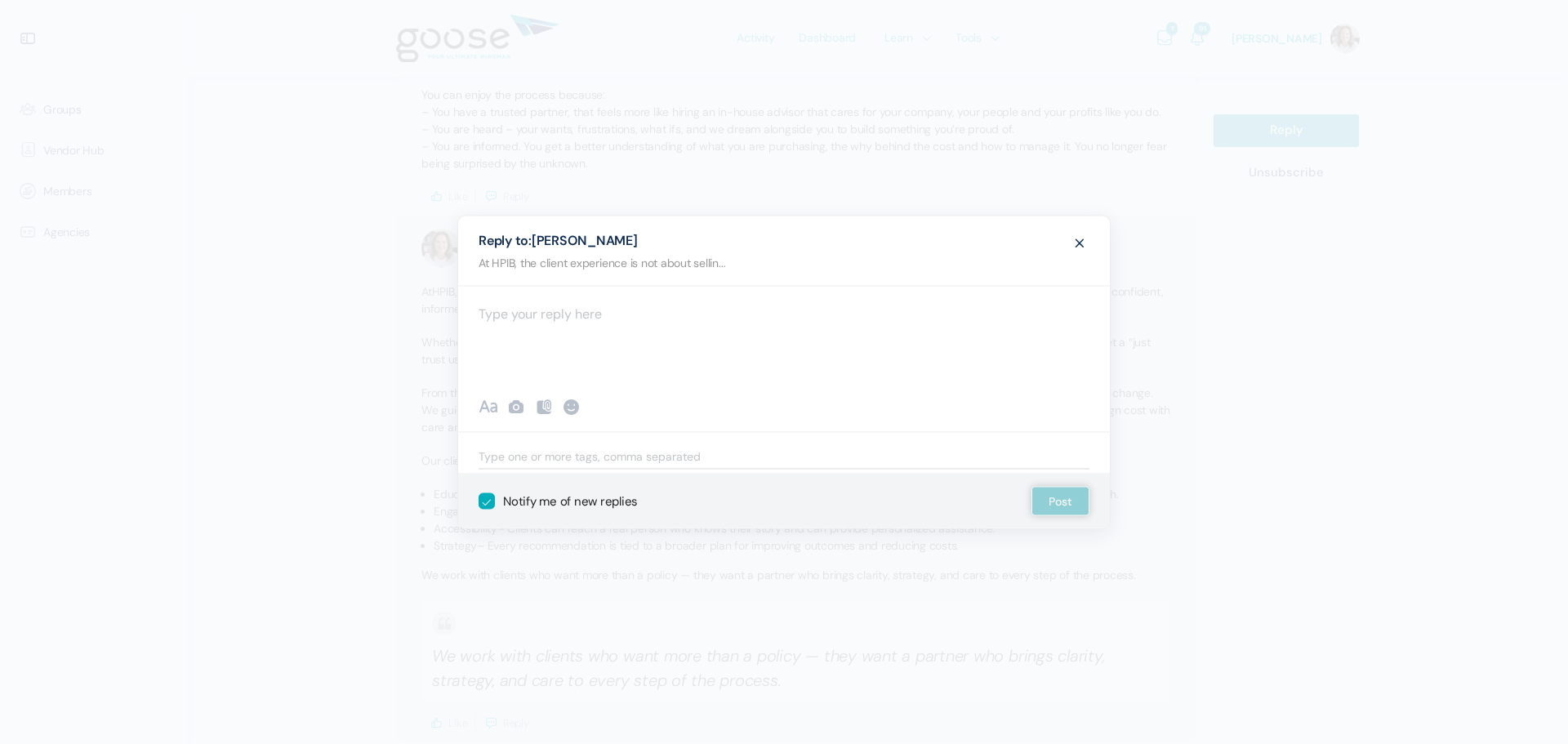
click at [1076, 244] on span at bounding box center [1079, 242] width 19 height 30
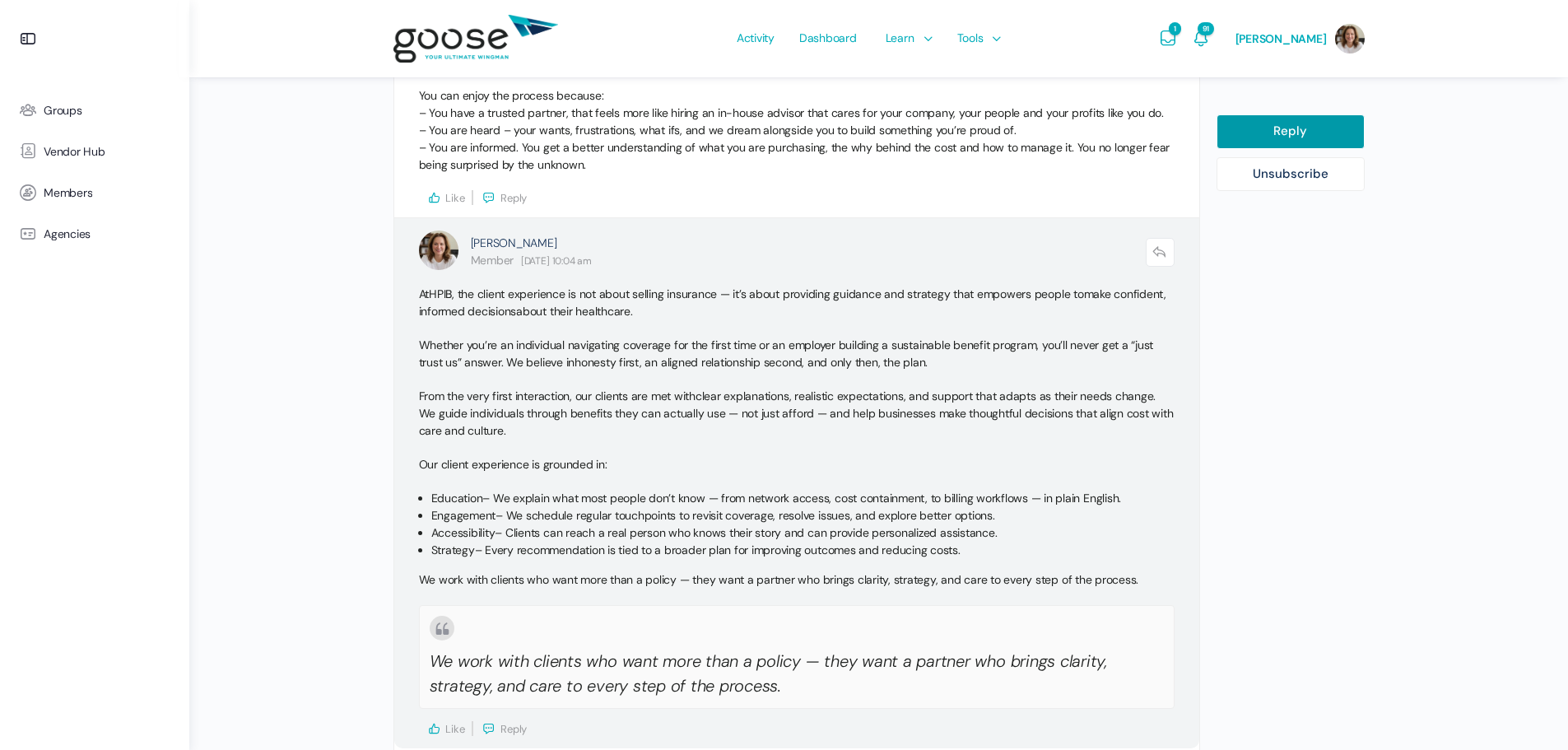
click at [720, 293] on span ", the client experience is not about selling insurance — it’s about providing g…" at bounding box center [767, 293] width 631 height 14
drag, startPoint x: 720, startPoint y: 293, endPoint x: 722, endPoint y: 276, distance: 17.1
click at [722, 276] on div "[PERSON_NAME] Member [DATE] 10:04 am Reply At [GEOGRAPHIC_DATA] , the client ex…" at bounding box center [797, 483] width 805 height 530
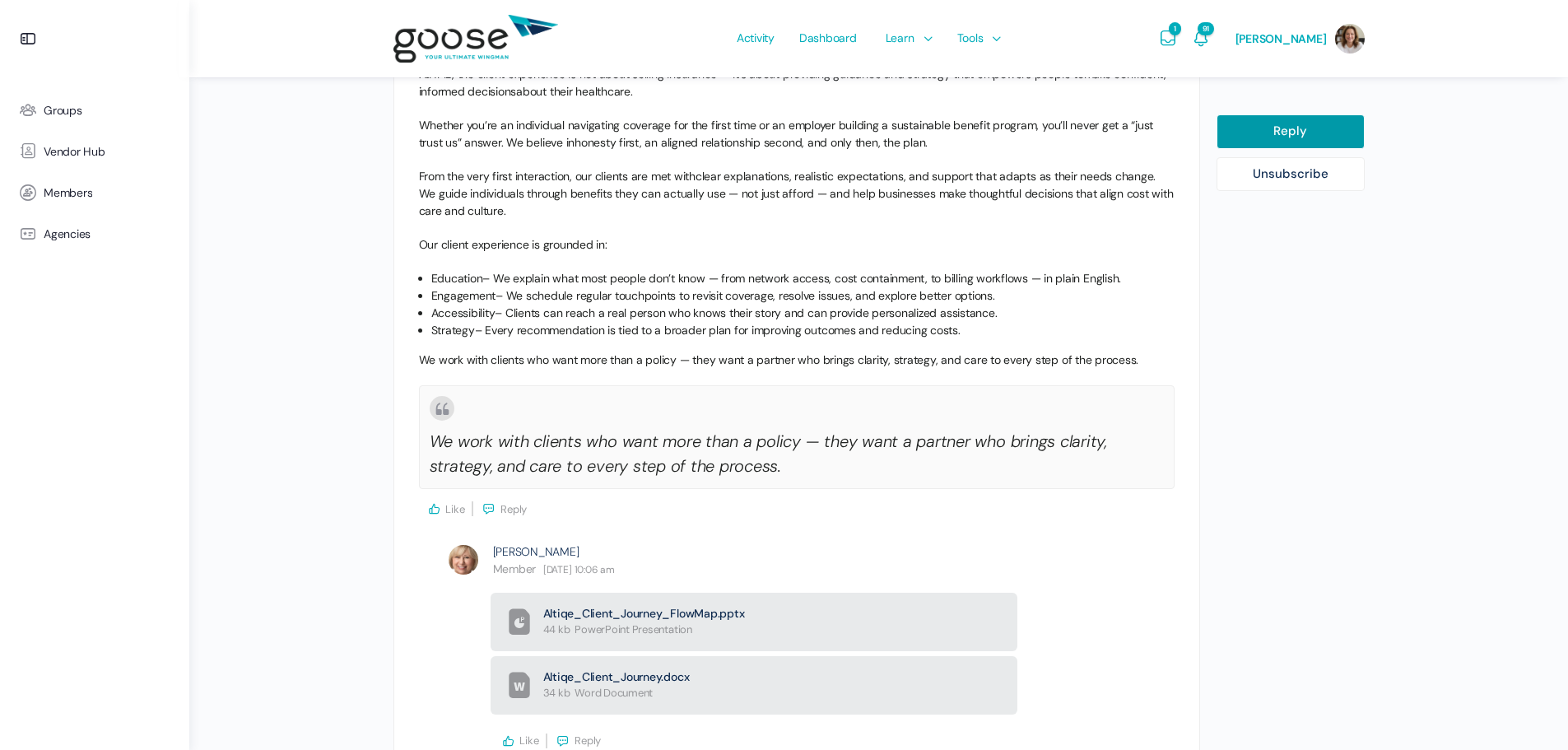
scroll to position [3181, 0]
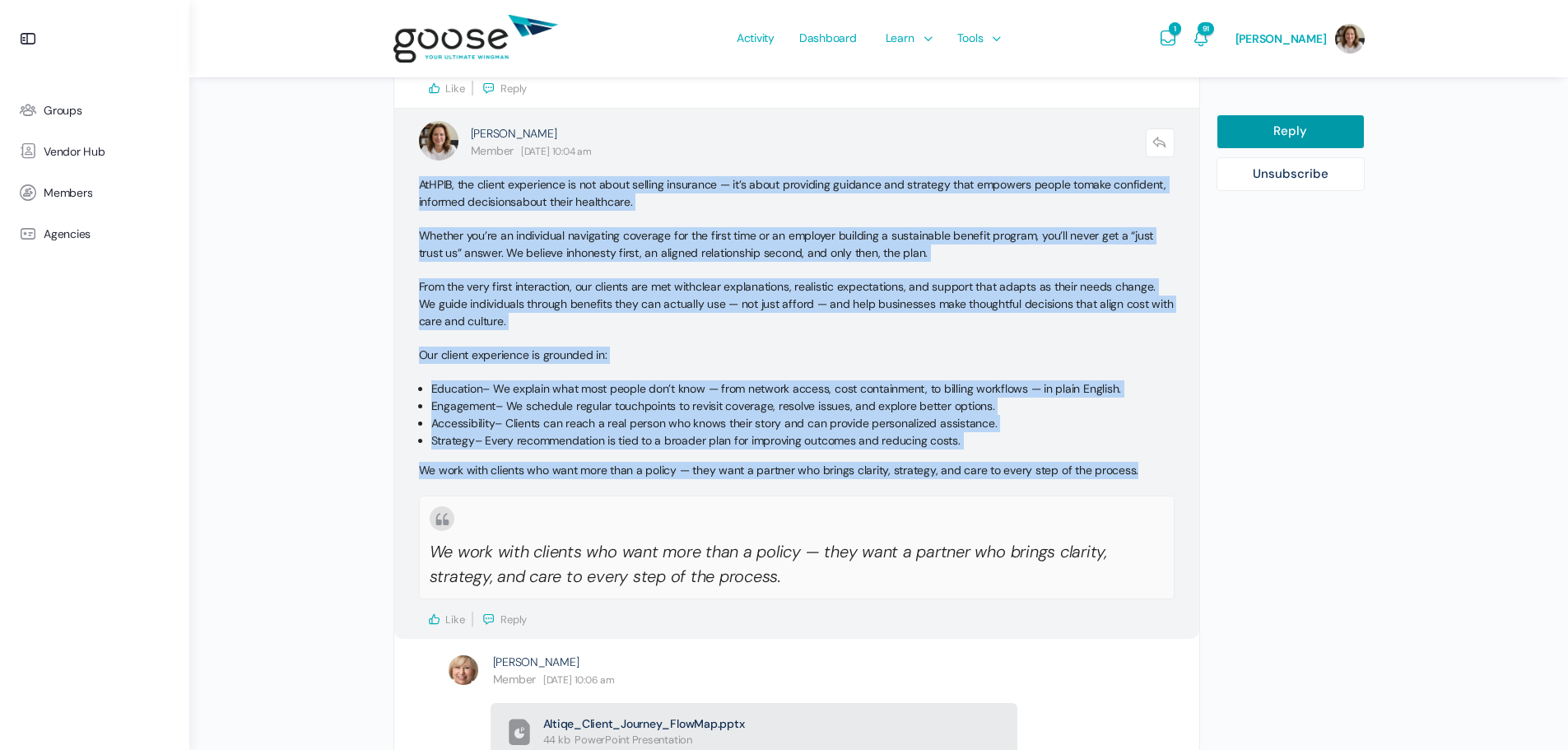
drag, startPoint x: 1146, startPoint y: 466, endPoint x: 411, endPoint y: 185, distance: 786.9
click at [413, 174] on div "[PERSON_NAME] Member [DATE] 10:04 am Reply At [GEOGRAPHIC_DATA] , the client ex…" at bounding box center [797, 373] width 805 height 530
copy div "Lo IPSU , dol sitame consectetu ad eli seddo eiusmod temporinc — ut’l etdol mag…"
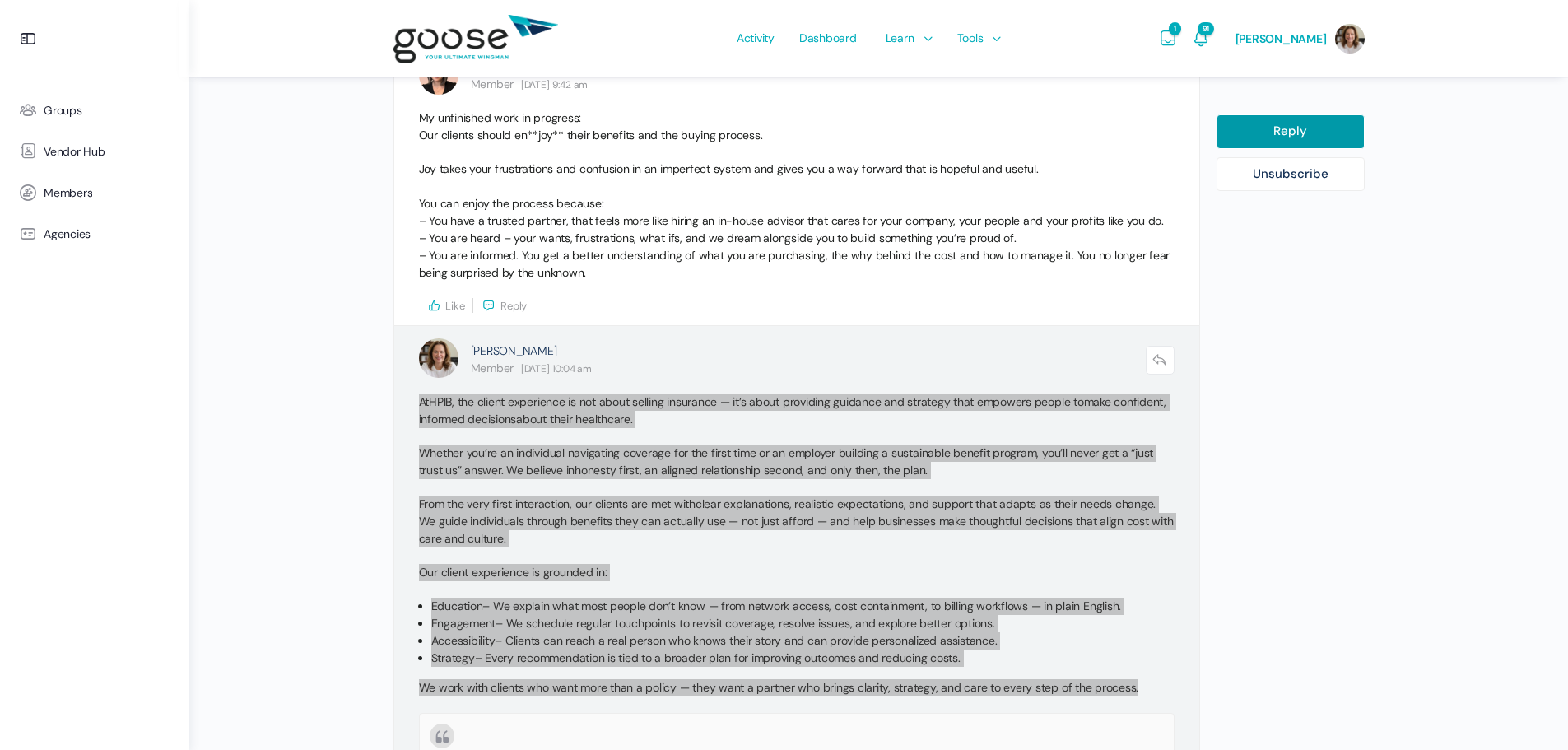
scroll to position [3072, 0]
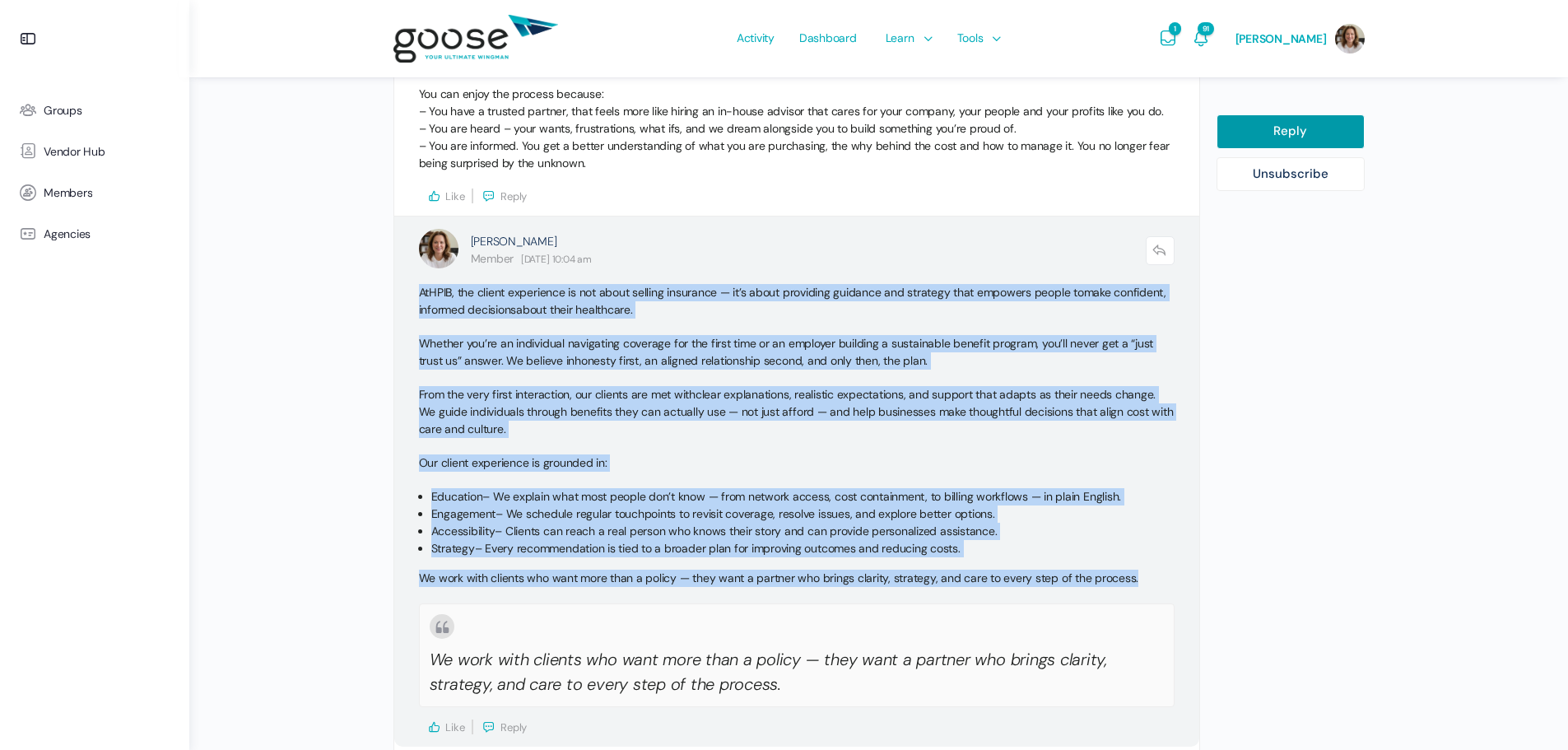
click at [541, 400] on p "From the very first interaction, our clients are met with clear explanations, r…" at bounding box center [797, 412] width 756 height 52
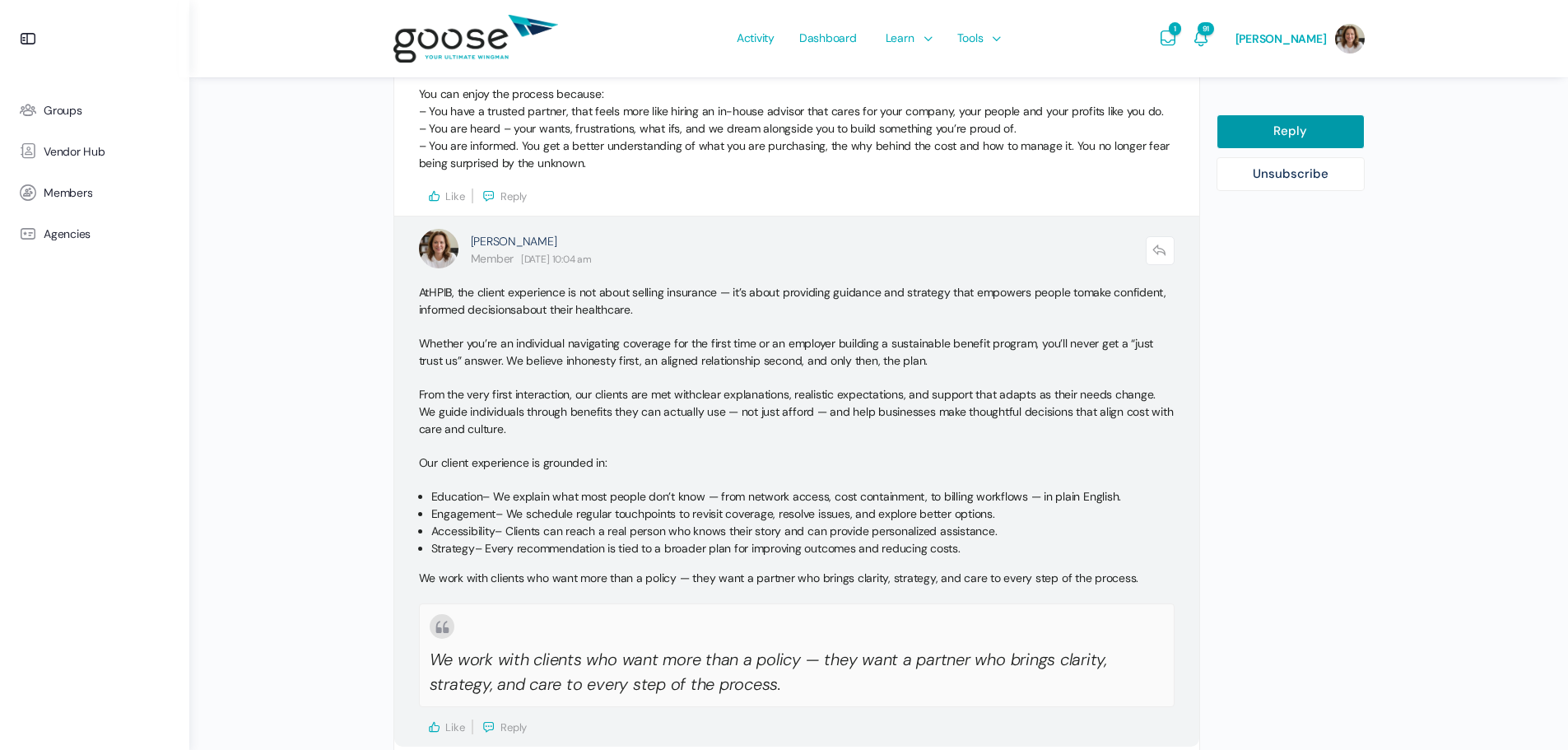
scroll to position [3183, 0]
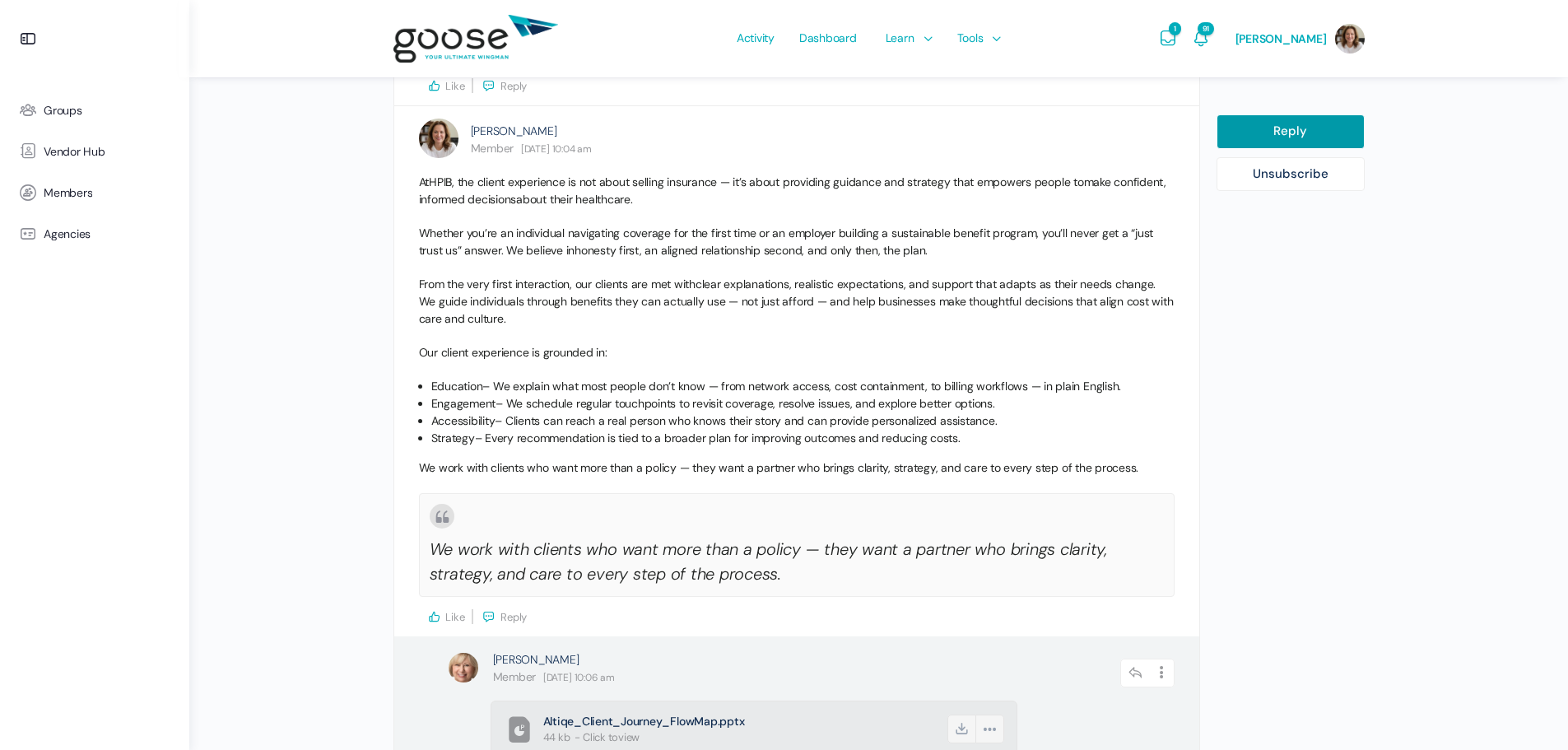
click at [623, 718] on span "Altiqe_Client_Journey_FlowMap.pptx" at bounding box center [743, 721] width 401 height 16
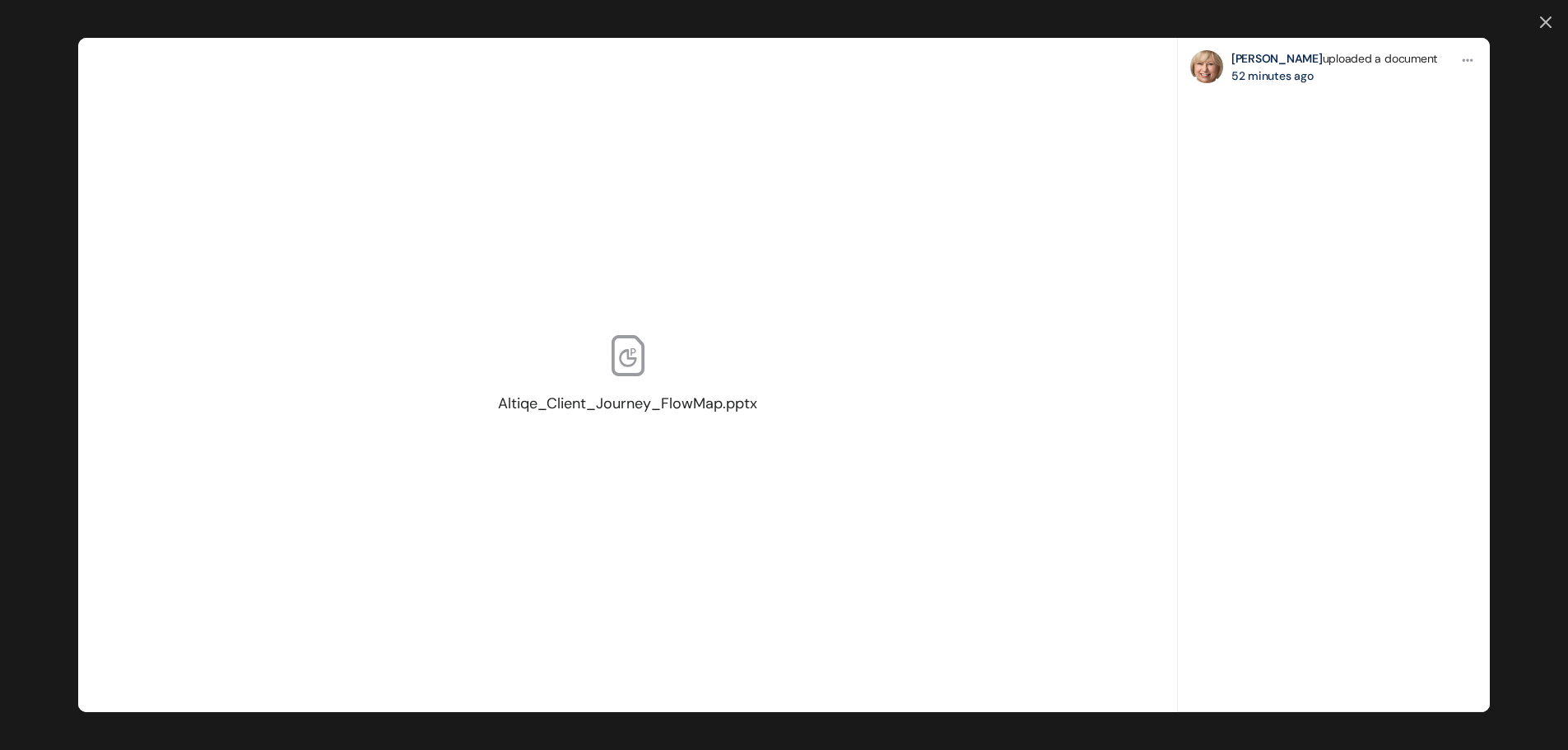
click at [1549, 16] on icon at bounding box center [1546, 22] width 12 height 12
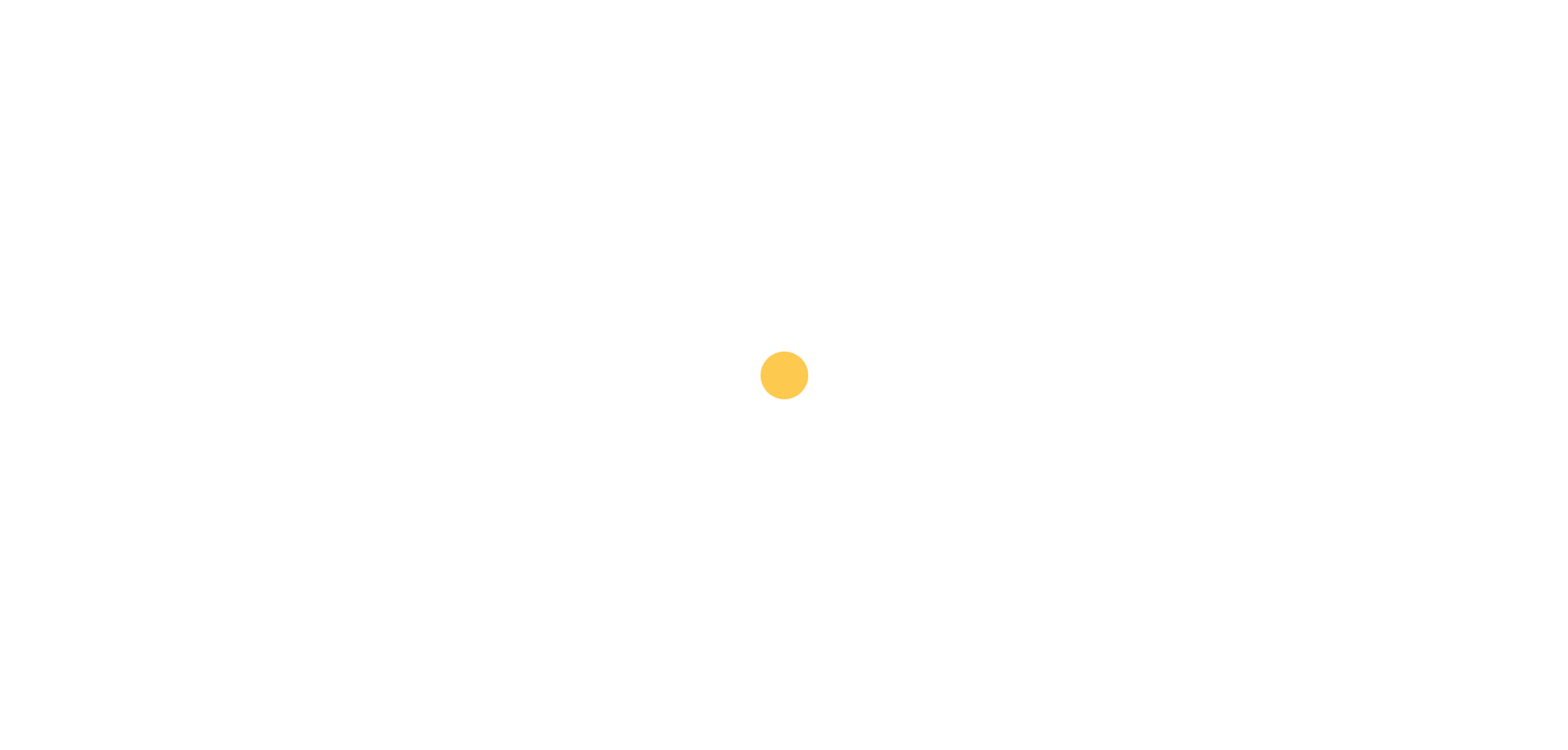
scroll to position [3401, 0]
click at [655, 566] on span "Altiqe_Client_Journey.docx" at bounding box center [743, 568] width 401 height 16
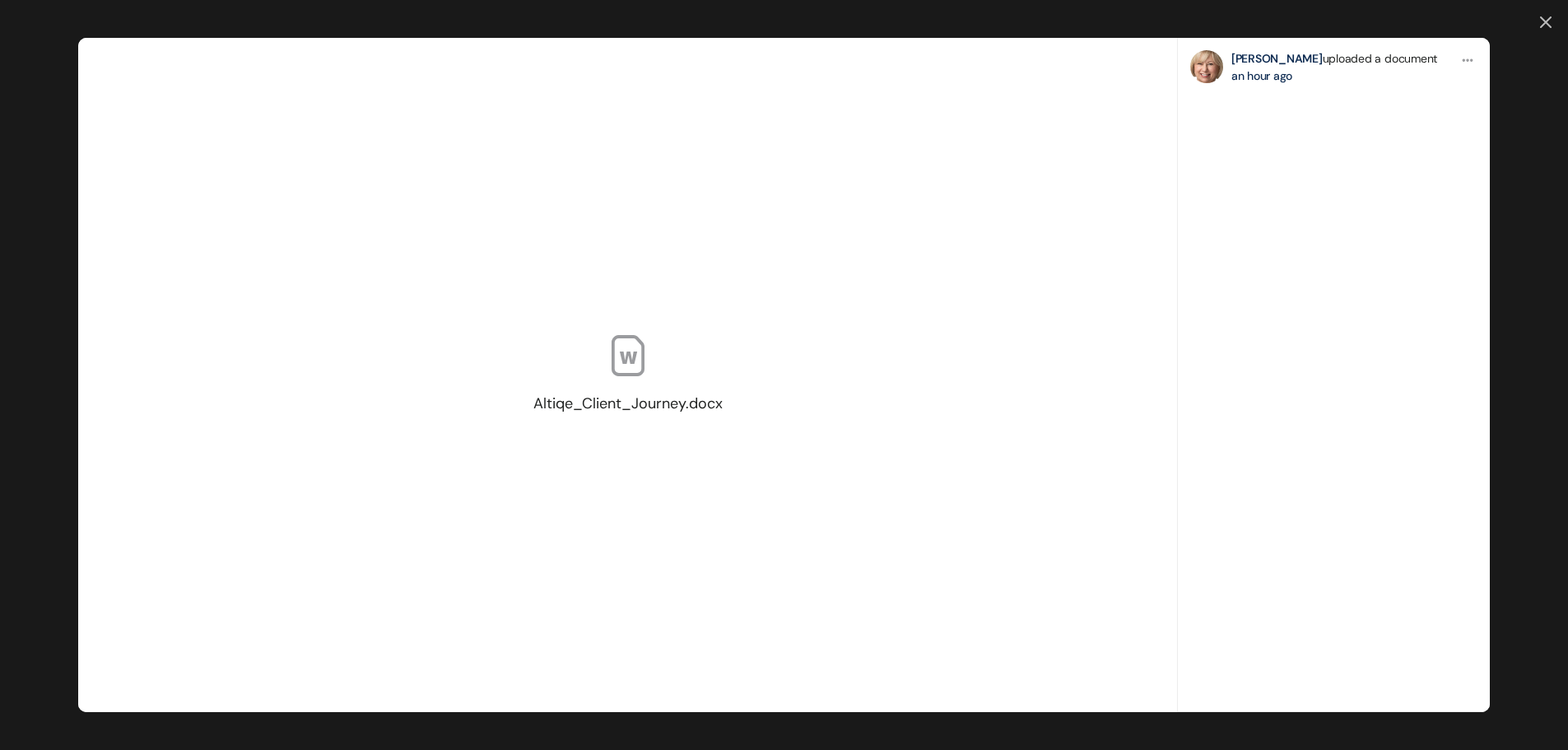
click at [1546, 22] on icon at bounding box center [1546, 22] width 10 height 10
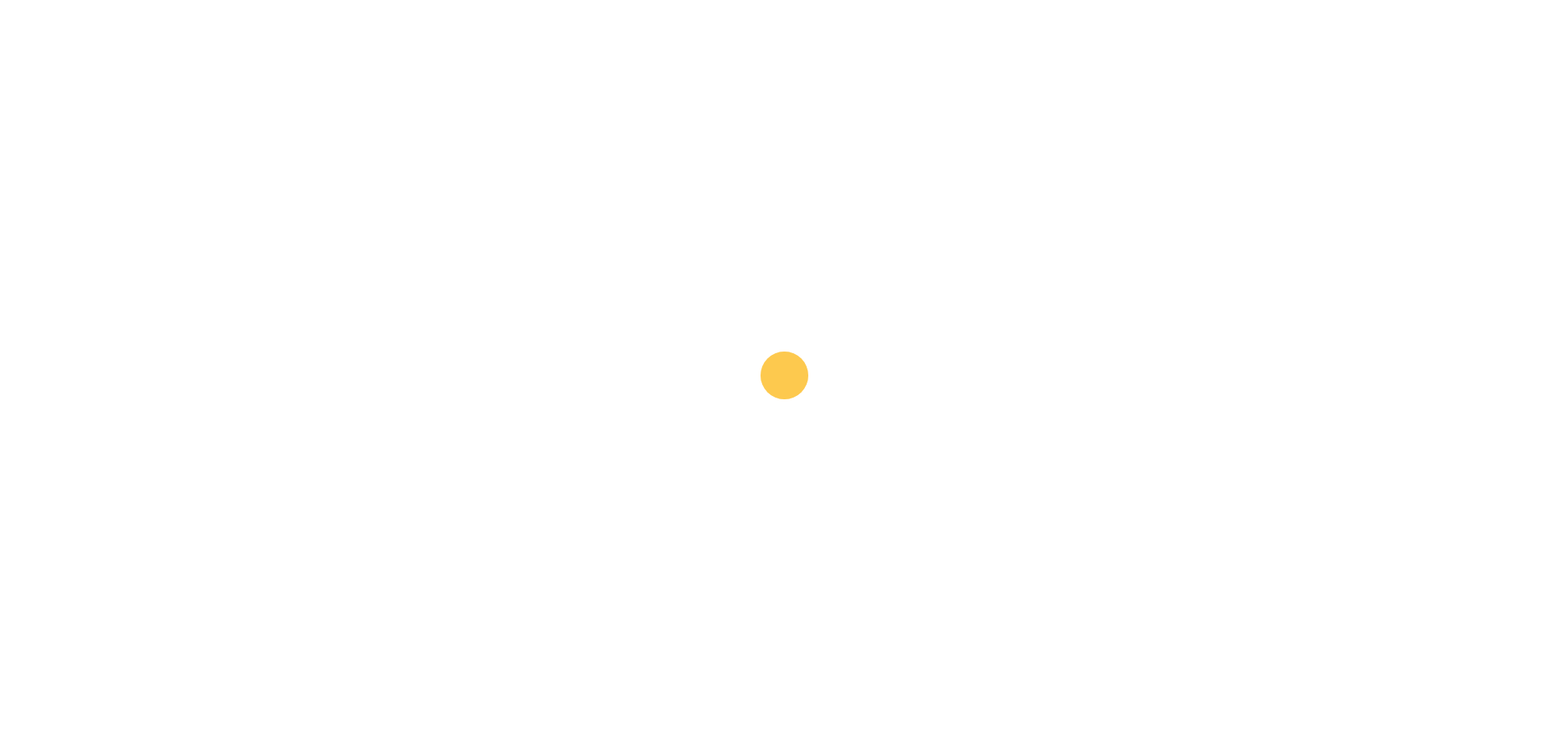
scroll to position [2522, 0]
